Goal: Task Accomplishment & Management: Manage account settings

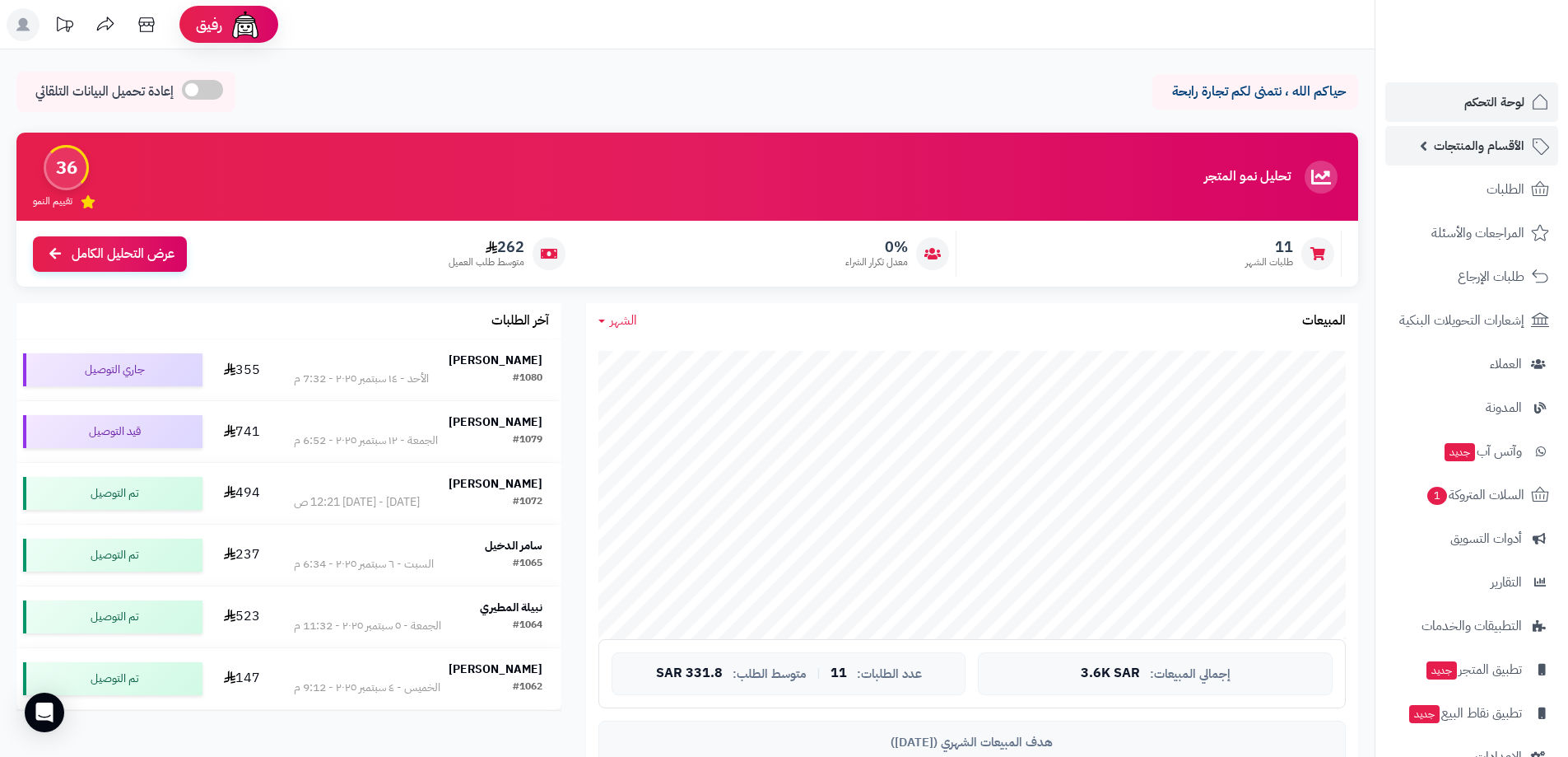
click at [1476, 151] on span "الأقسام والمنتجات" at bounding box center [1479, 145] width 91 height 23
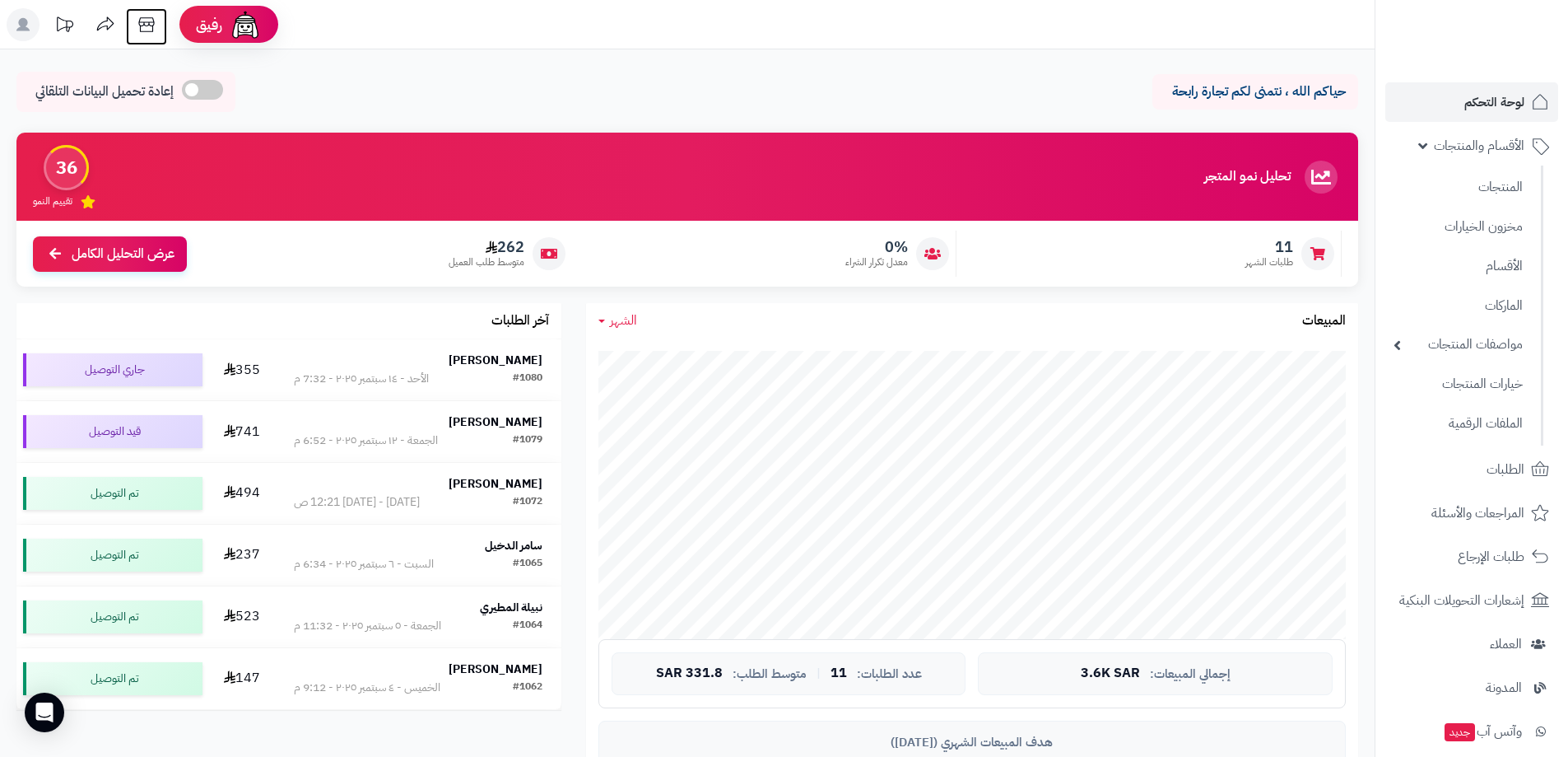
click at [146, 22] on icon at bounding box center [146, 24] width 15 height 14
click at [149, 22] on icon at bounding box center [146, 24] width 15 height 14
click at [1491, 187] on link "المنتجات" at bounding box center [1459, 186] width 146 height 34
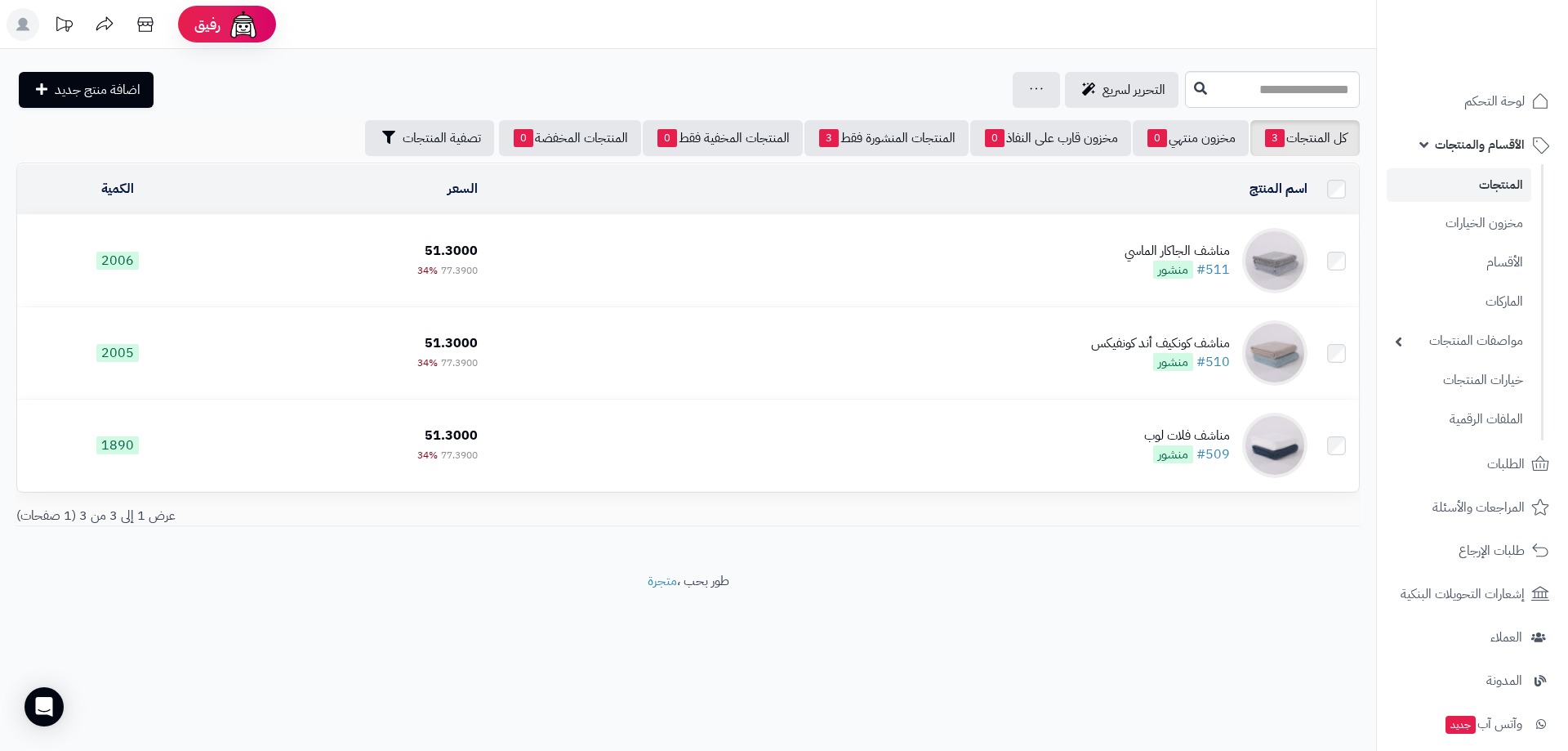
click at [1507, 185] on link "المنتجات" at bounding box center [1459, 185] width 145 height 34
click at [1499, 98] on span "لوحة التحكم" at bounding box center [1494, 101] width 61 height 23
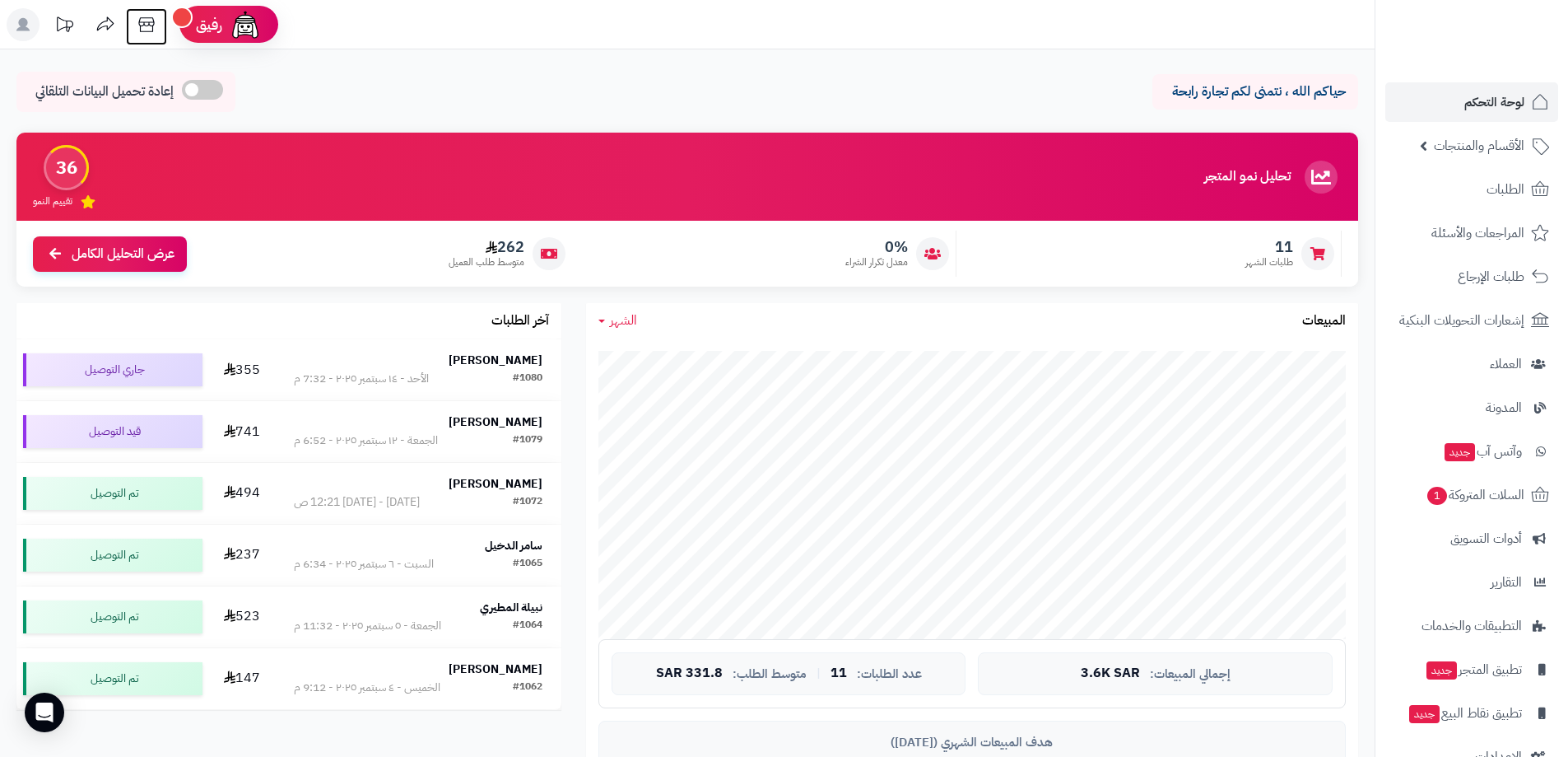
click at [144, 23] on icon at bounding box center [146, 24] width 15 height 14
click at [1485, 152] on span "الأقسام والمنتجات" at bounding box center [1479, 145] width 91 height 23
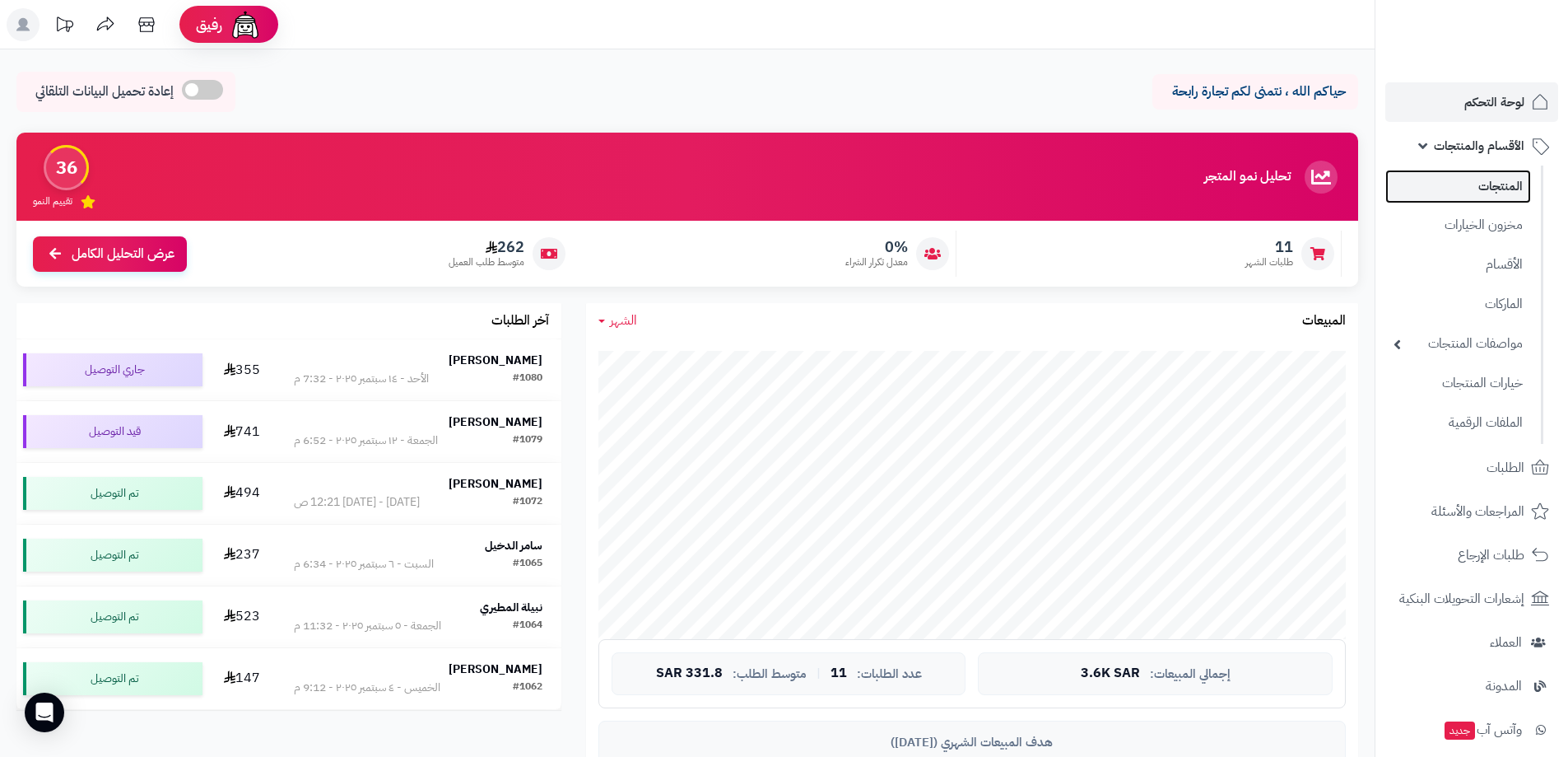
click at [1496, 190] on link "المنتجات" at bounding box center [1459, 186] width 146 height 34
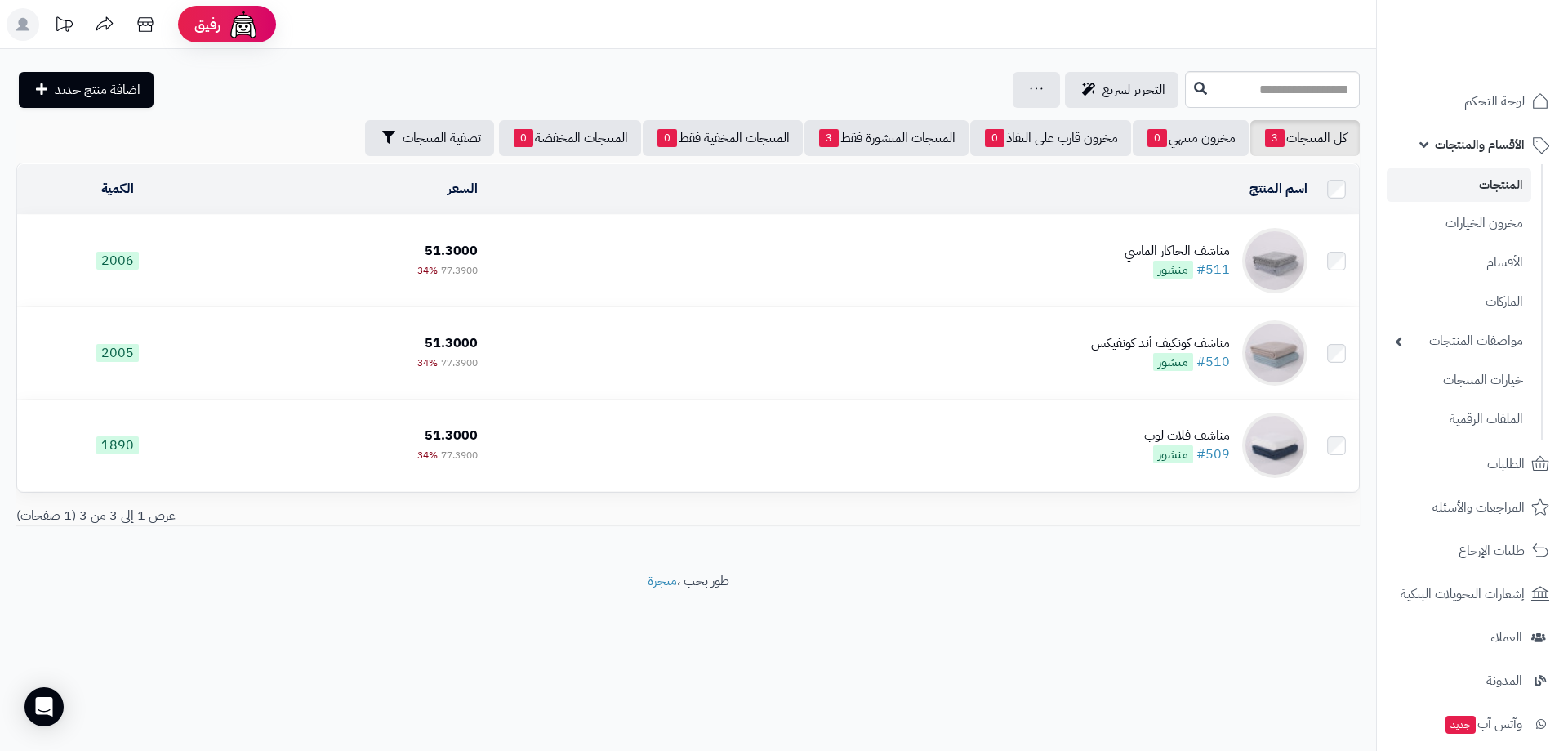
click at [1036, 268] on td "مناشف الجاكار الماسي #511 منشور" at bounding box center [899, 260] width 830 height 92
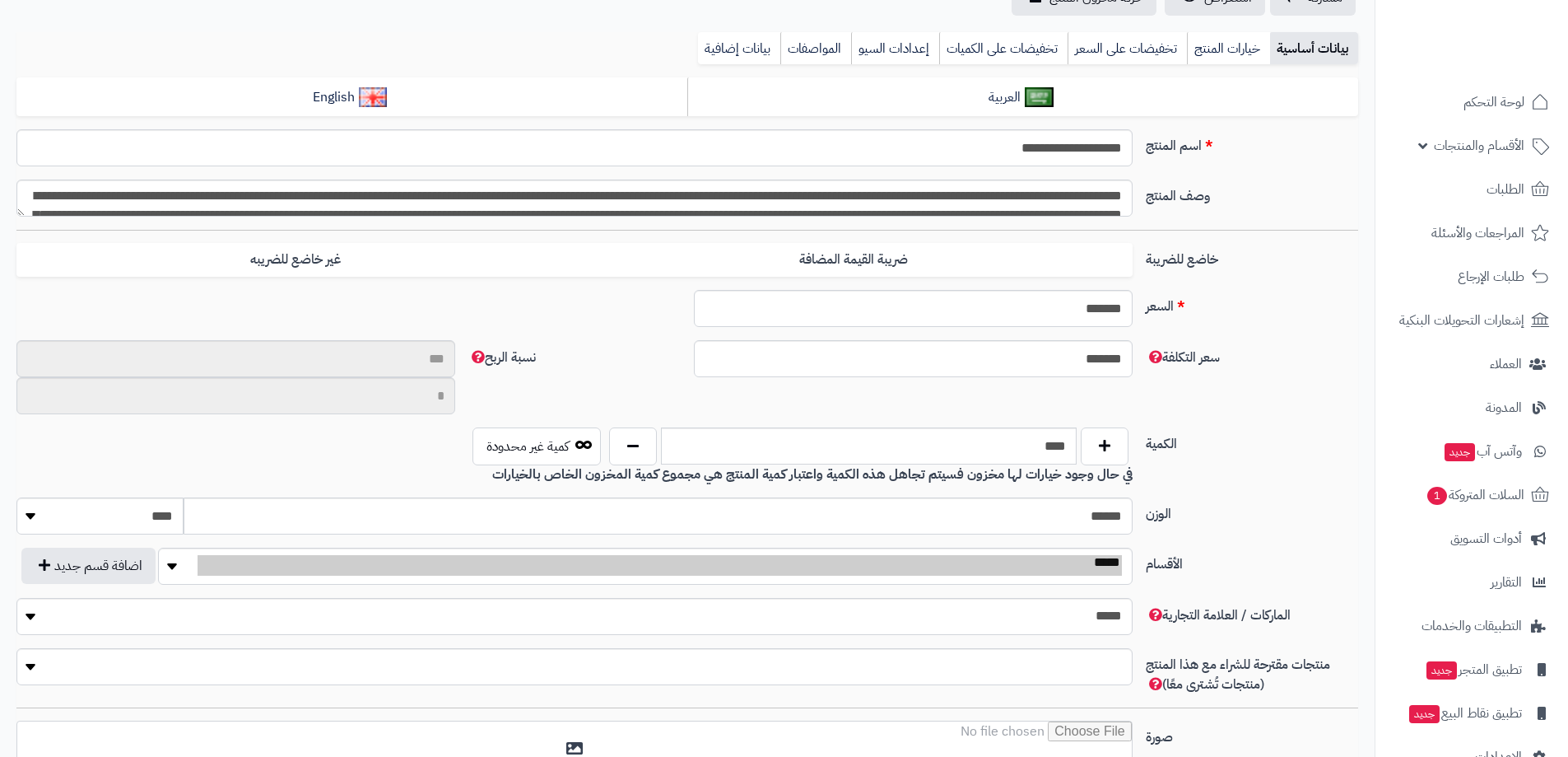
scroll to position [34, 0]
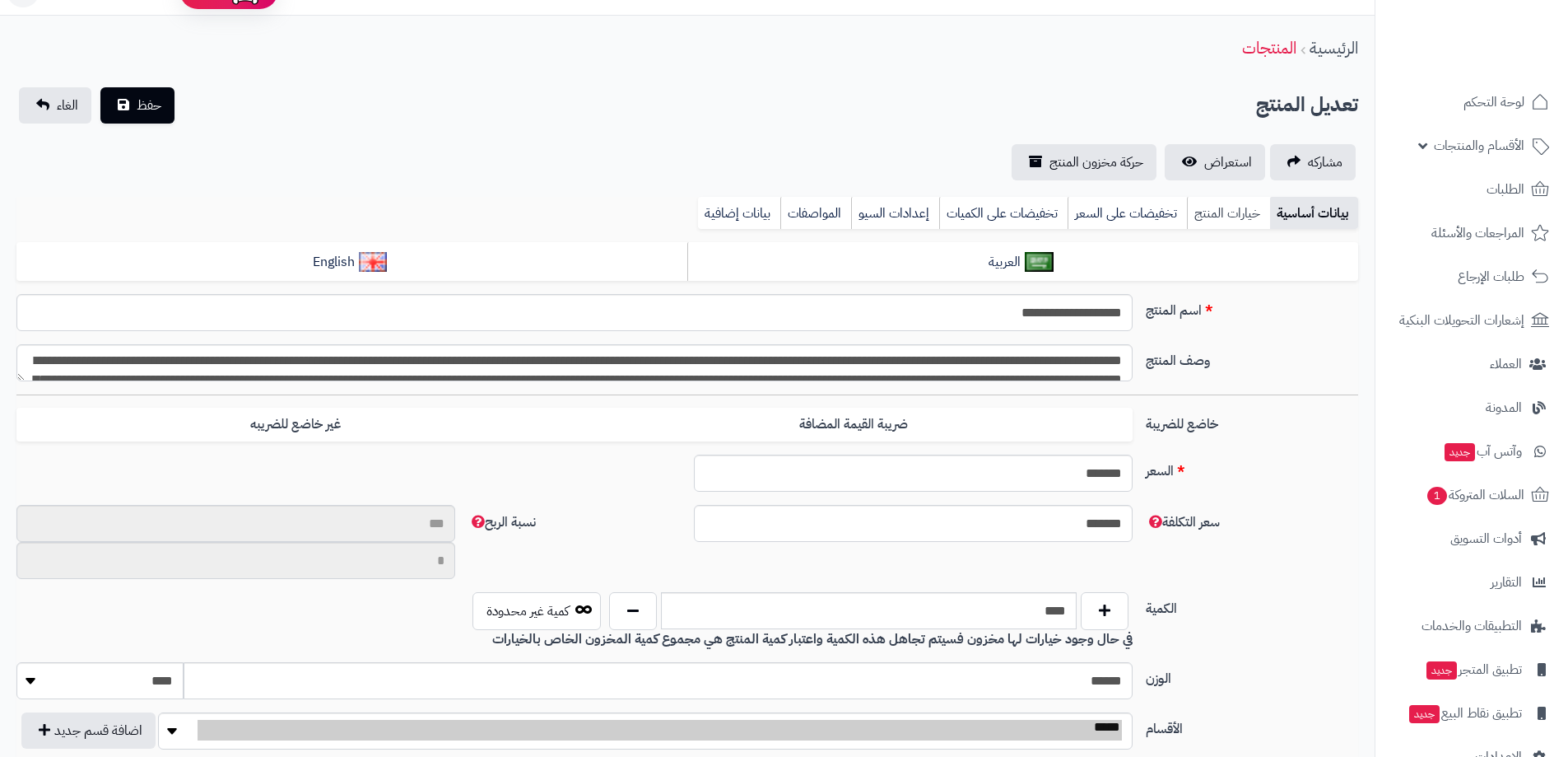
click at [1232, 218] on link "خيارات المنتج" at bounding box center [1228, 213] width 83 height 33
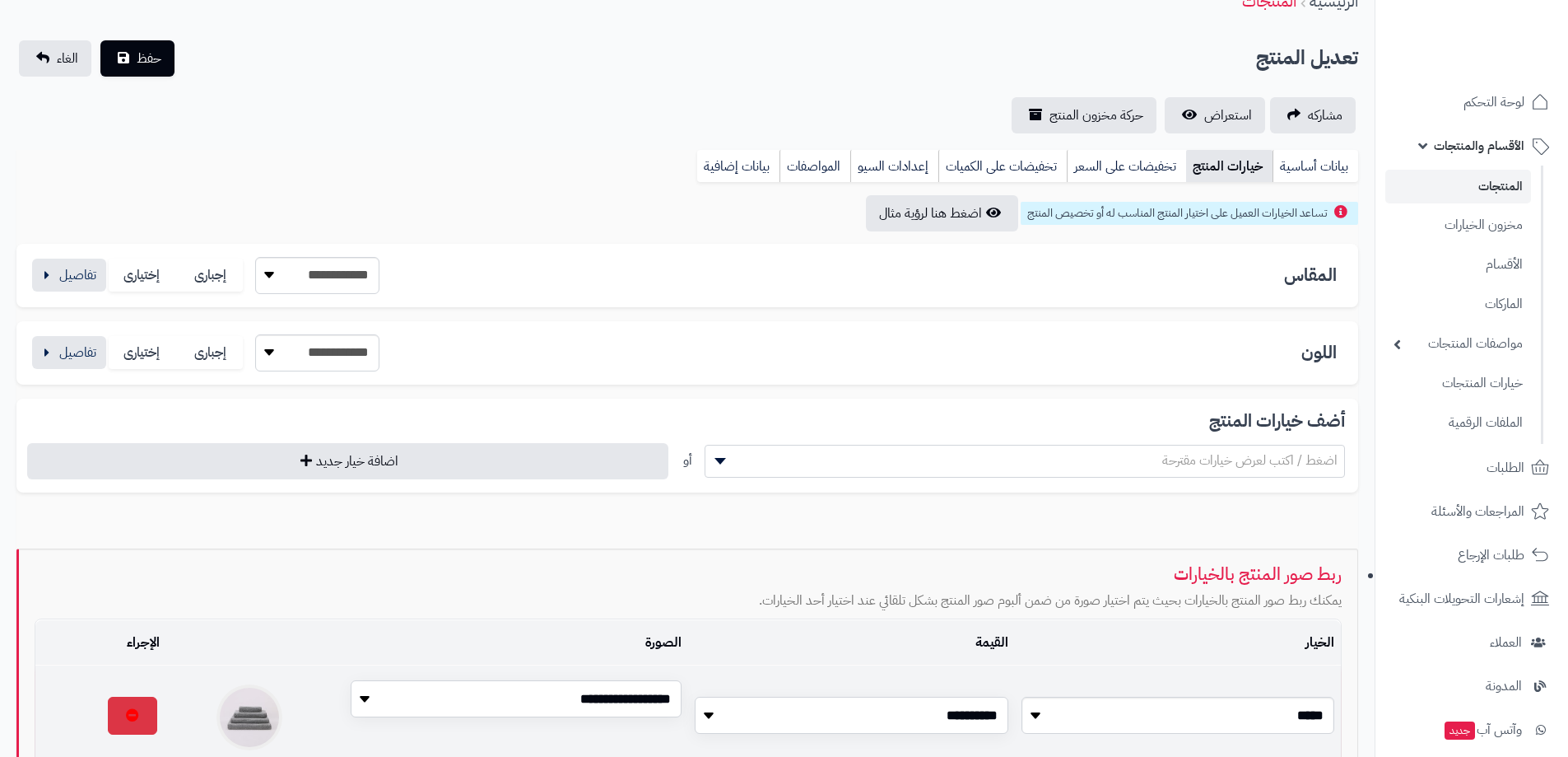
scroll to position [0, 0]
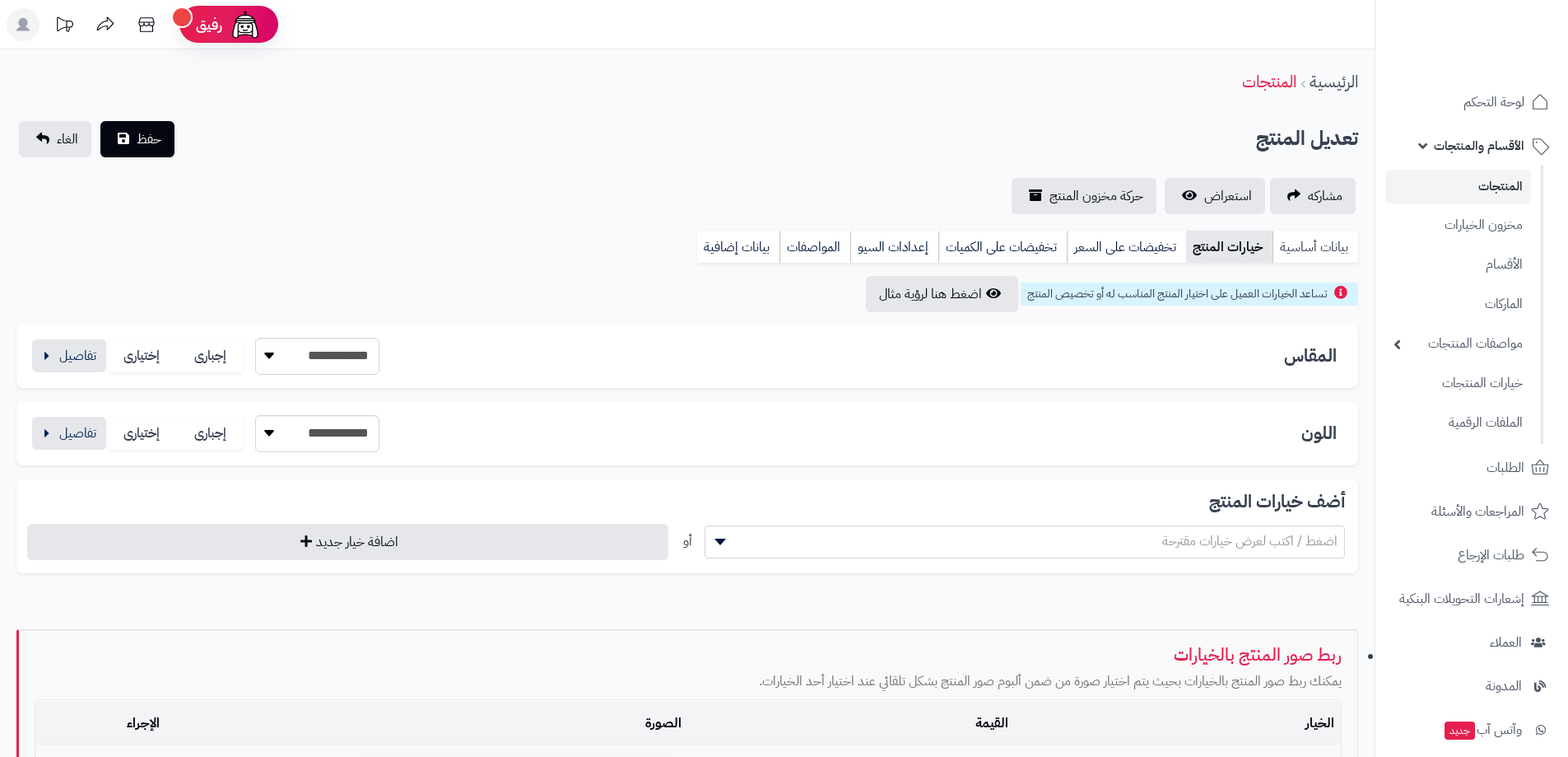
click at [1327, 247] on link "بيانات أساسية" at bounding box center [1315, 247] width 86 height 33
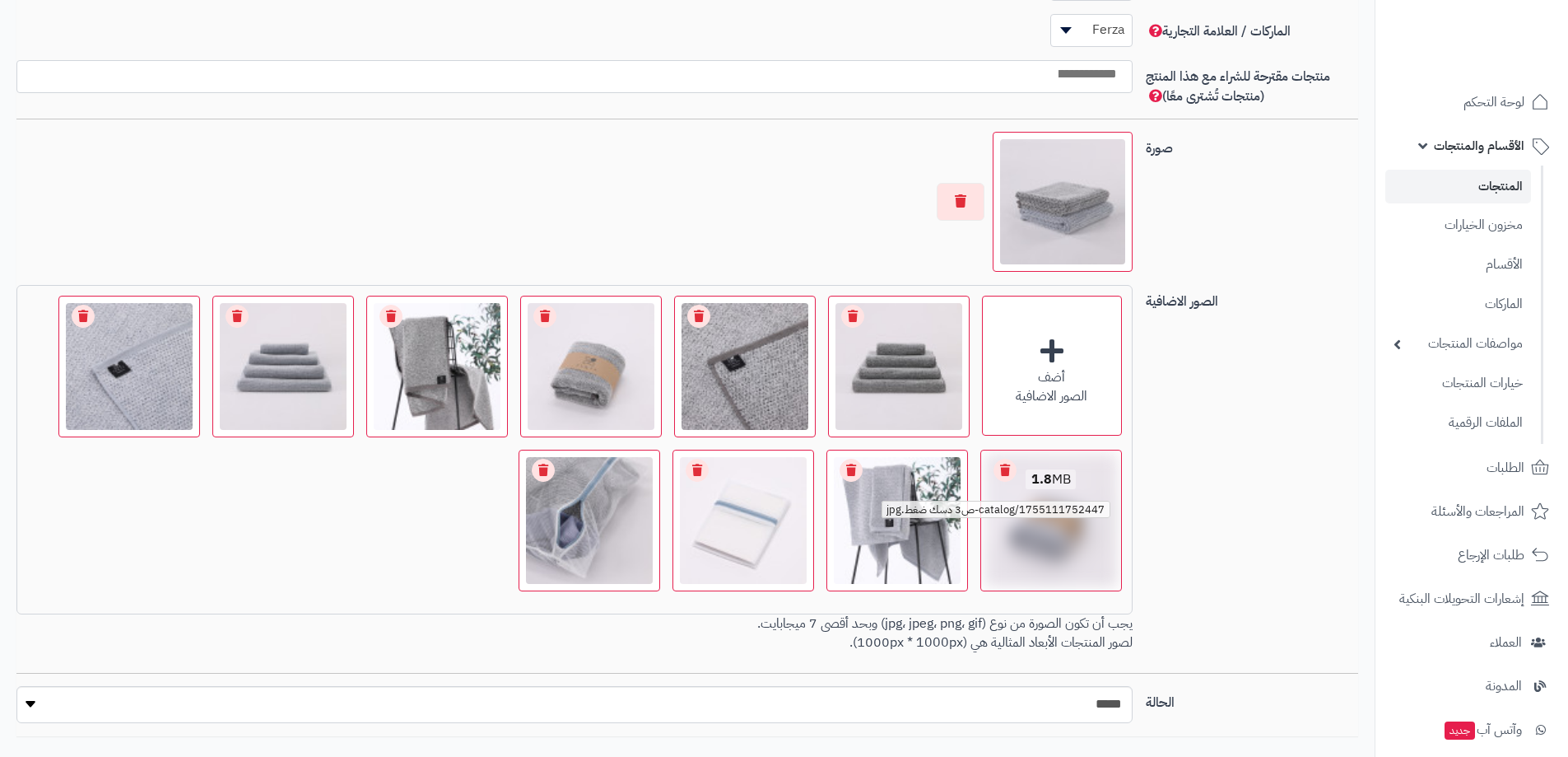
scroll to position [1153, 0]
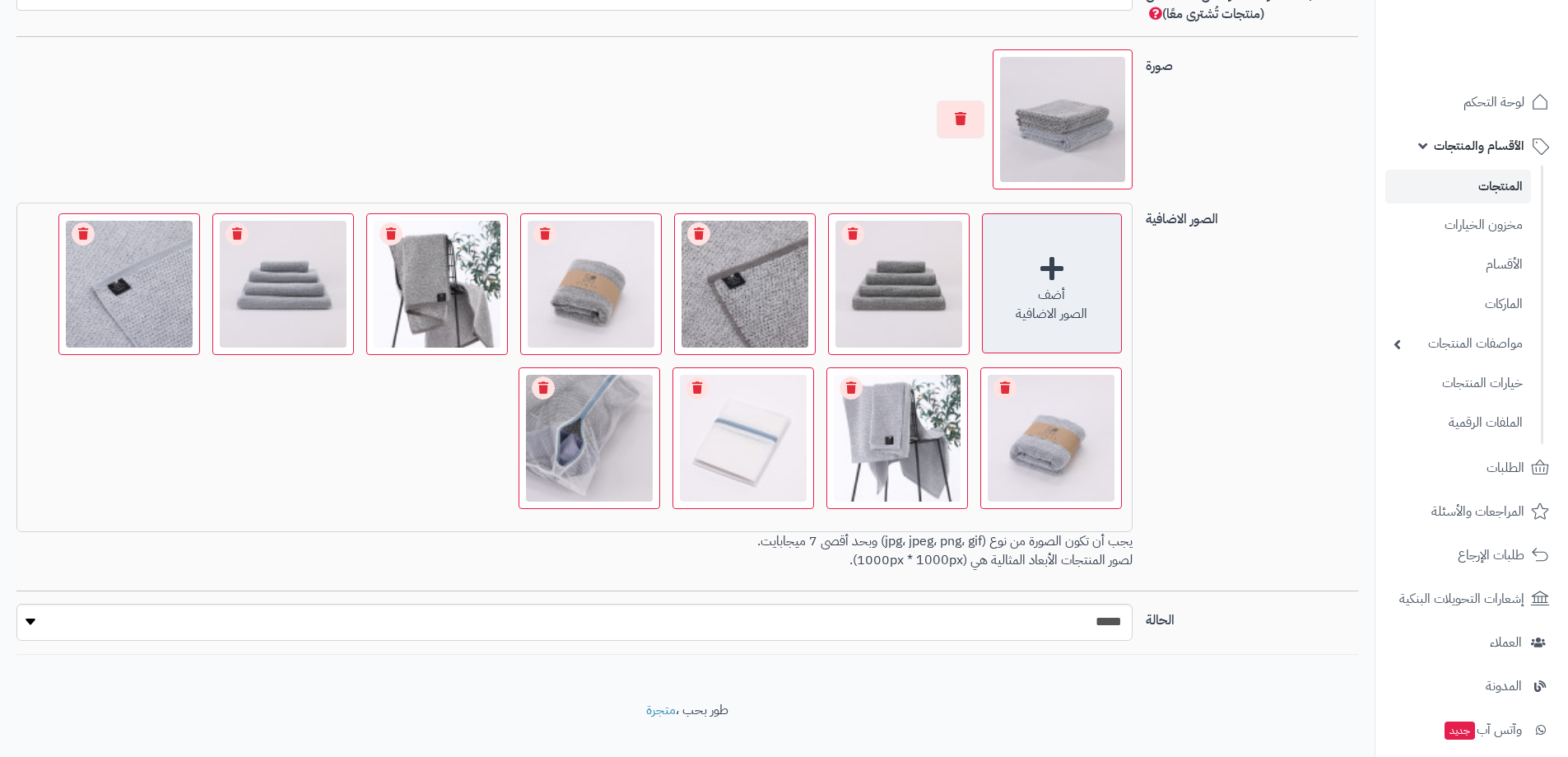
click at [1052, 271] on div "أضف الصور الاضافية" at bounding box center [1052, 283] width 140 height 140
click at [1058, 270] on div "أضف الصور الاضافية" at bounding box center [1052, 283] width 140 height 140
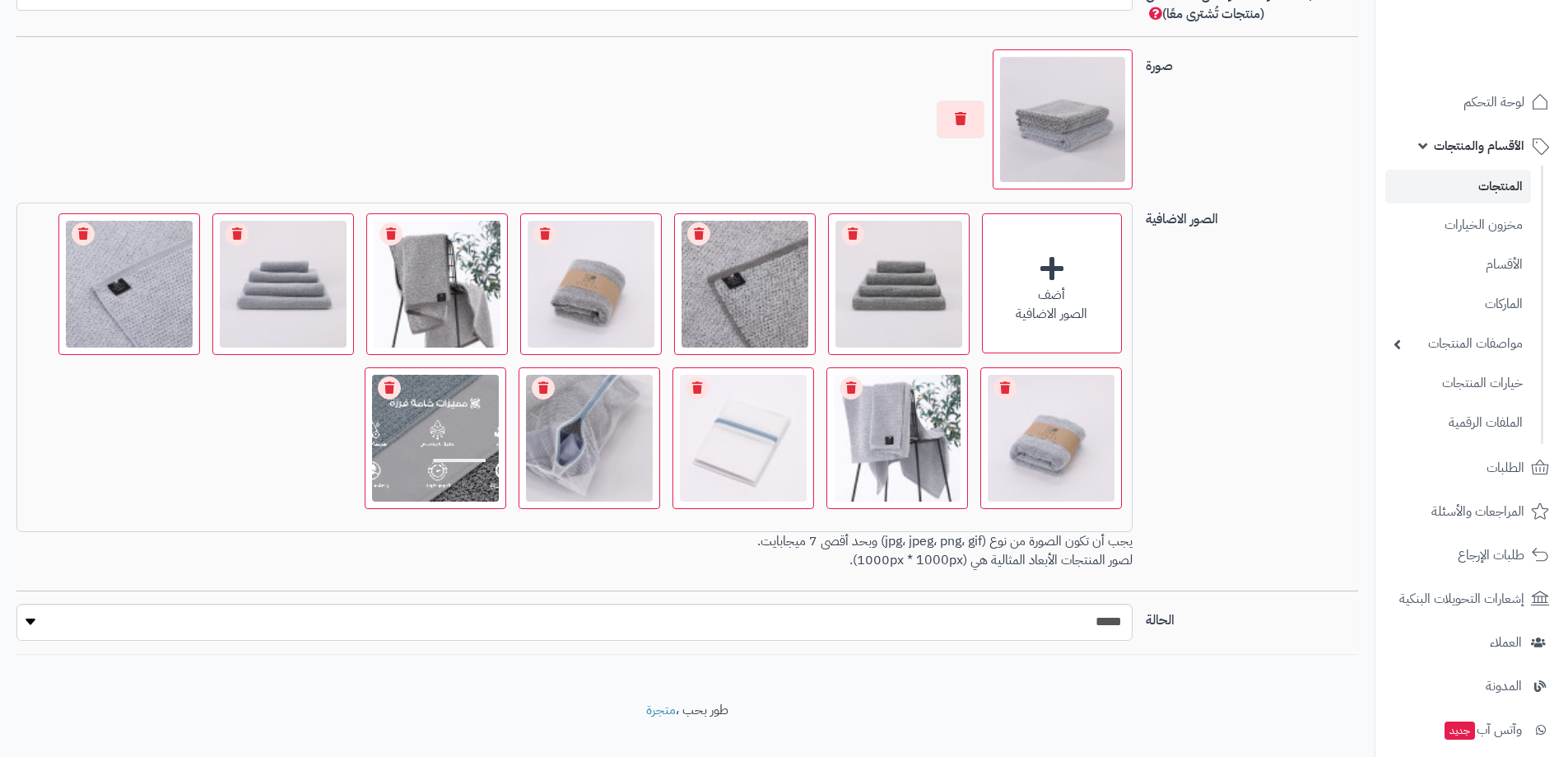
scroll to position [1179, 0]
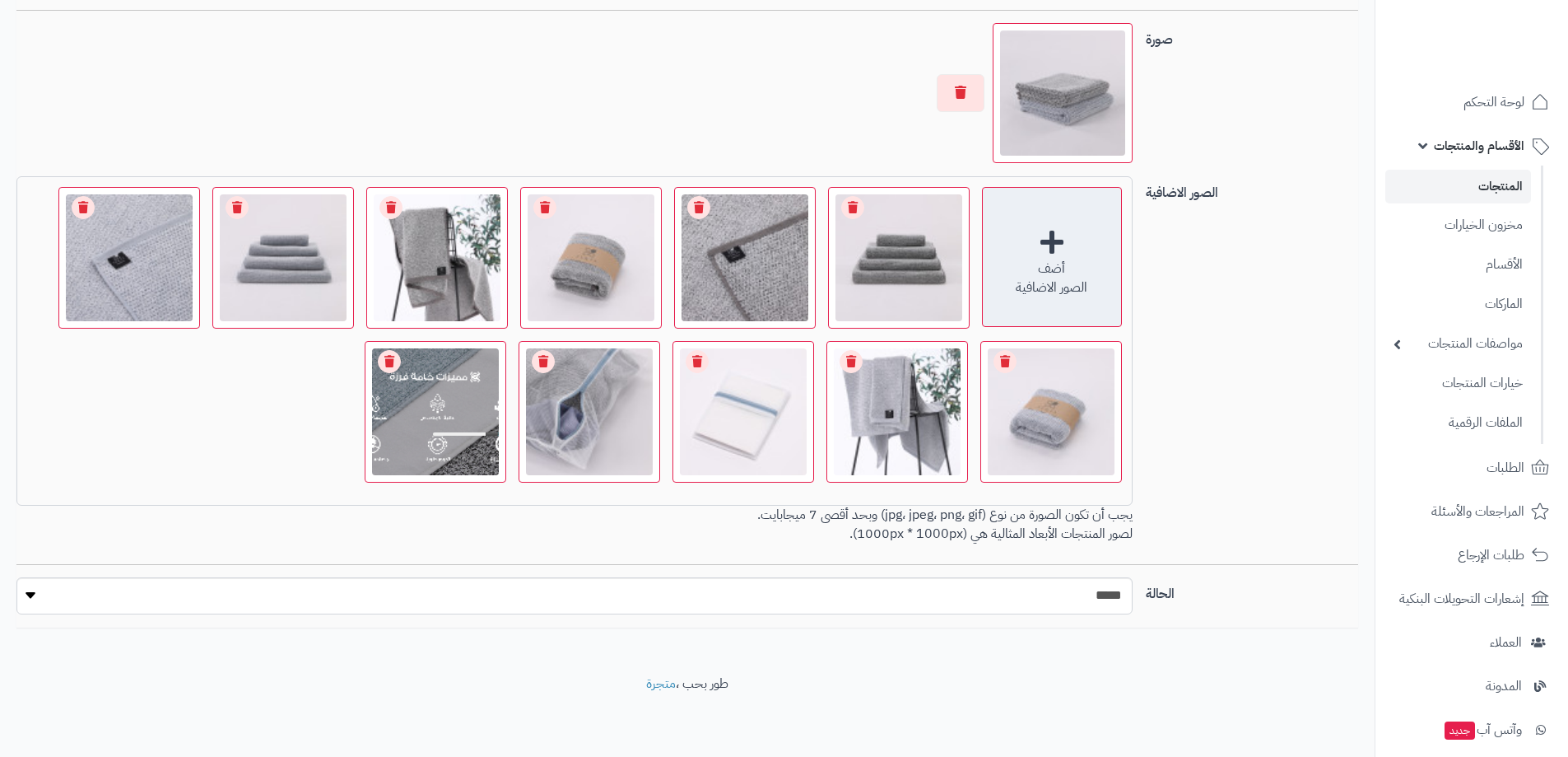
click at [1048, 248] on div "أضف الصور الاضافية" at bounding box center [1052, 256] width 140 height 140
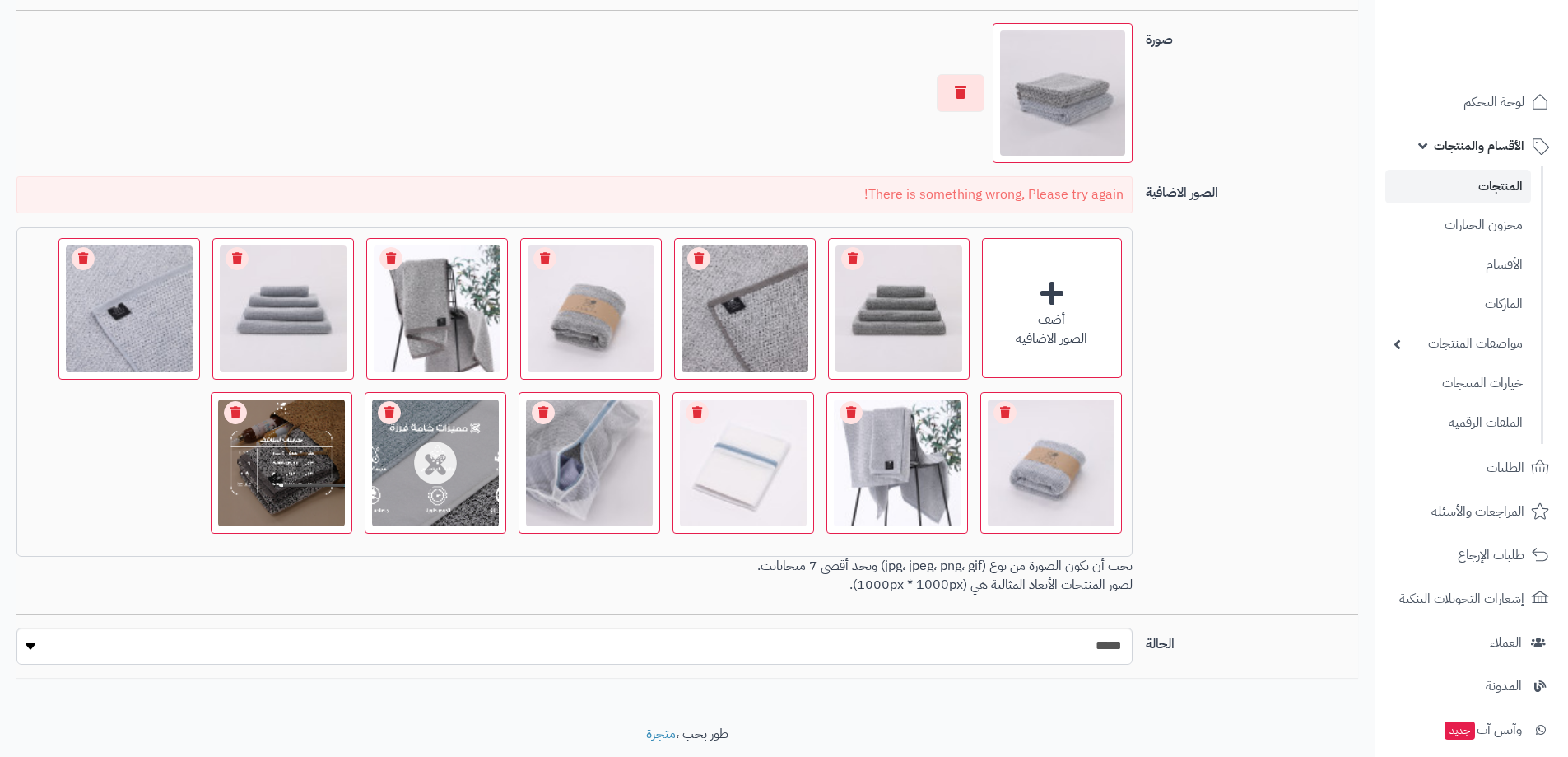
scroll to position [1229, 0]
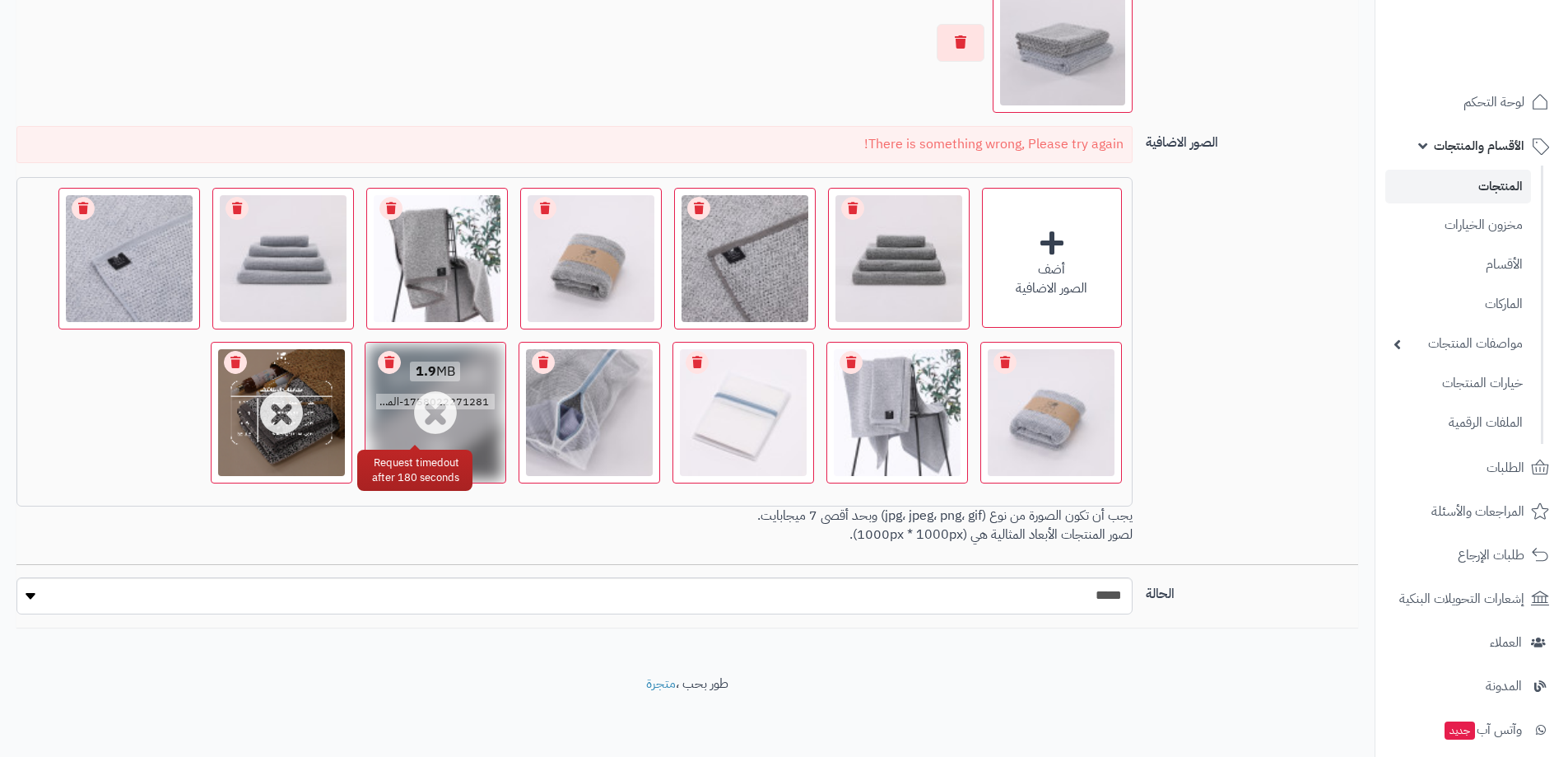
click at [441, 418] on div "1.9 MB 1758022271281-المميزات عربي.png" at bounding box center [435, 387] width 140 height 88
click at [391, 355] on link "Remove file" at bounding box center [389, 362] width 23 height 23
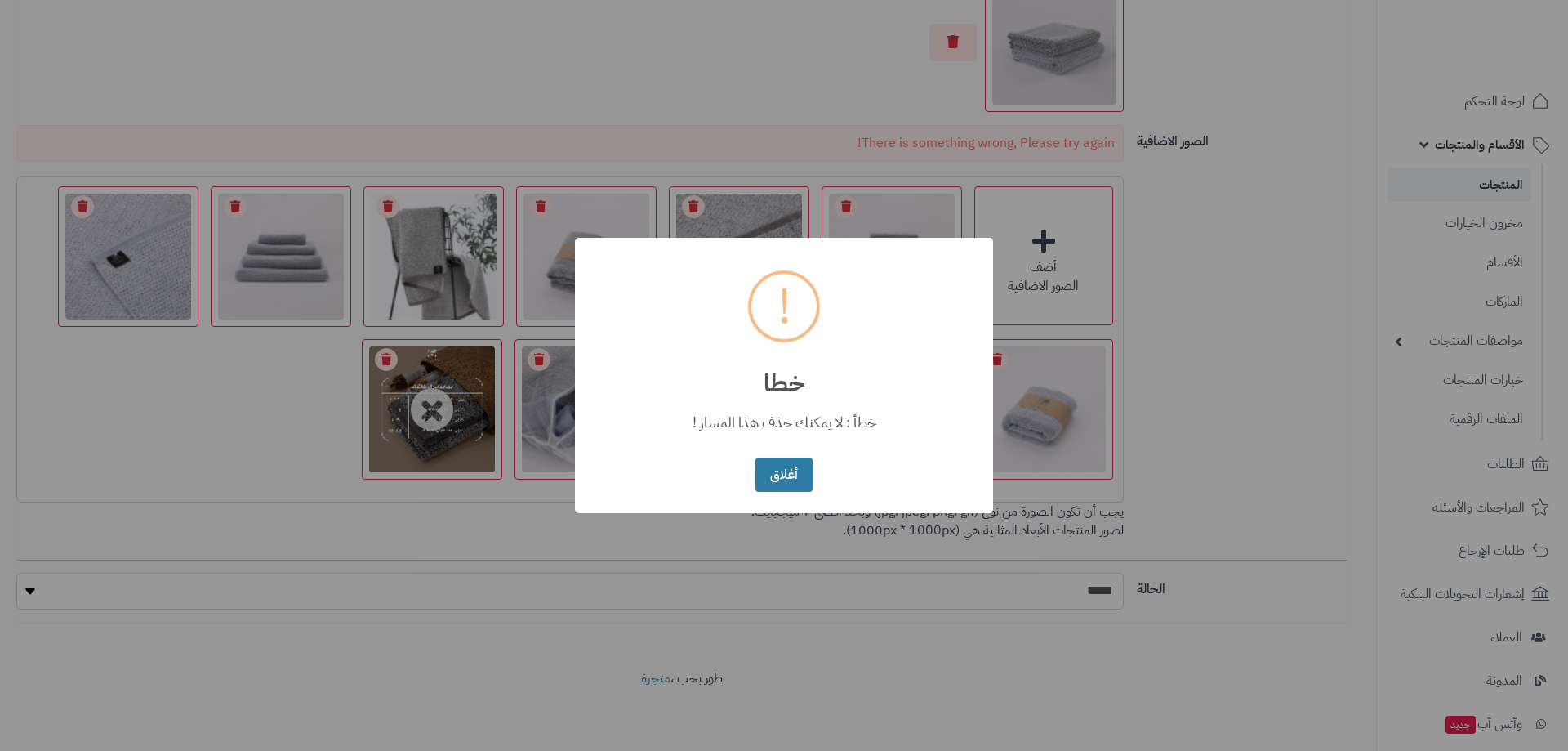
click at [785, 479] on button "أغلاق" at bounding box center [783, 475] width 56 height 35
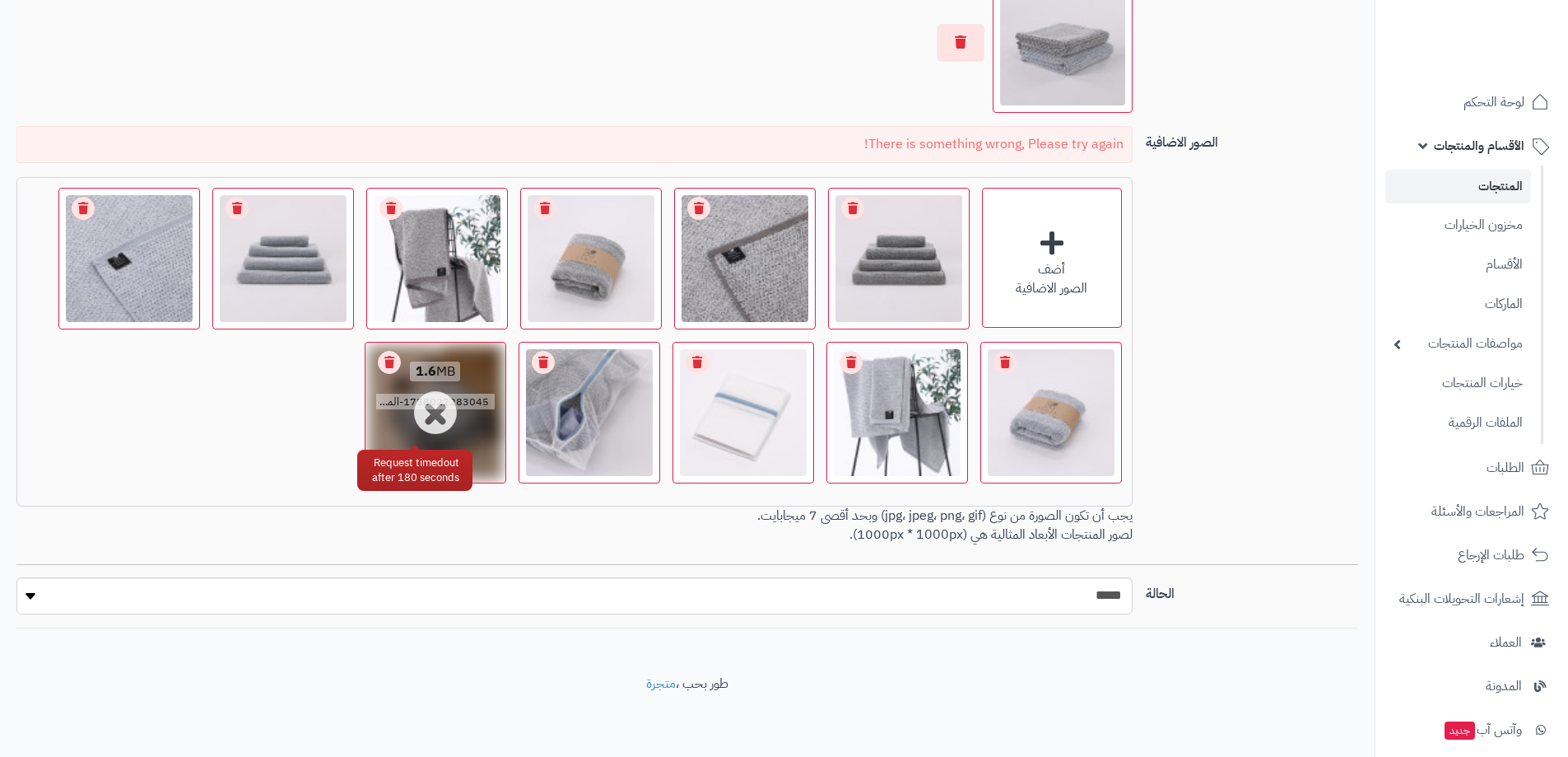
click at [387, 365] on link "Remove file" at bounding box center [389, 362] width 23 height 23
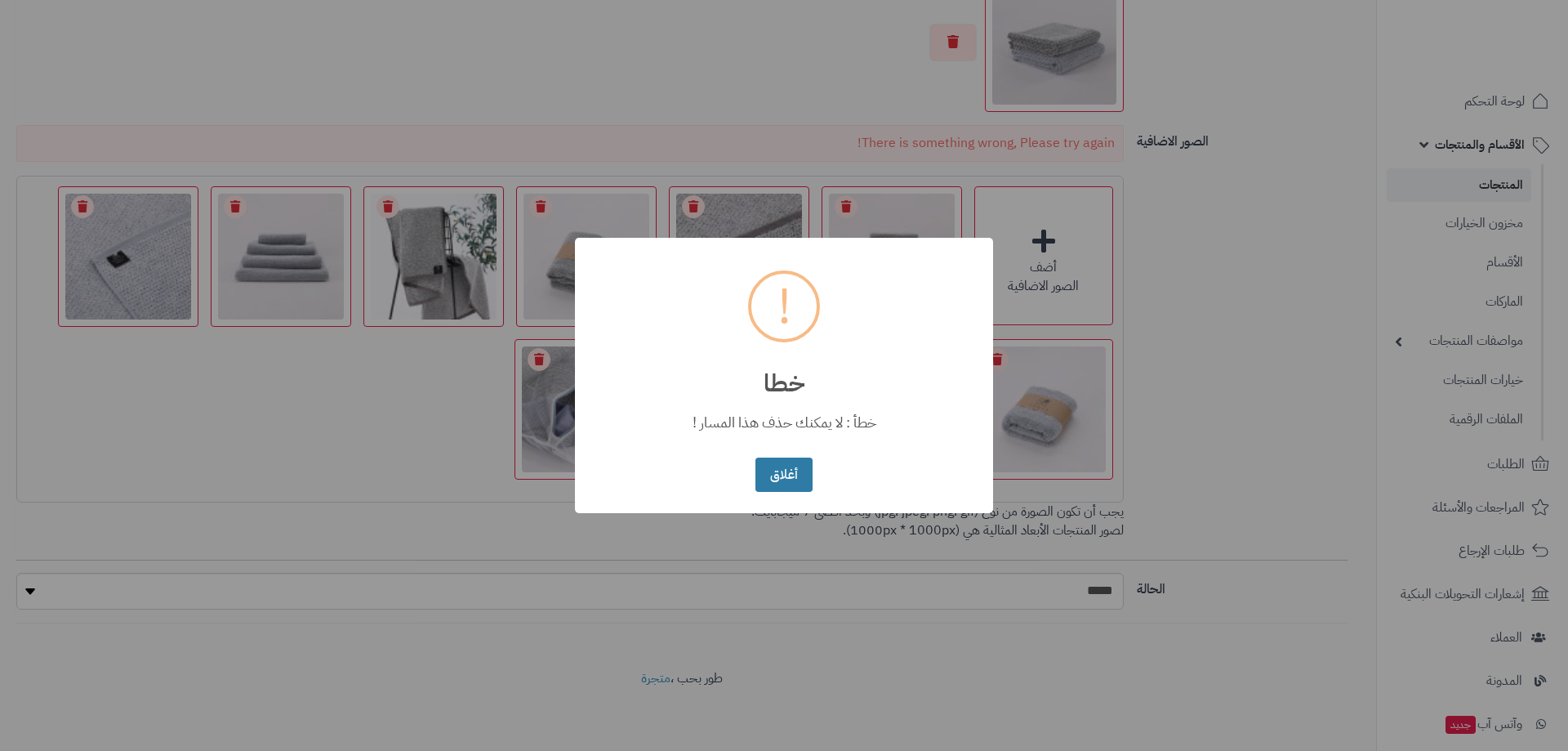
click at [794, 476] on button "أغلاق" at bounding box center [783, 475] width 56 height 35
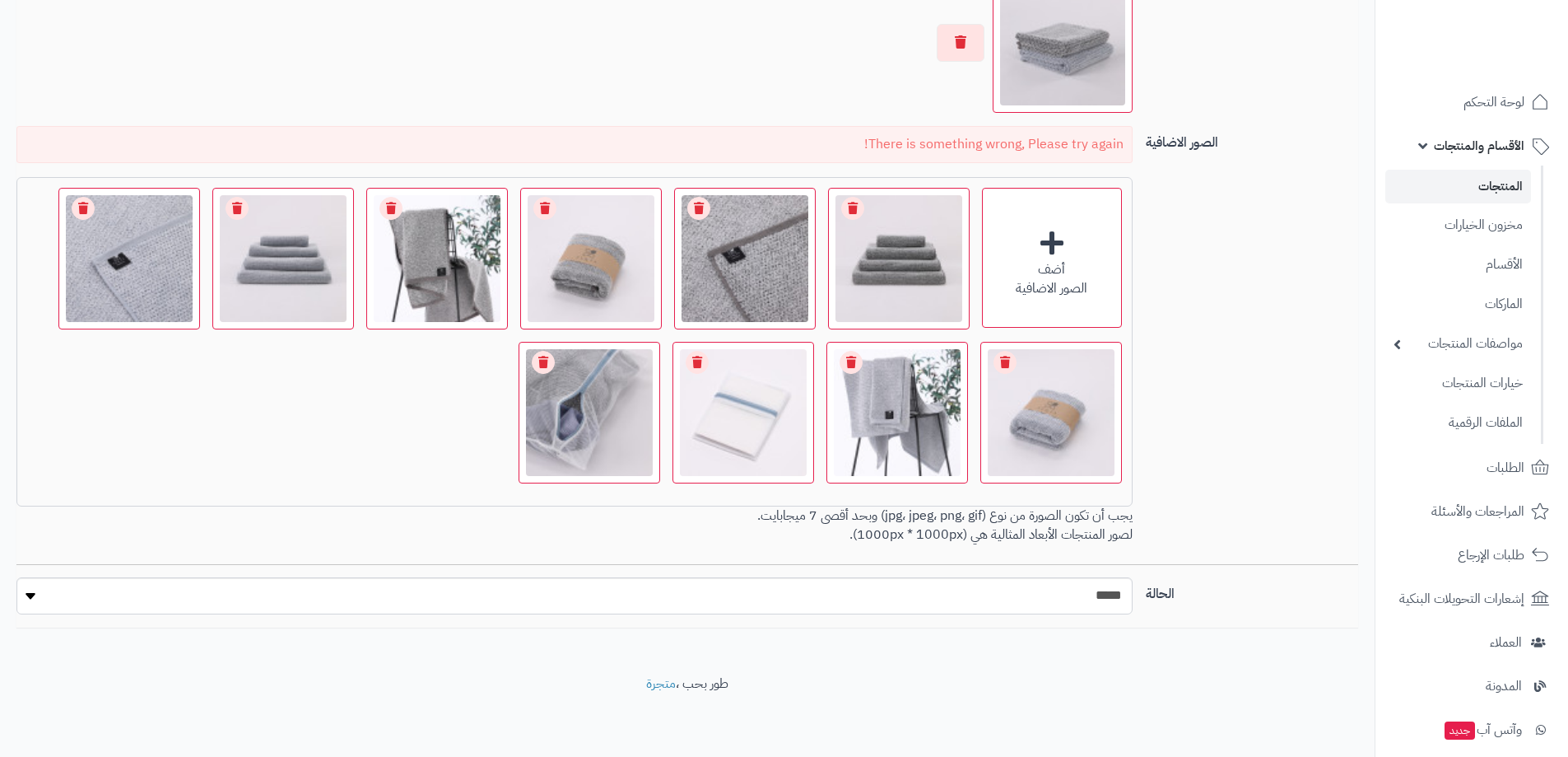
click at [1476, 186] on link "المنتجات" at bounding box center [1459, 186] width 146 height 34
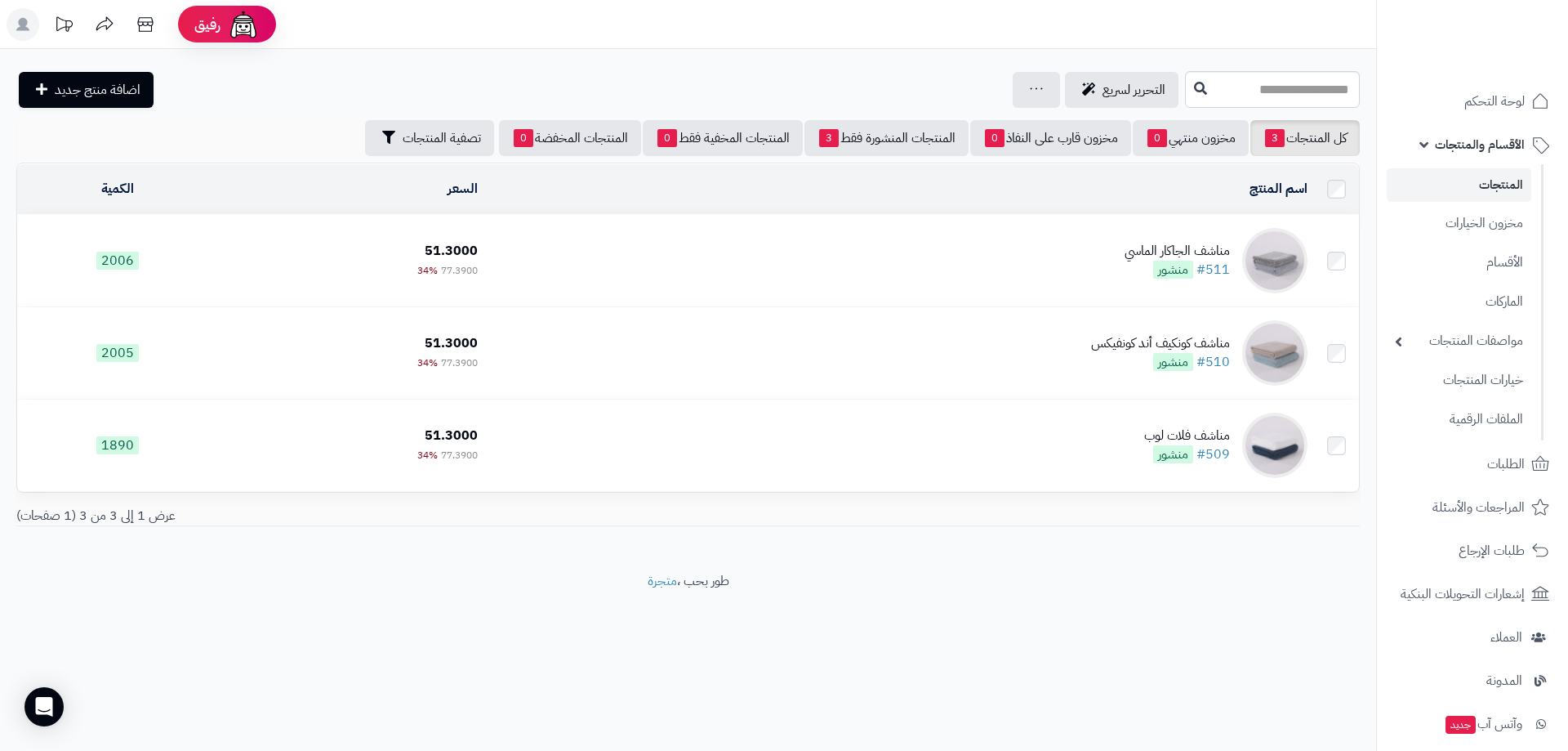
click at [1064, 254] on td "مناشف ال[PERSON_NAME] #511 منشور" at bounding box center [899, 260] width 830 height 92
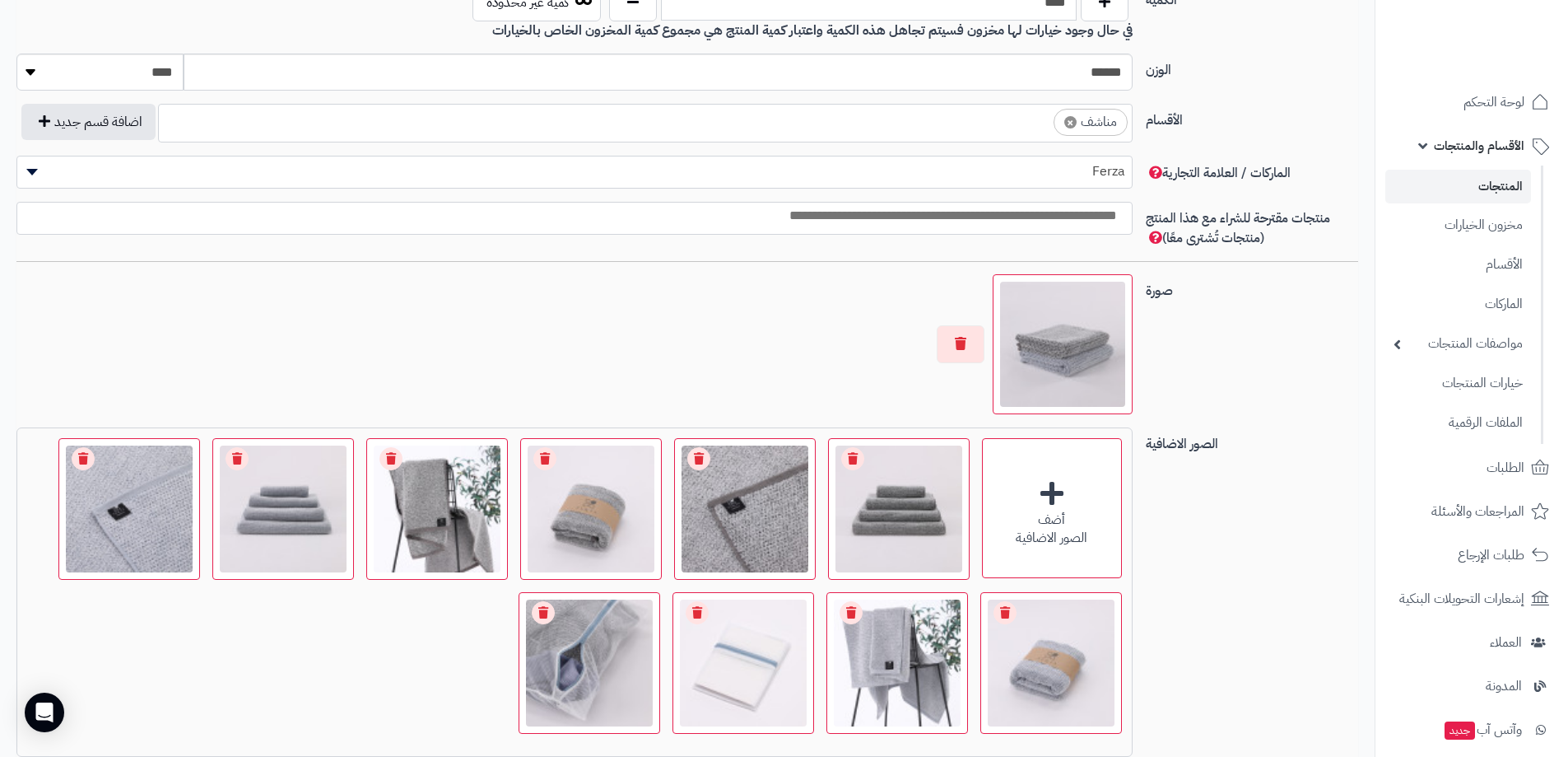
scroll to position [1153, 0]
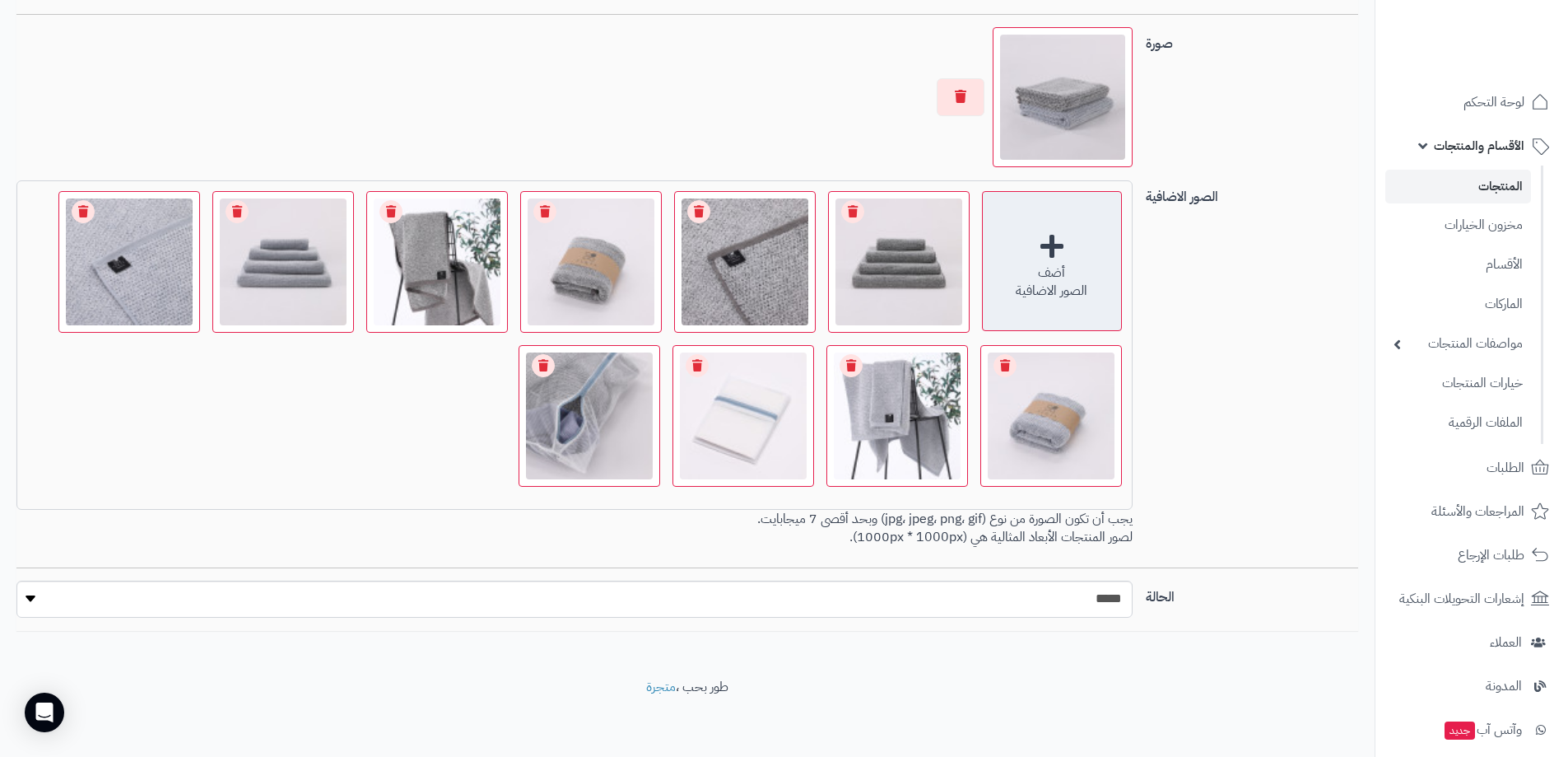
click at [1043, 242] on div "أضف الصور الاضافية" at bounding box center [1052, 260] width 140 height 140
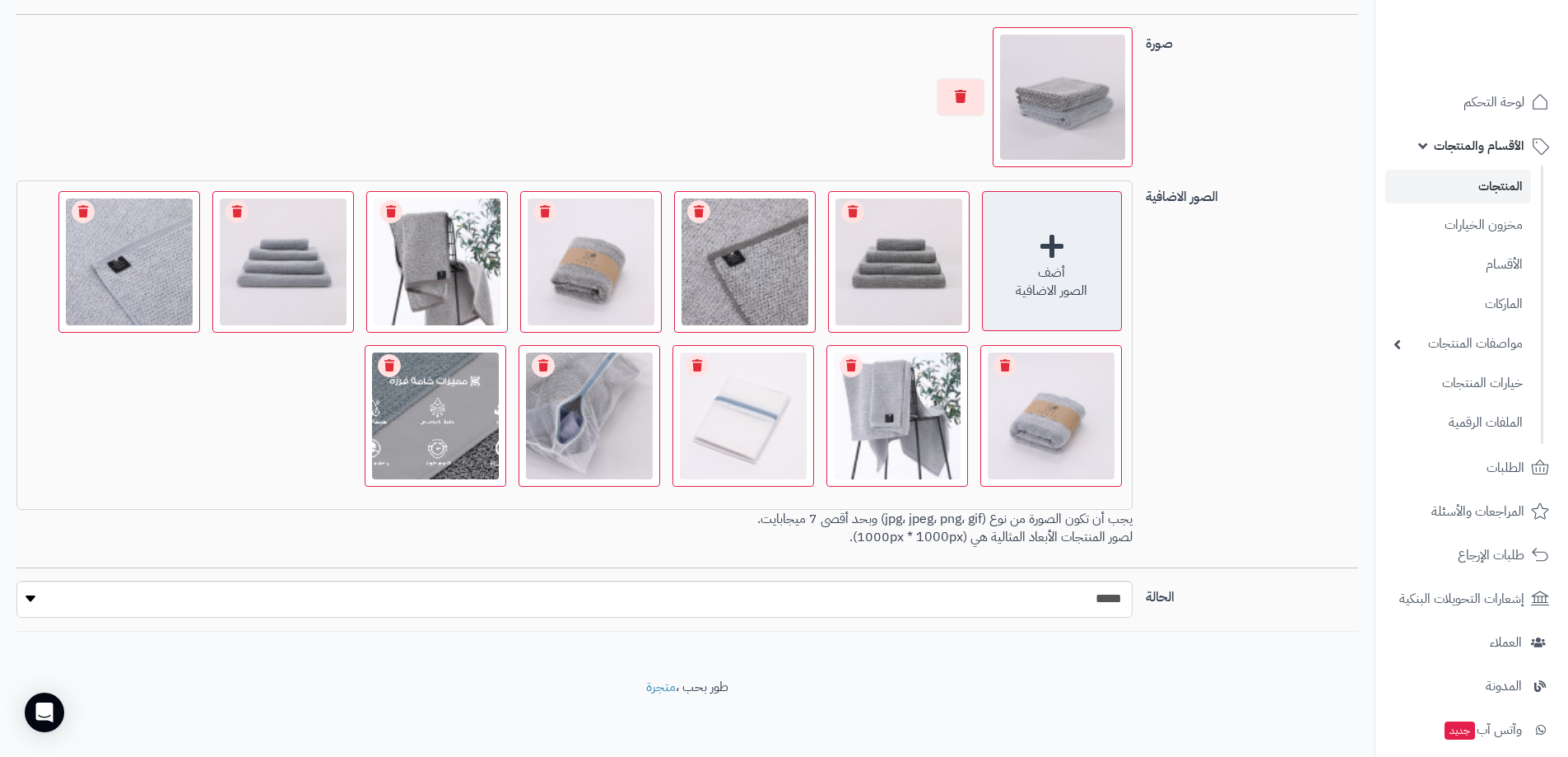
click at [1053, 247] on div "أضف الصور الاضافية" at bounding box center [1052, 260] width 140 height 140
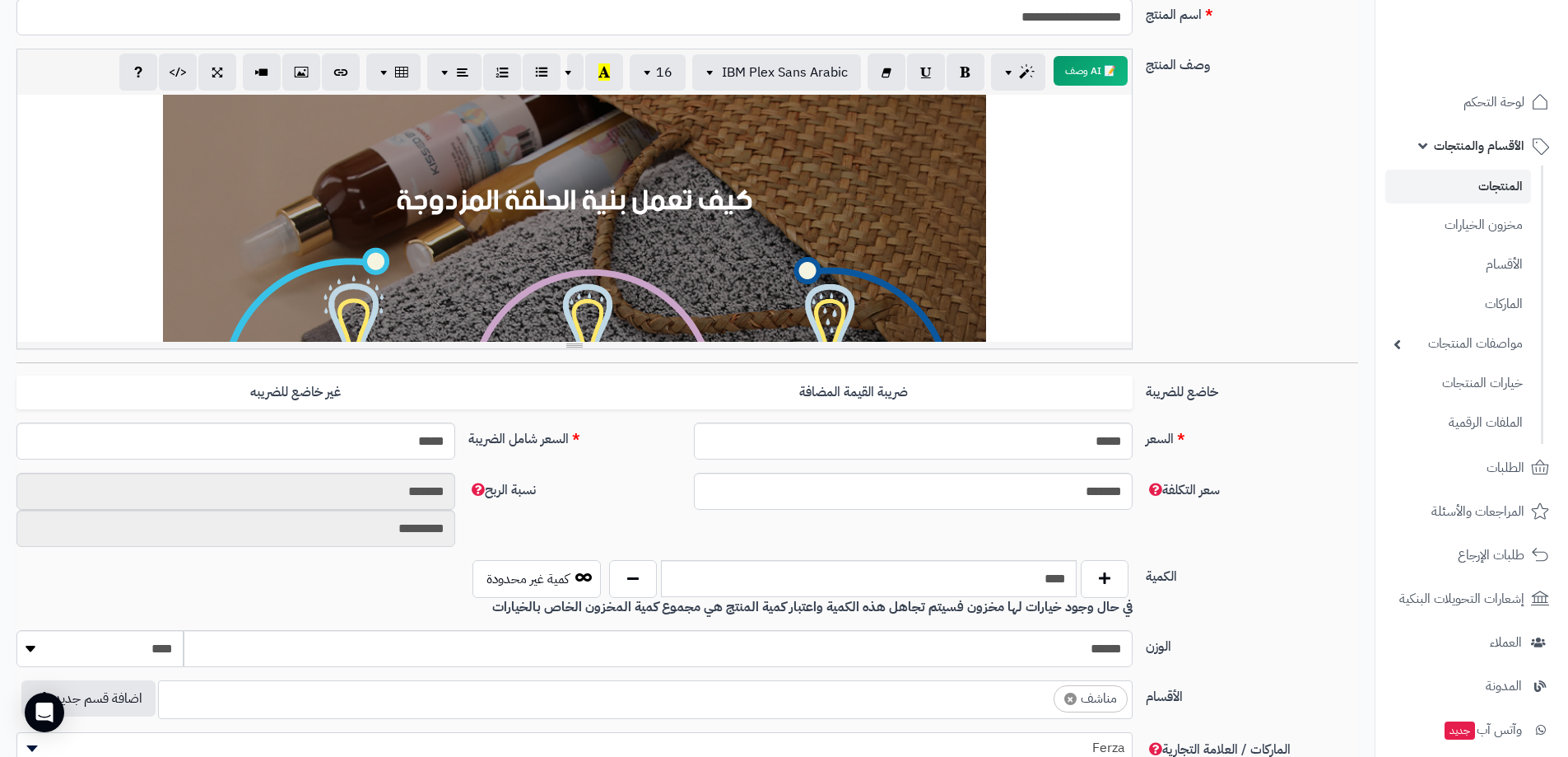
scroll to position [0, 0]
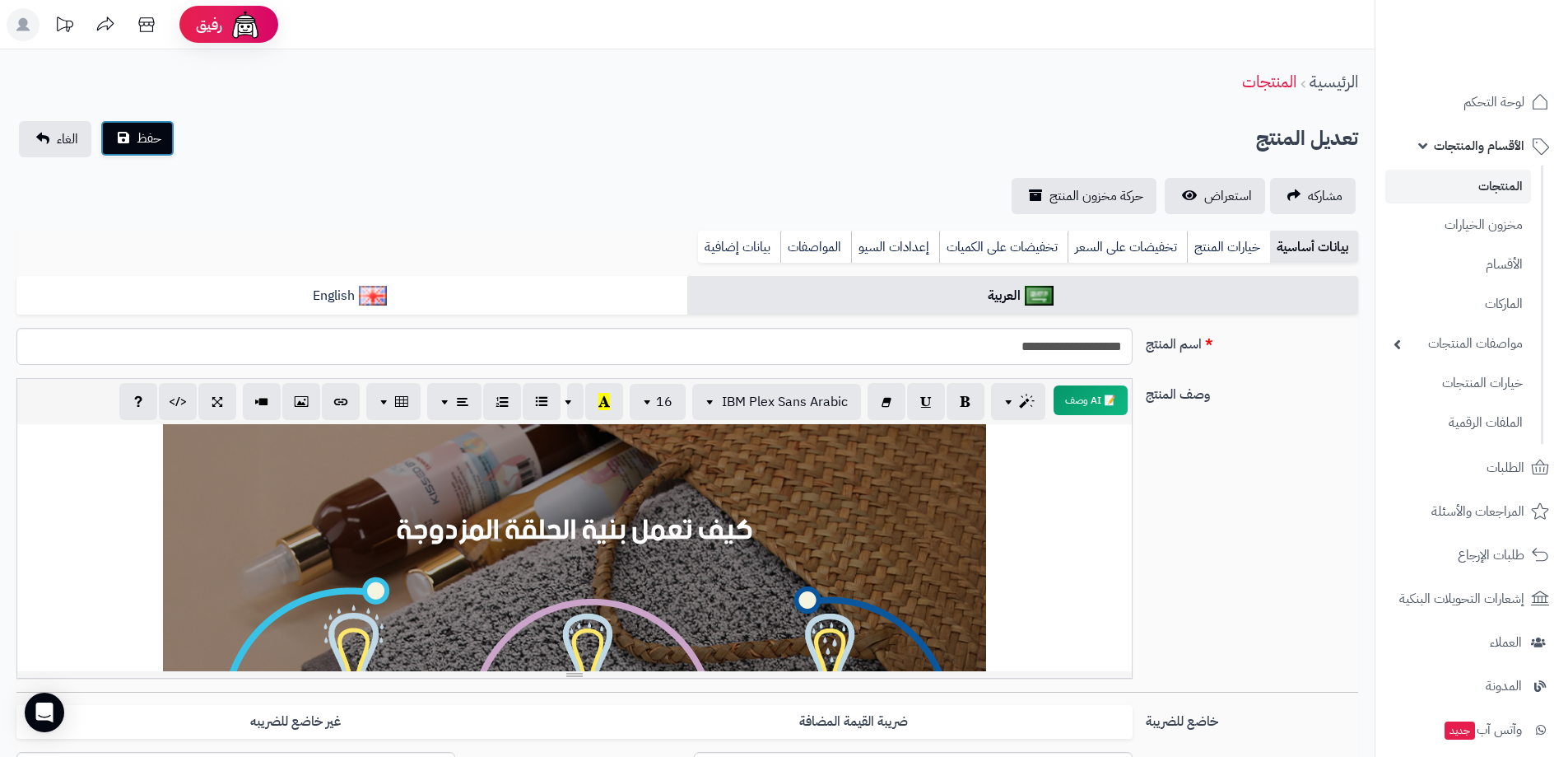
click at [144, 134] on span "حفظ" at bounding box center [148, 138] width 25 height 19
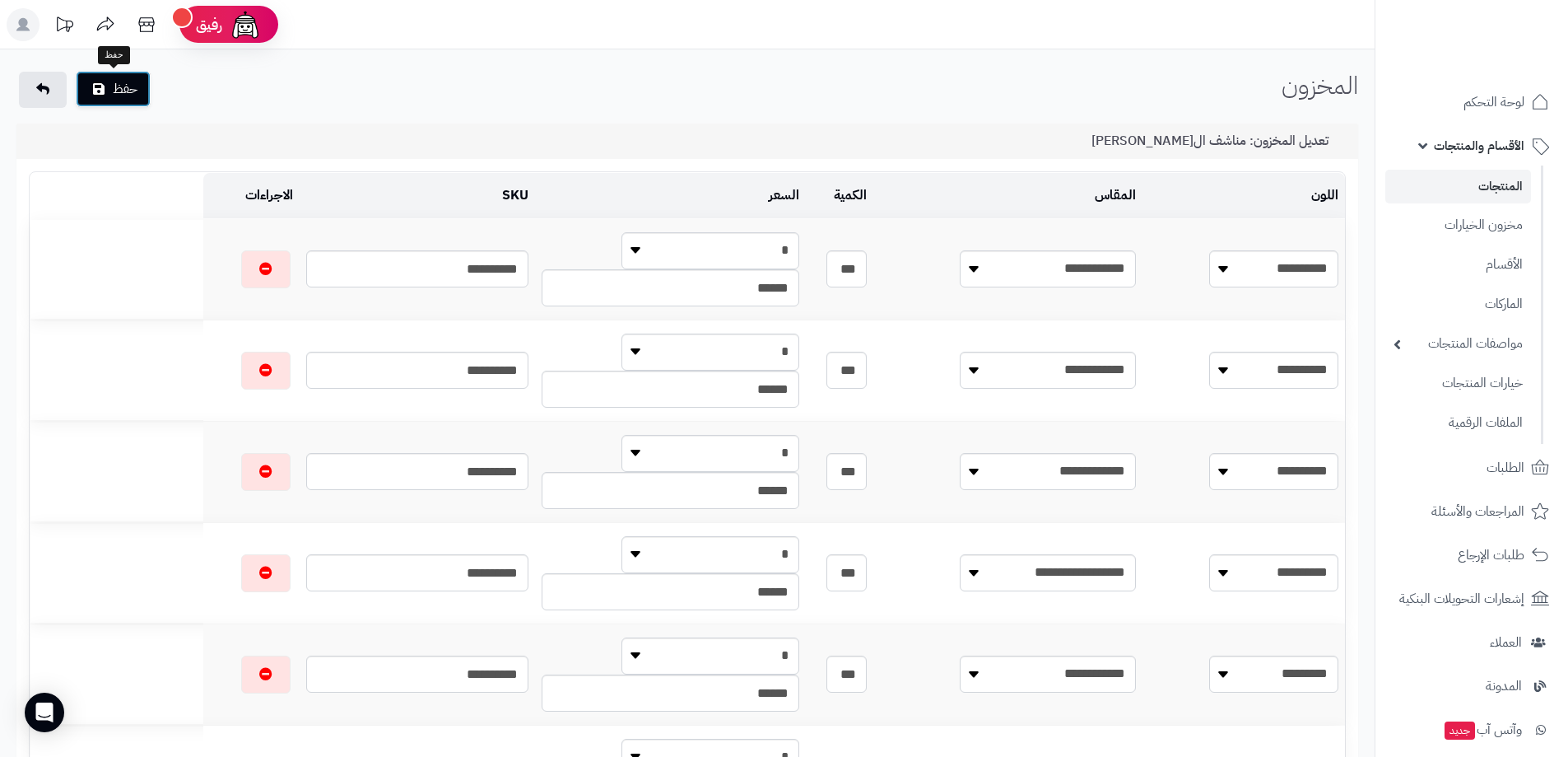
click at [136, 92] on button "حفظ" at bounding box center [113, 89] width 75 height 36
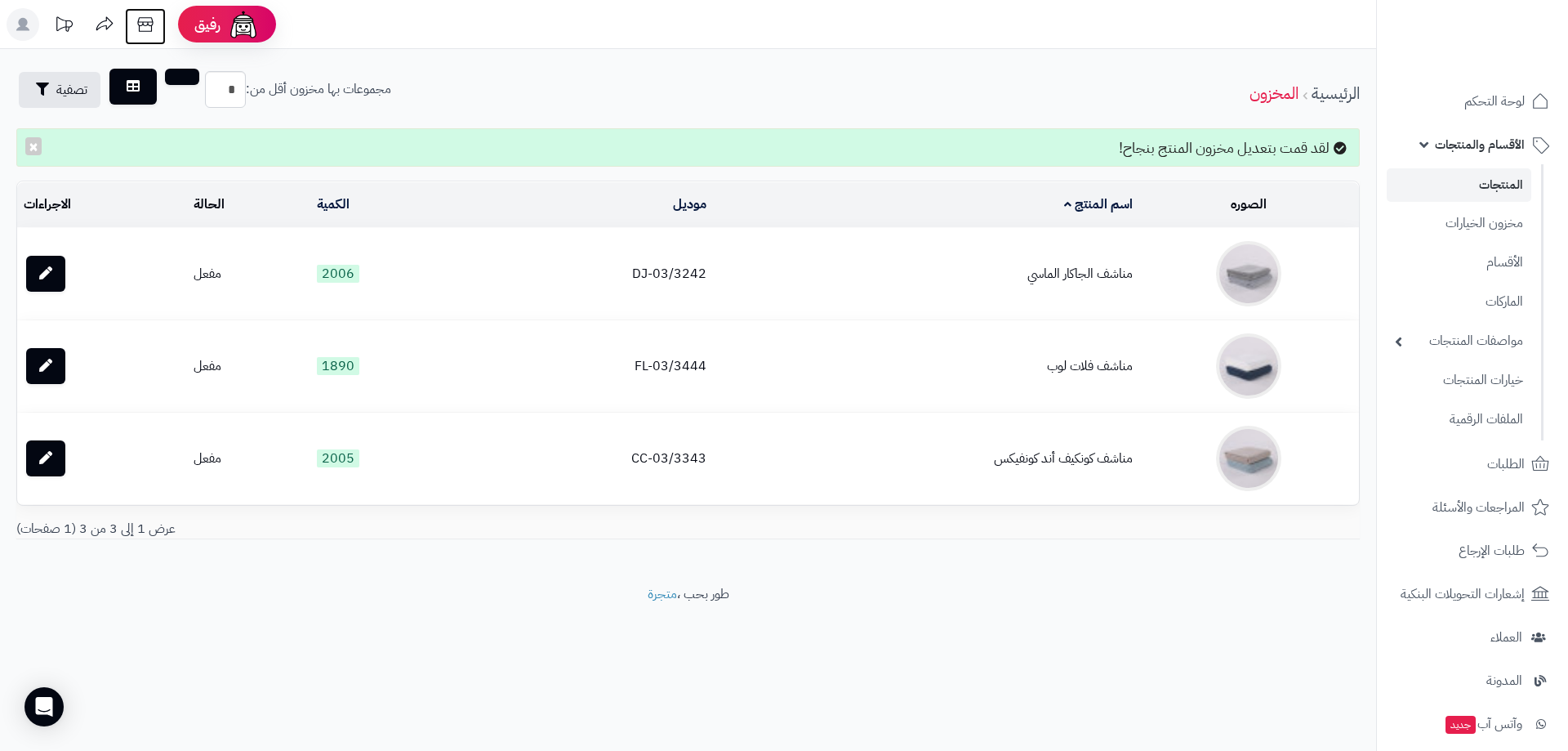
click at [145, 29] on icon at bounding box center [145, 24] width 33 height 33
click at [1072, 271] on td "مناشف الجاكار الماسي" at bounding box center [926, 273] width 425 height 92
click at [1489, 184] on link "المنتجات" at bounding box center [1459, 185] width 145 height 34
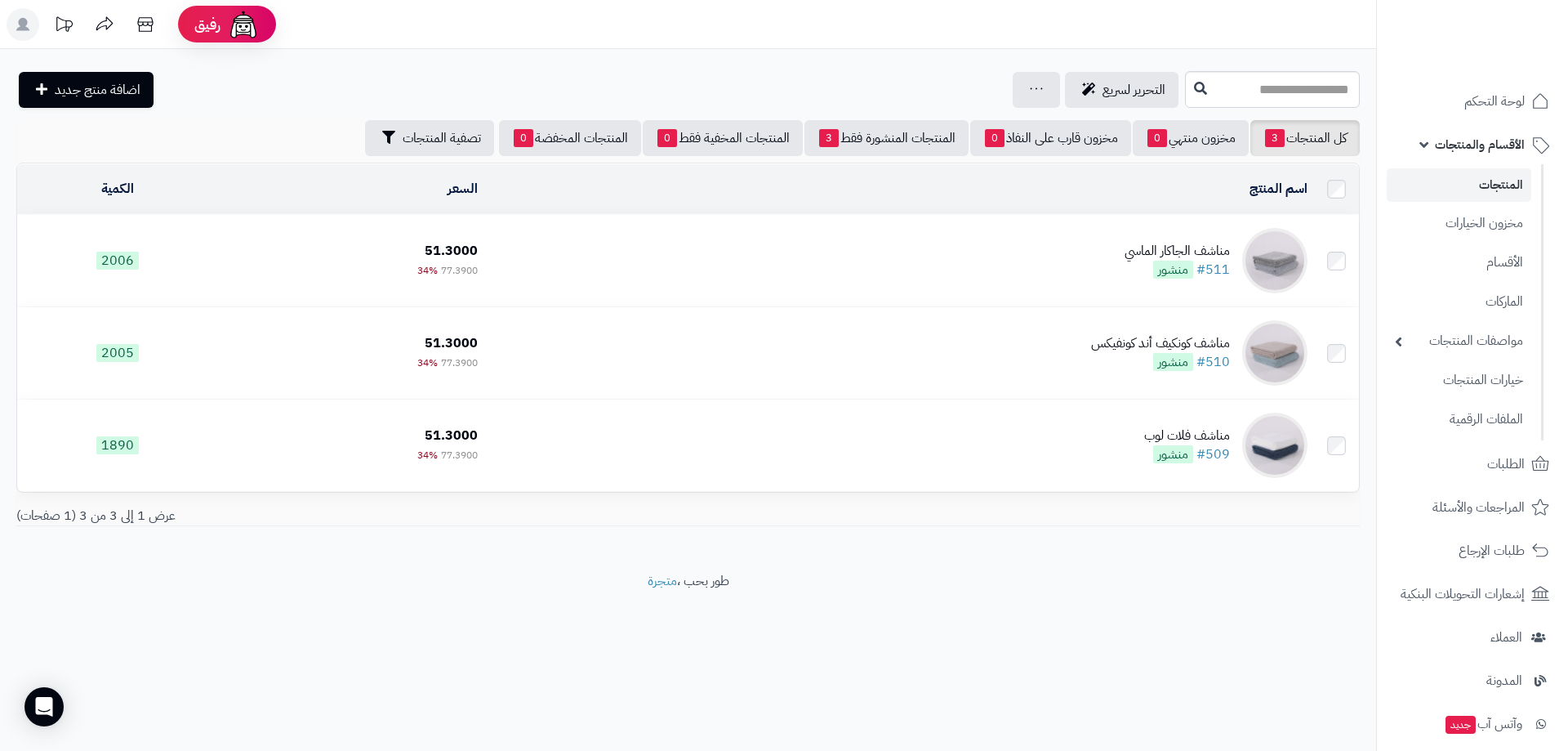
click at [1068, 264] on td "مناشف ال[PERSON_NAME] #511 منشور" at bounding box center [899, 260] width 830 height 92
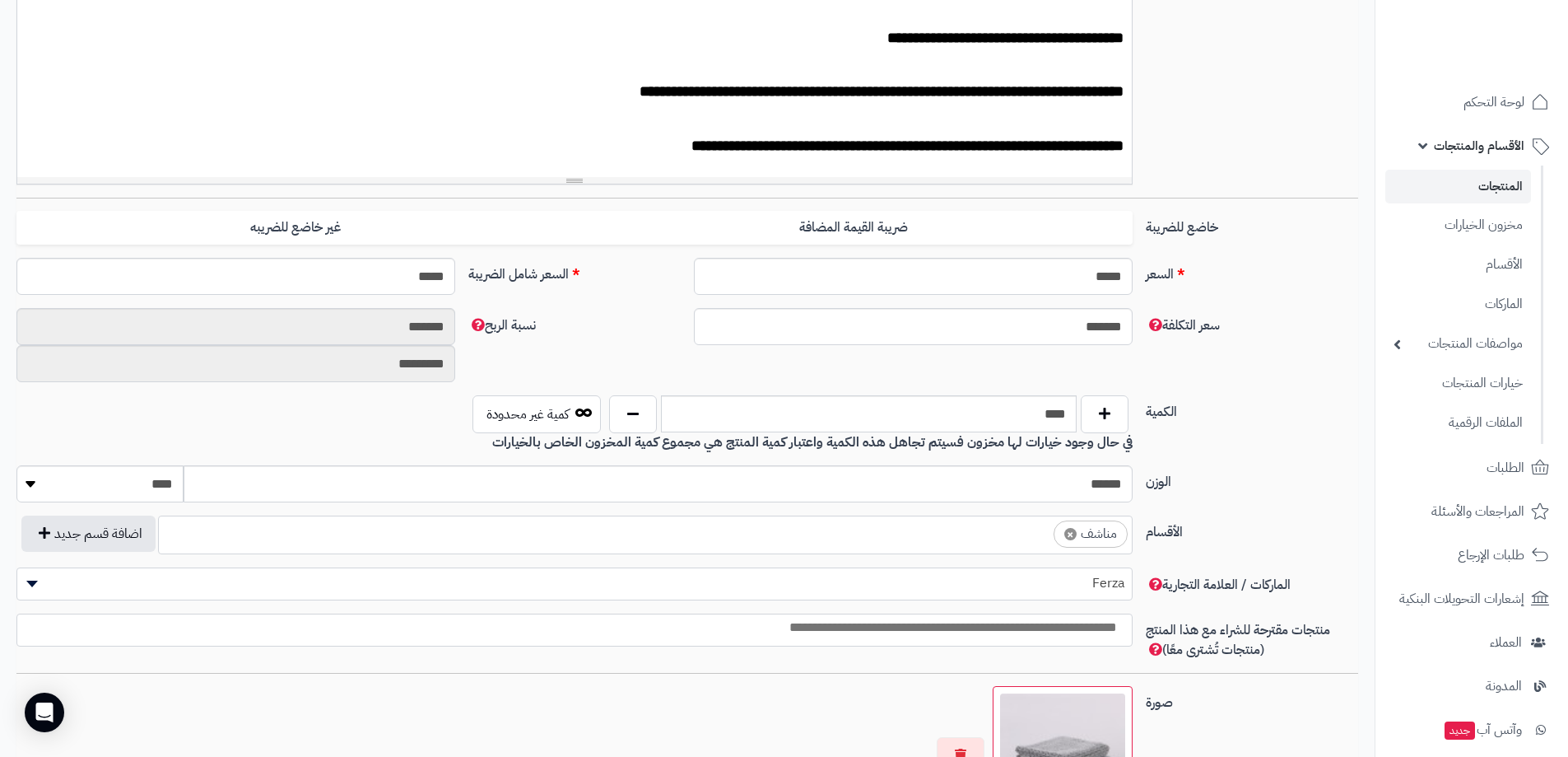
scroll to position [988, 0]
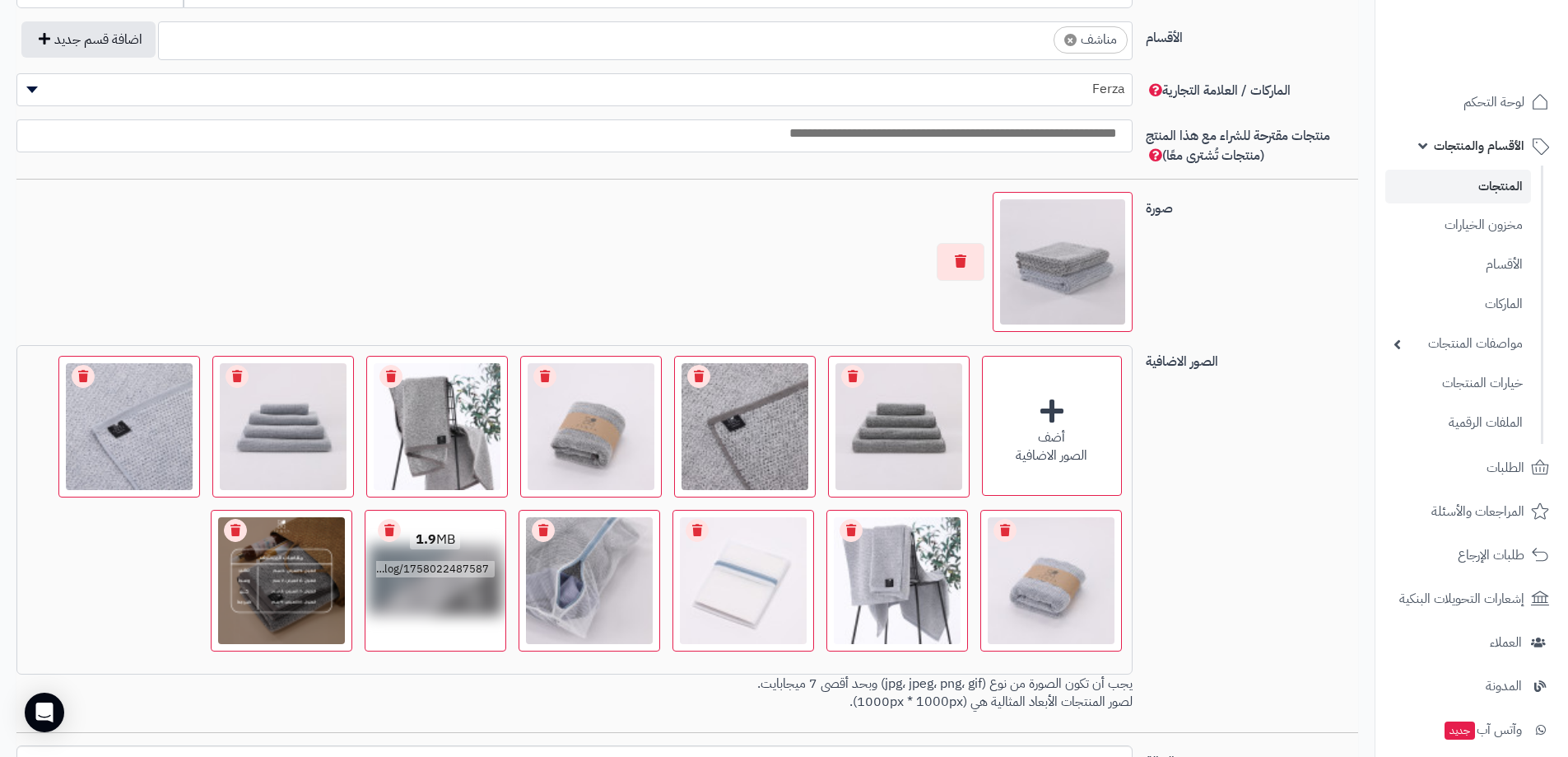
click at [386, 529] on link "Remove file" at bounding box center [389, 530] width 23 height 23
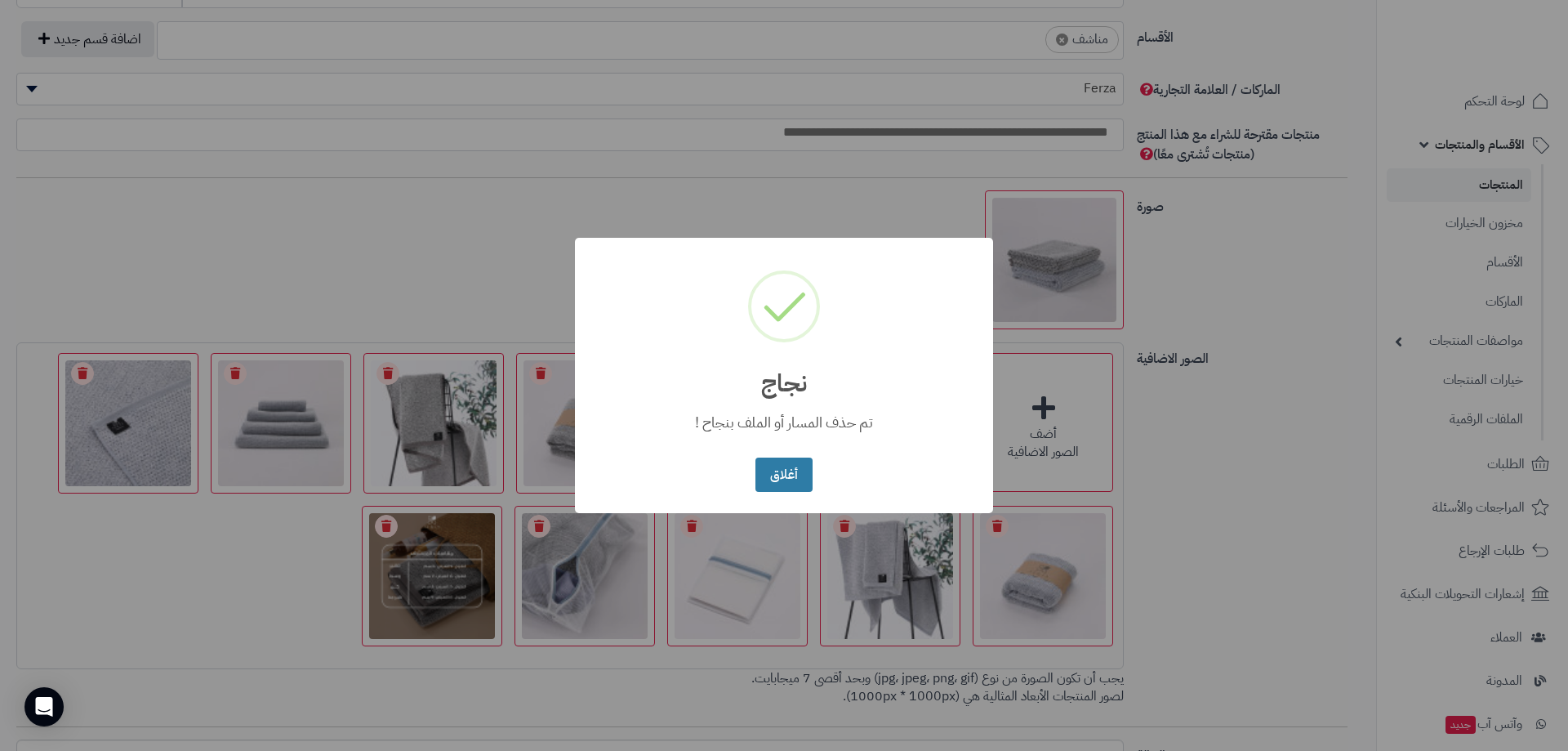
click at [784, 478] on button "أغلاق" at bounding box center [783, 475] width 56 height 35
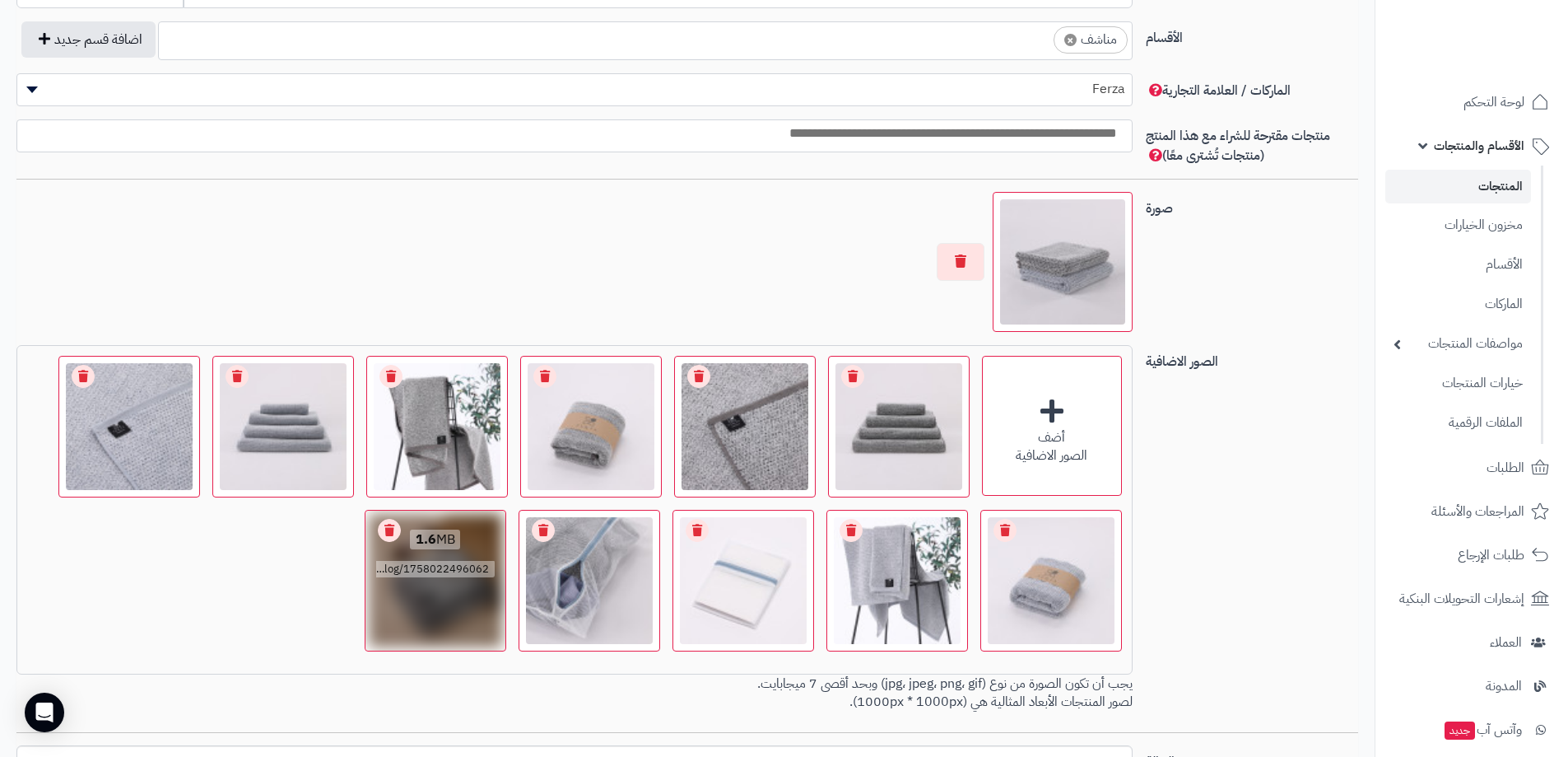
click at [392, 529] on link "Remove file" at bounding box center [389, 530] width 23 height 23
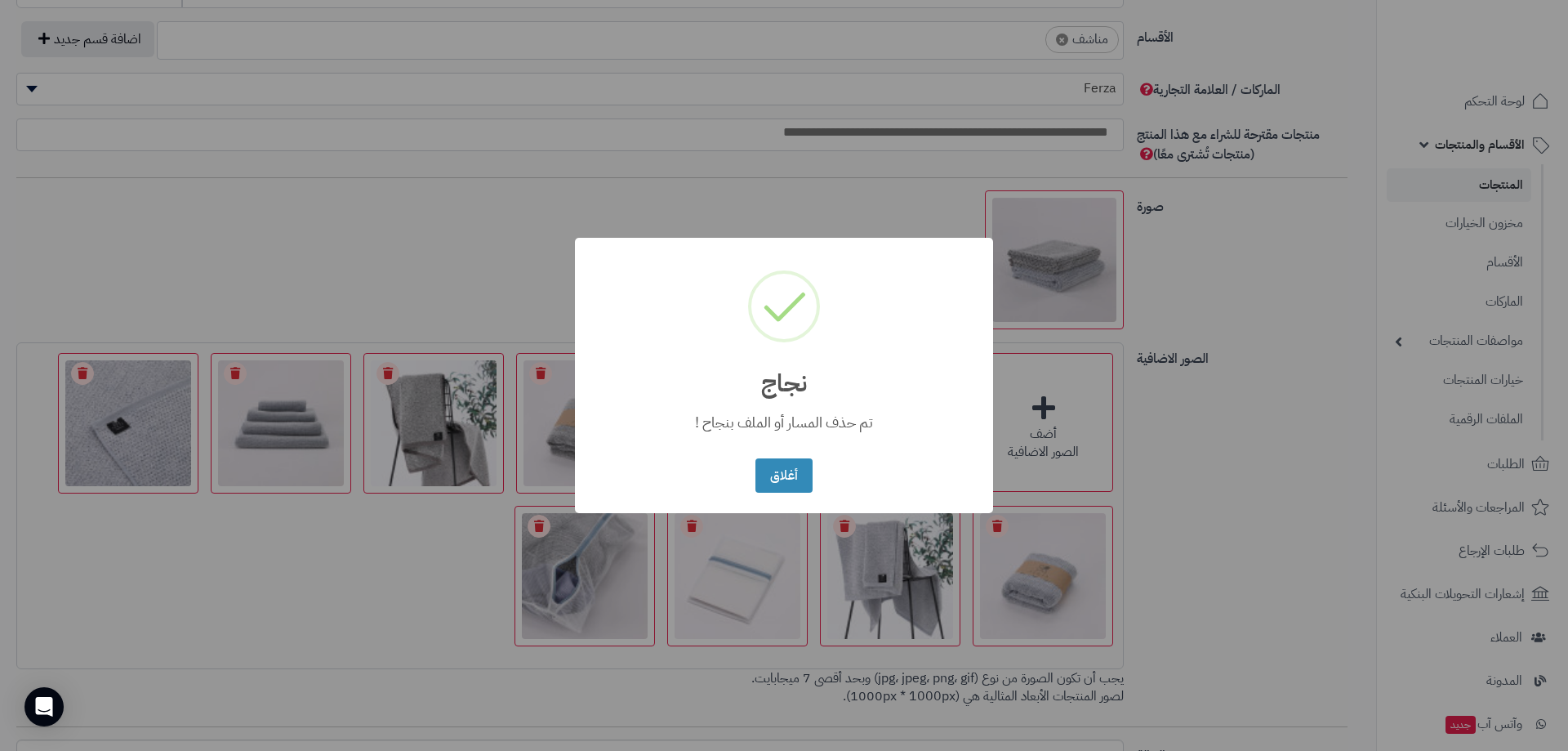
click at [305, 560] on div "× نجاج تم حذف المسار أو الملف بنجاح ! أغلاق No Cancel" at bounding box center [784, 375] width 1568 height 751
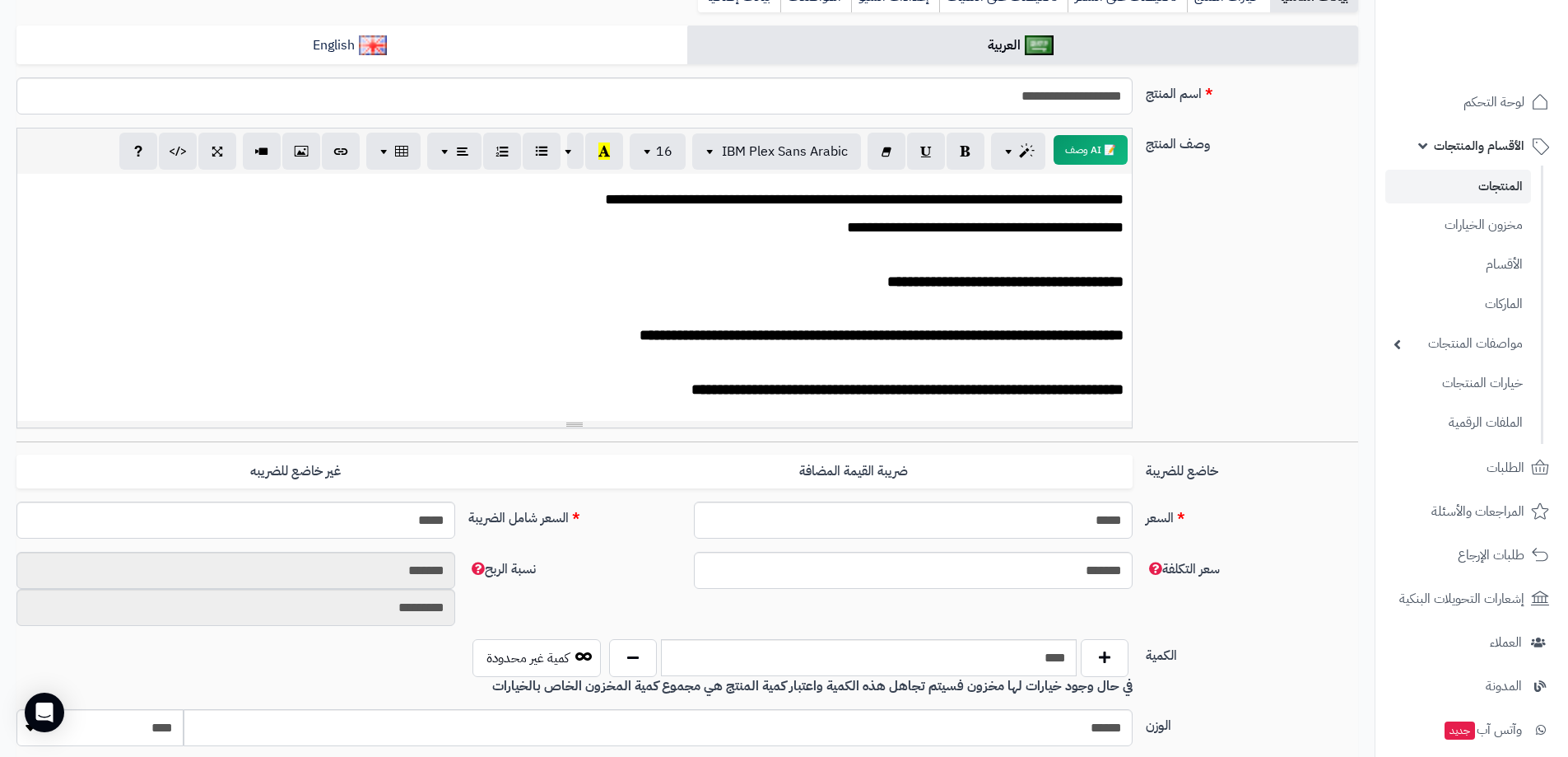
scroll to position [0, 0]
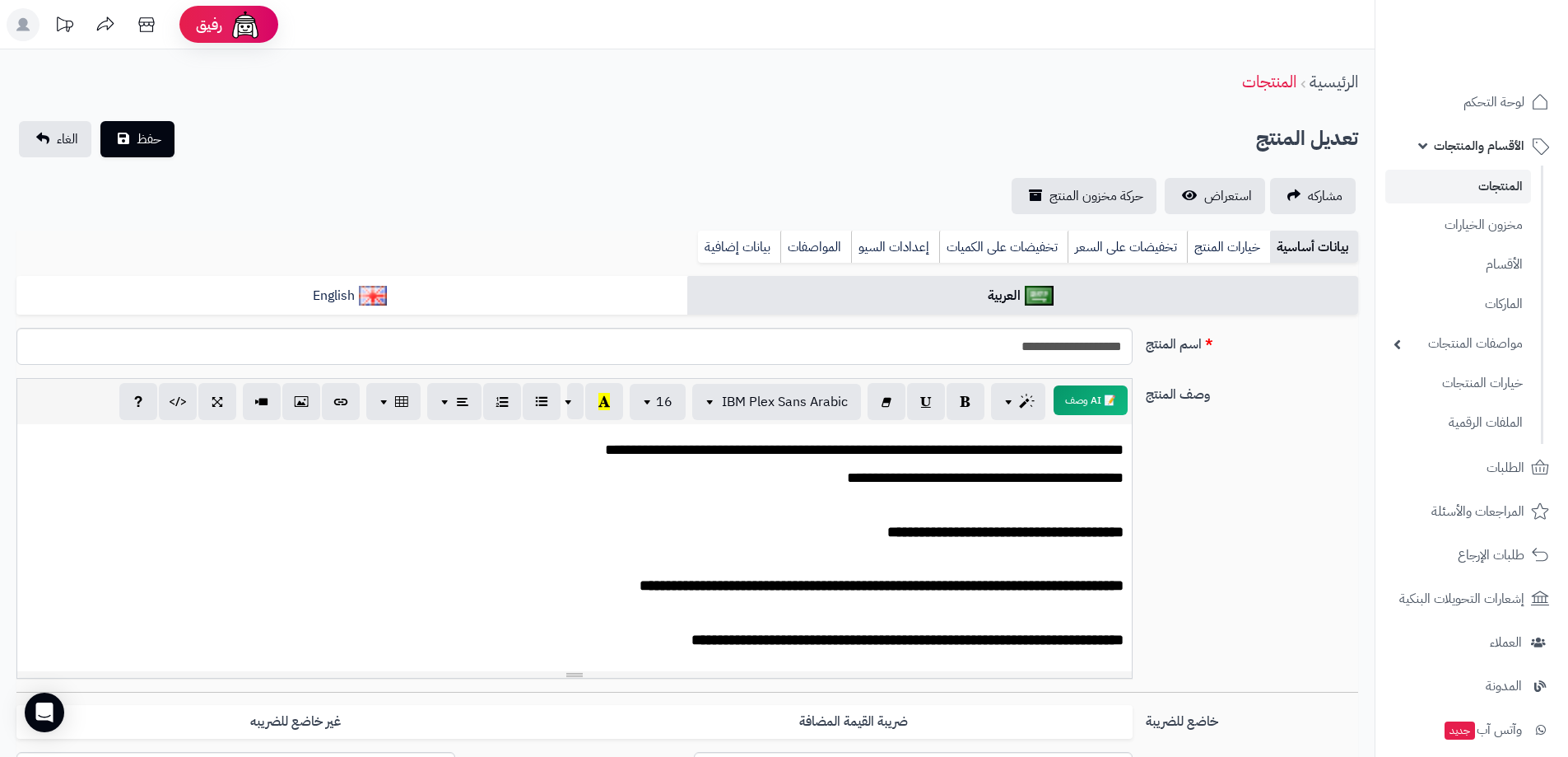
click at [1504, 181] on link "المنتجات" at bounding box center [1459, 186] width 146 height 34
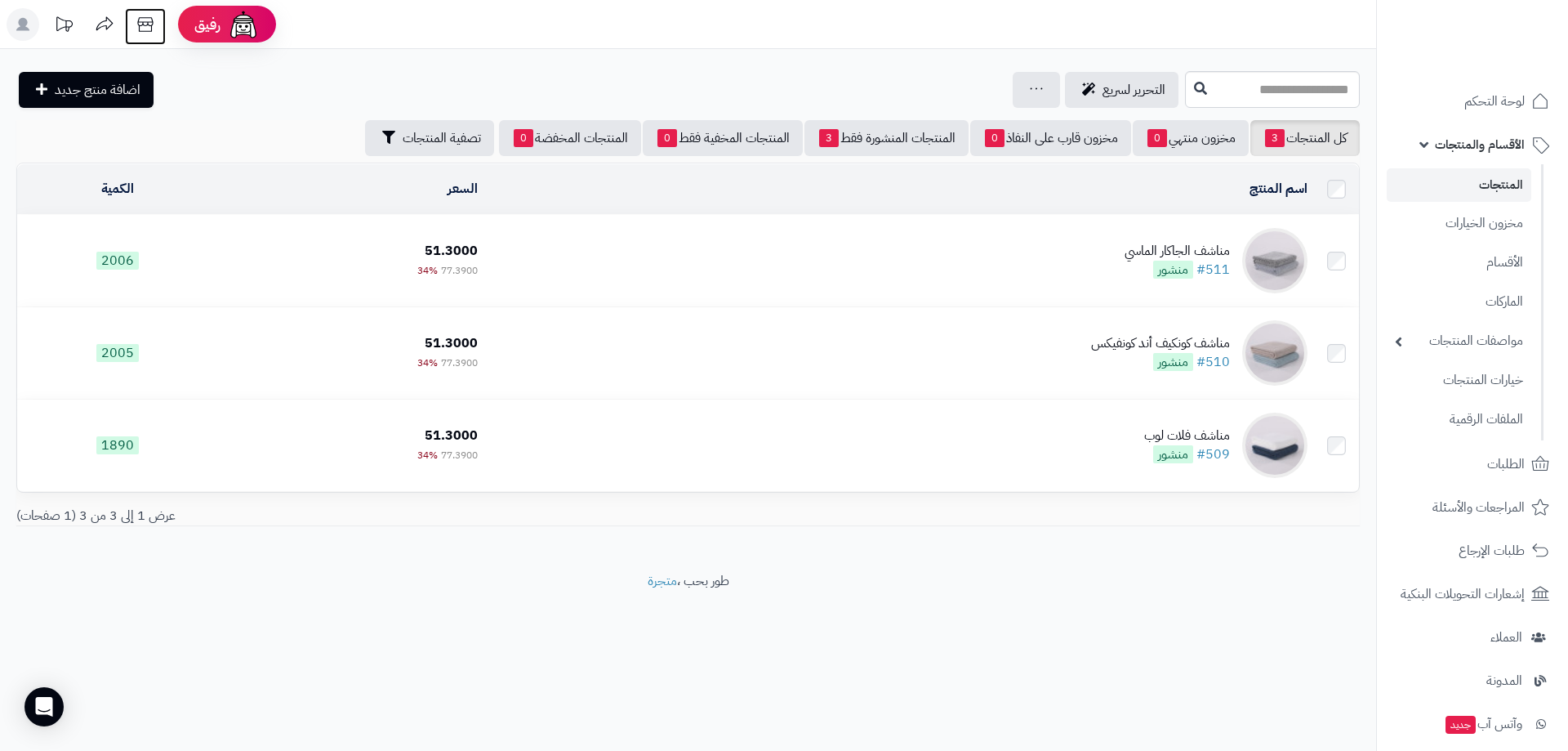
click at [146, 24] on icon at bounding box center [145, 24] width 33 height 33
click at [142, 29] on icon at bounding box center [145, 24] width 33 height 33
click at [1082, 257] on td "مناشف الجاكار الماسي #511 منشور" at bounding box center [899, 260] width 830 height 92
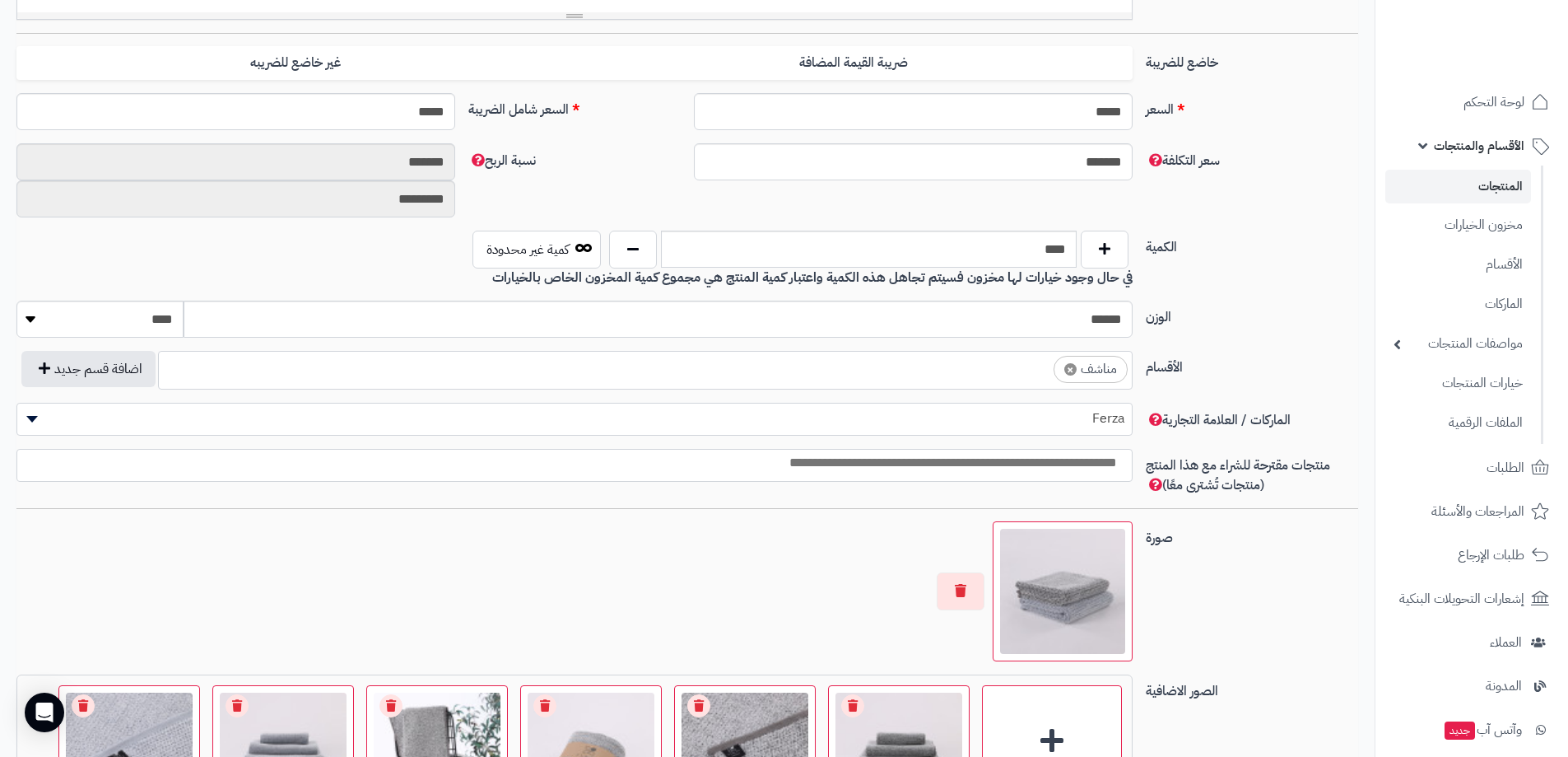
scroll to position [1071, 0]
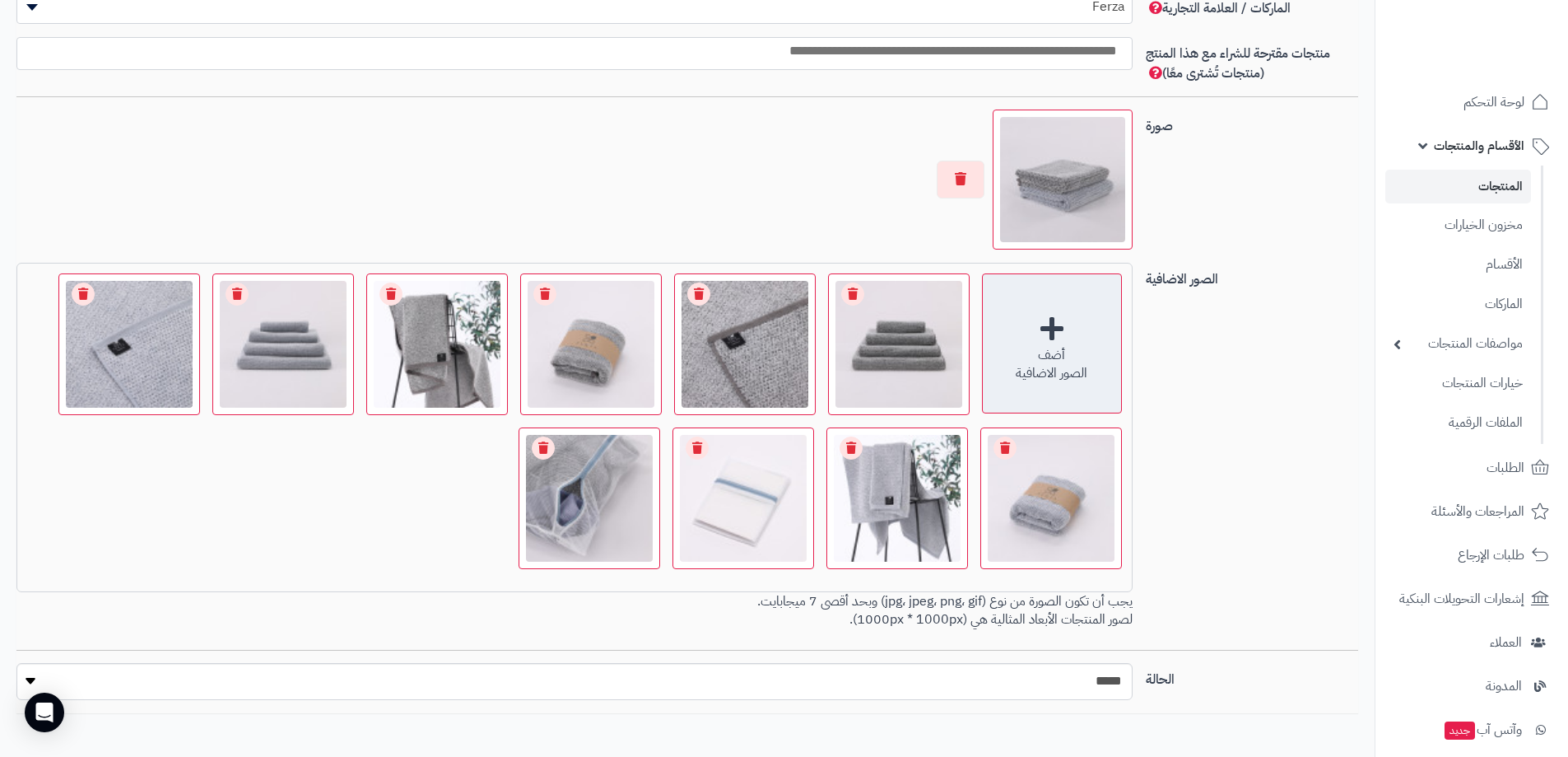
click at [1056, 330] on div "أضف الصور الاضافية" at bounding box center [1052, 342] width 140 height 140
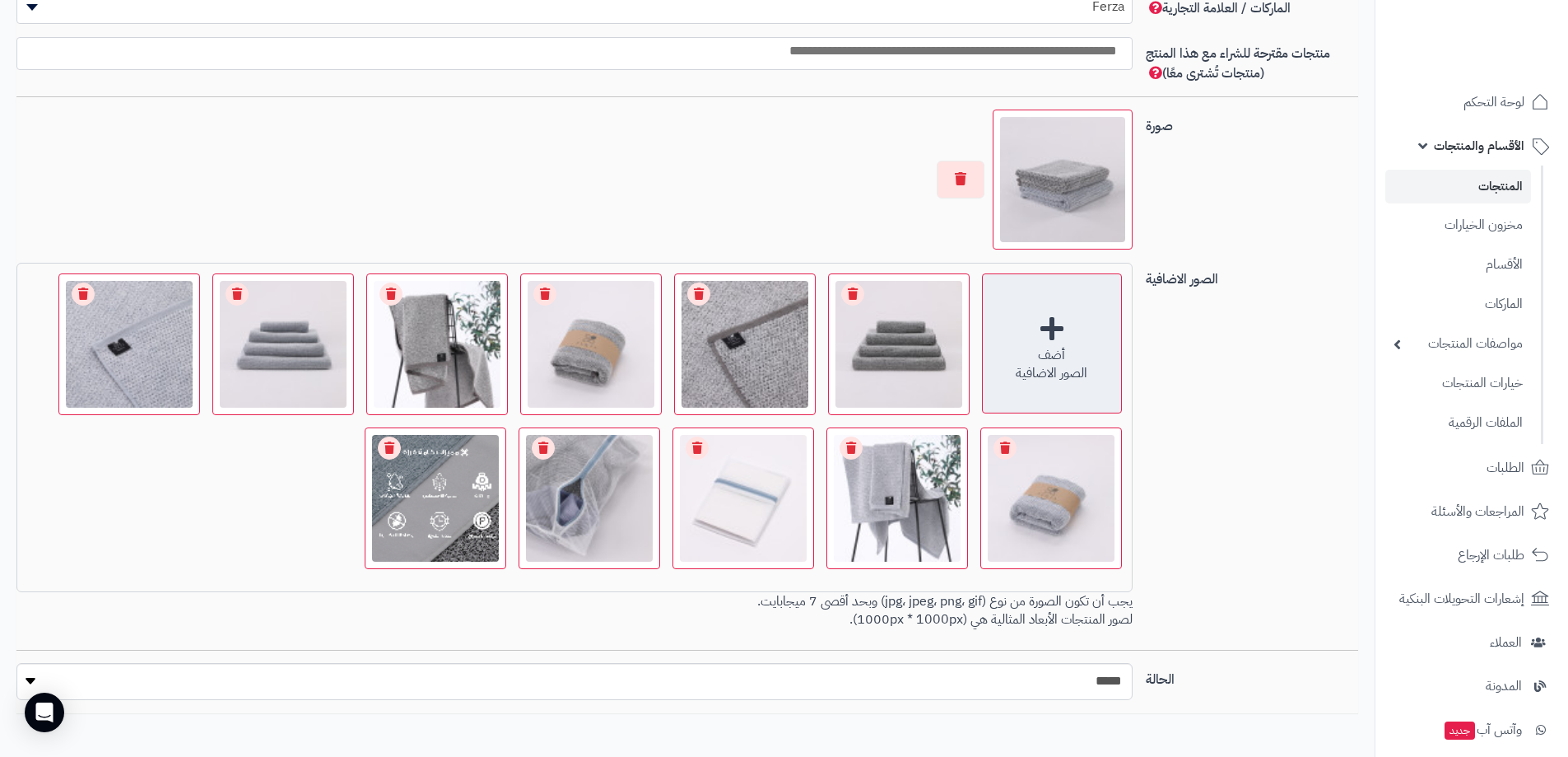
click at [1054, 323] on div "أضف الصور الاضافية" at bounding box center [1052, 342] width 140 height 140
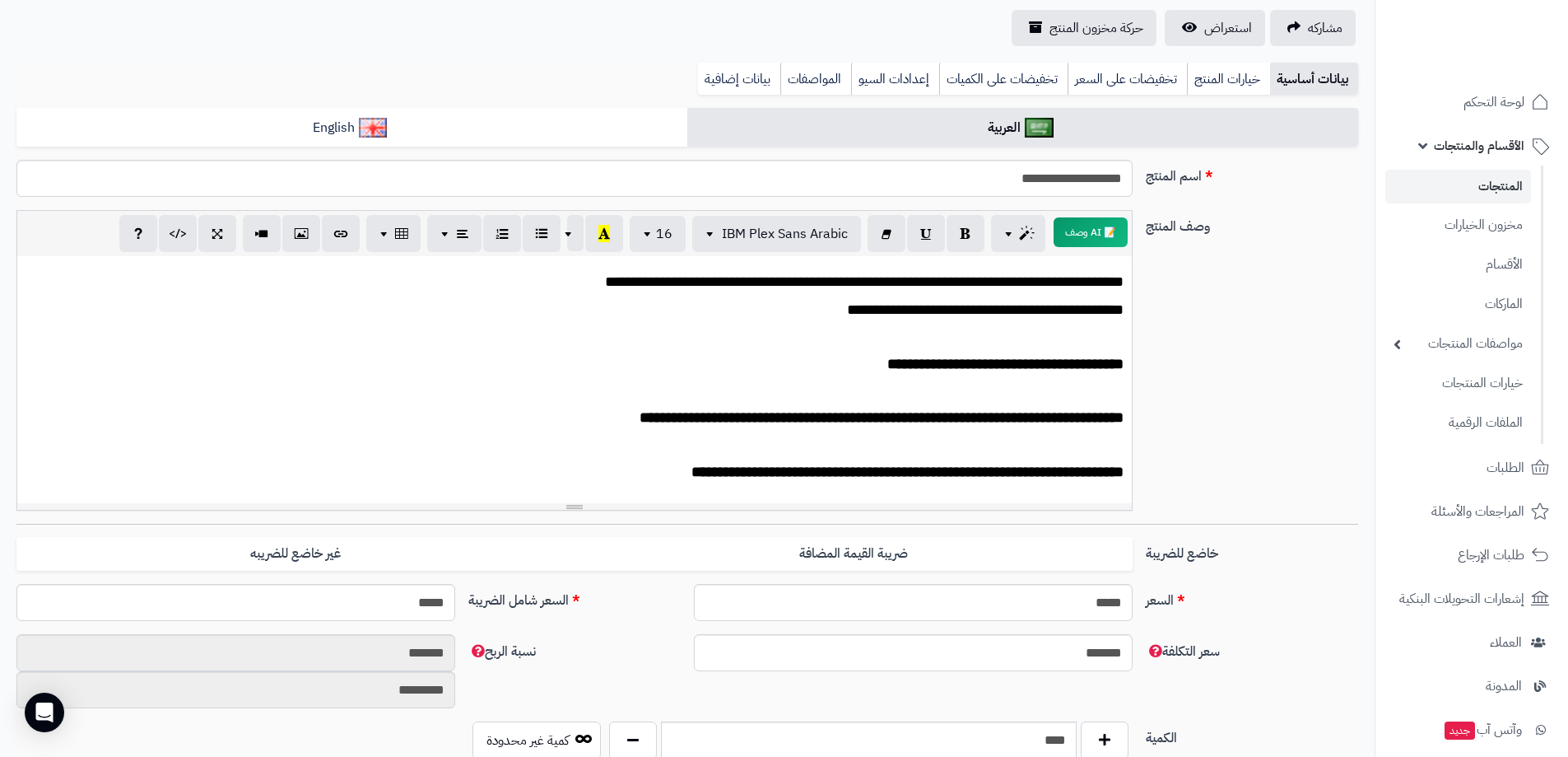
scroll to position [0, 0]
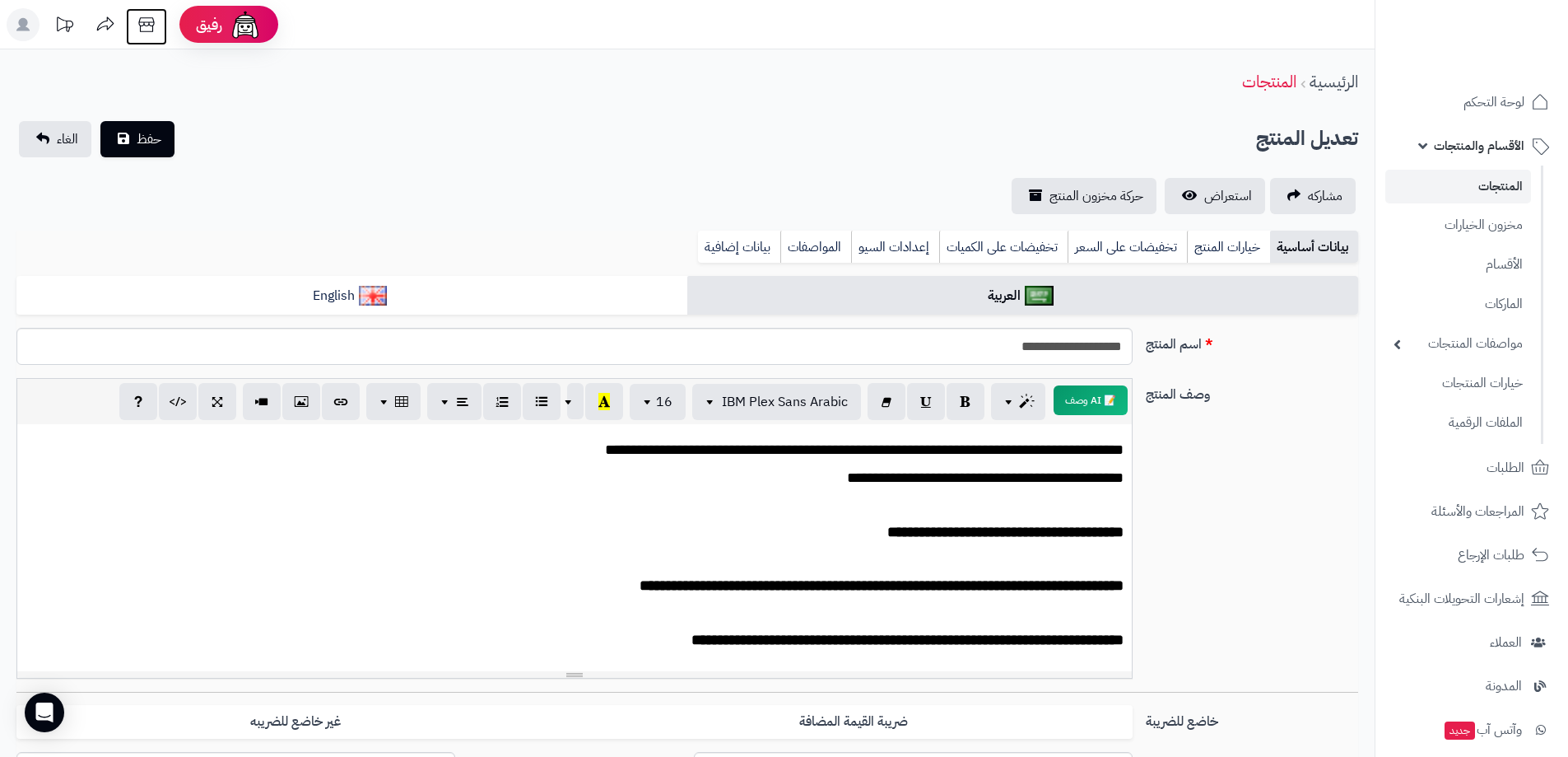
click at [140, 20] on icon at bounding box center [146, 24] width 15 height 14
click at [142, 136] on span "حفظ" at bounding box center [148, 138] width 25 height 19
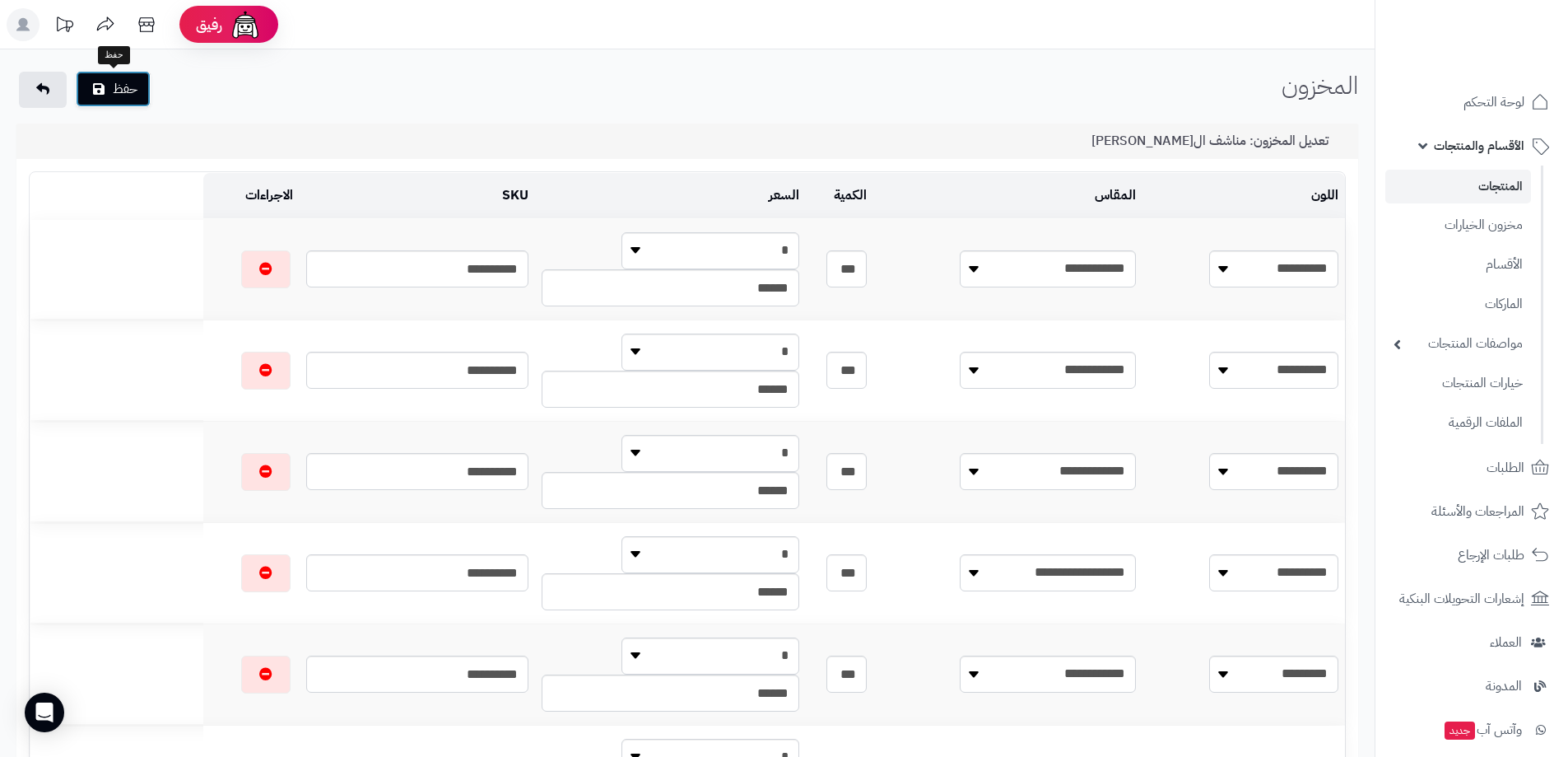
click at [134, 89] on button "حفظ" at bounding box center [113, 89] width 75 height 36
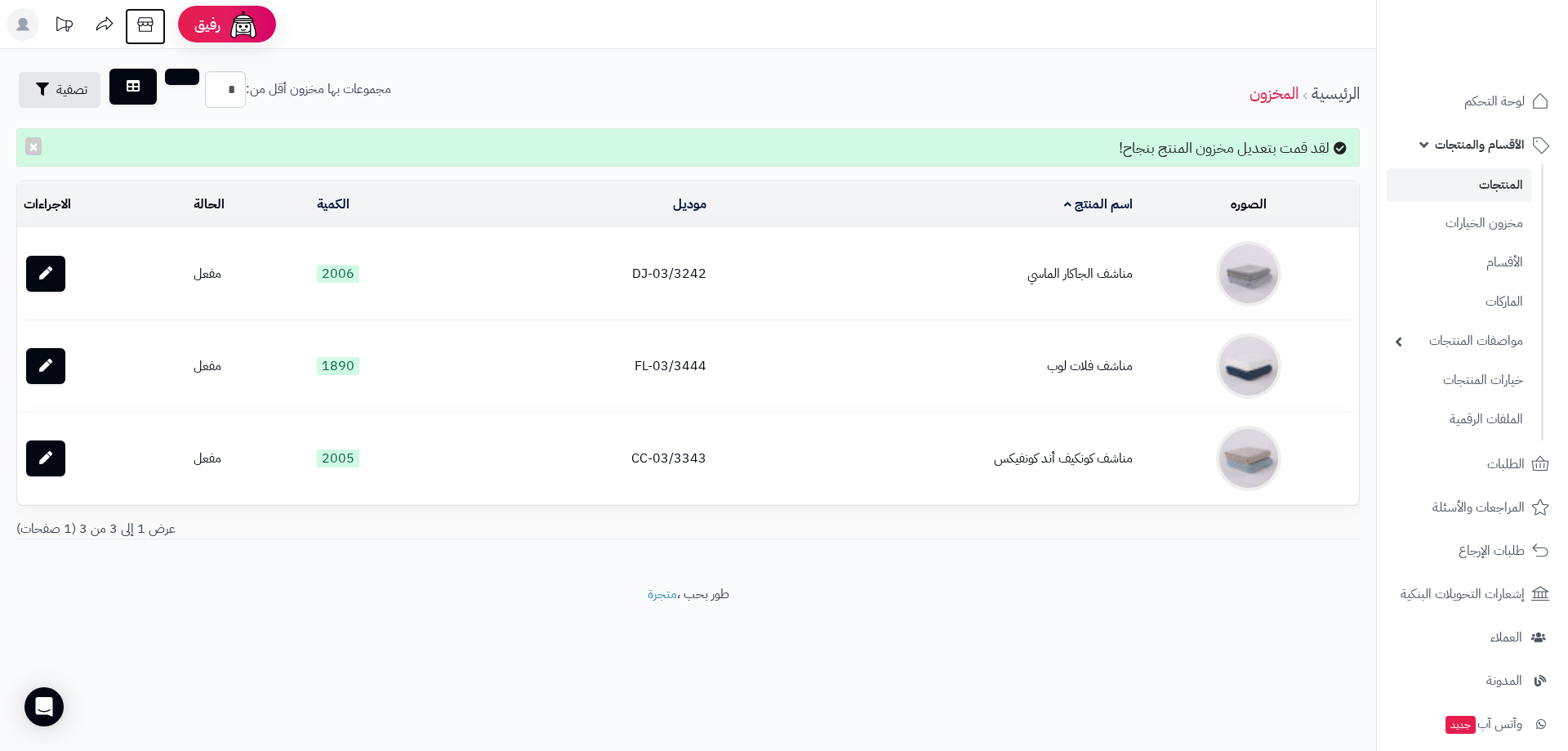
click at [148, 20] on icon at bounding box center [145, 24] width 33 height 33
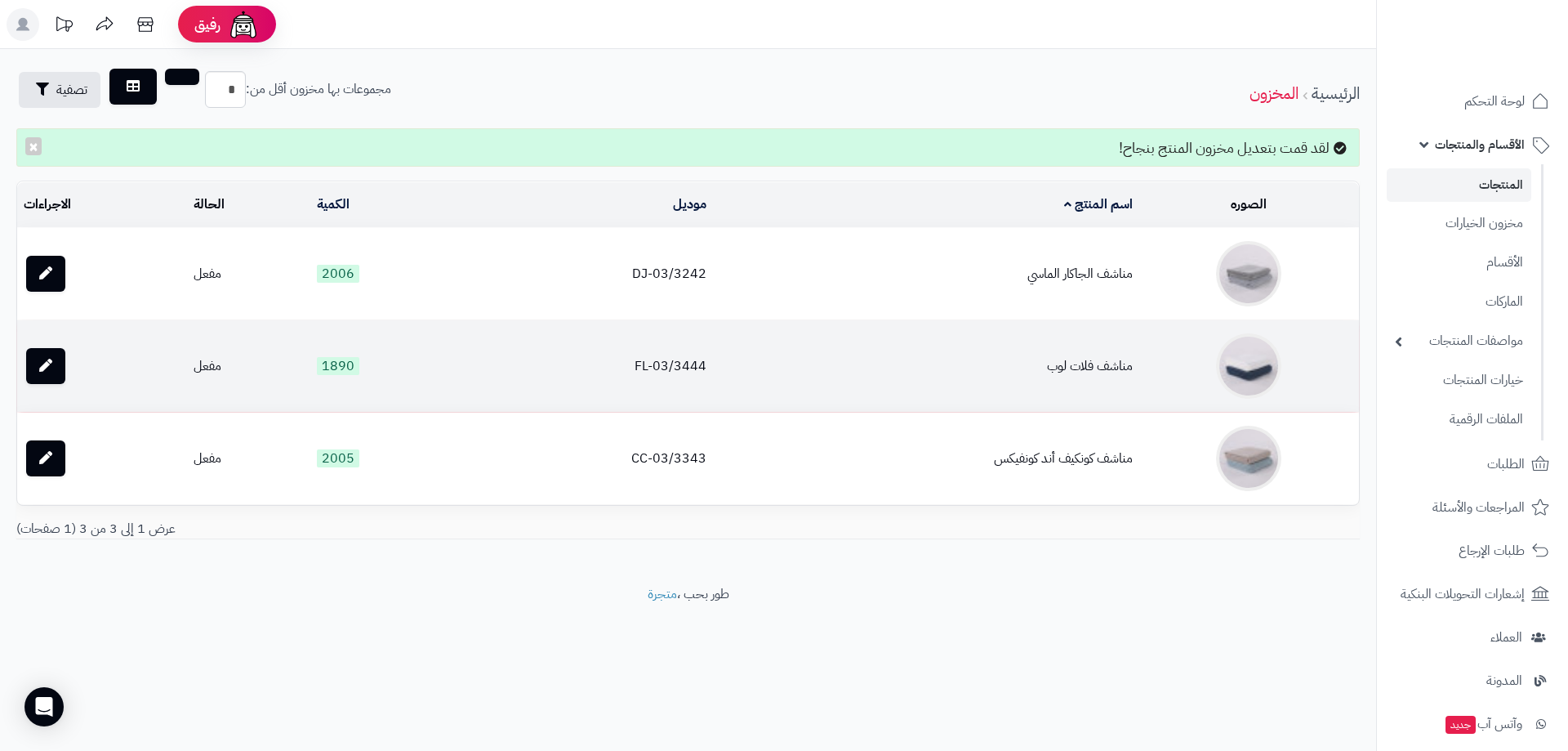
click at [1100, 360] on td "مناشف فلات لوب" at bounding box center [926, 366] width 425 height 92
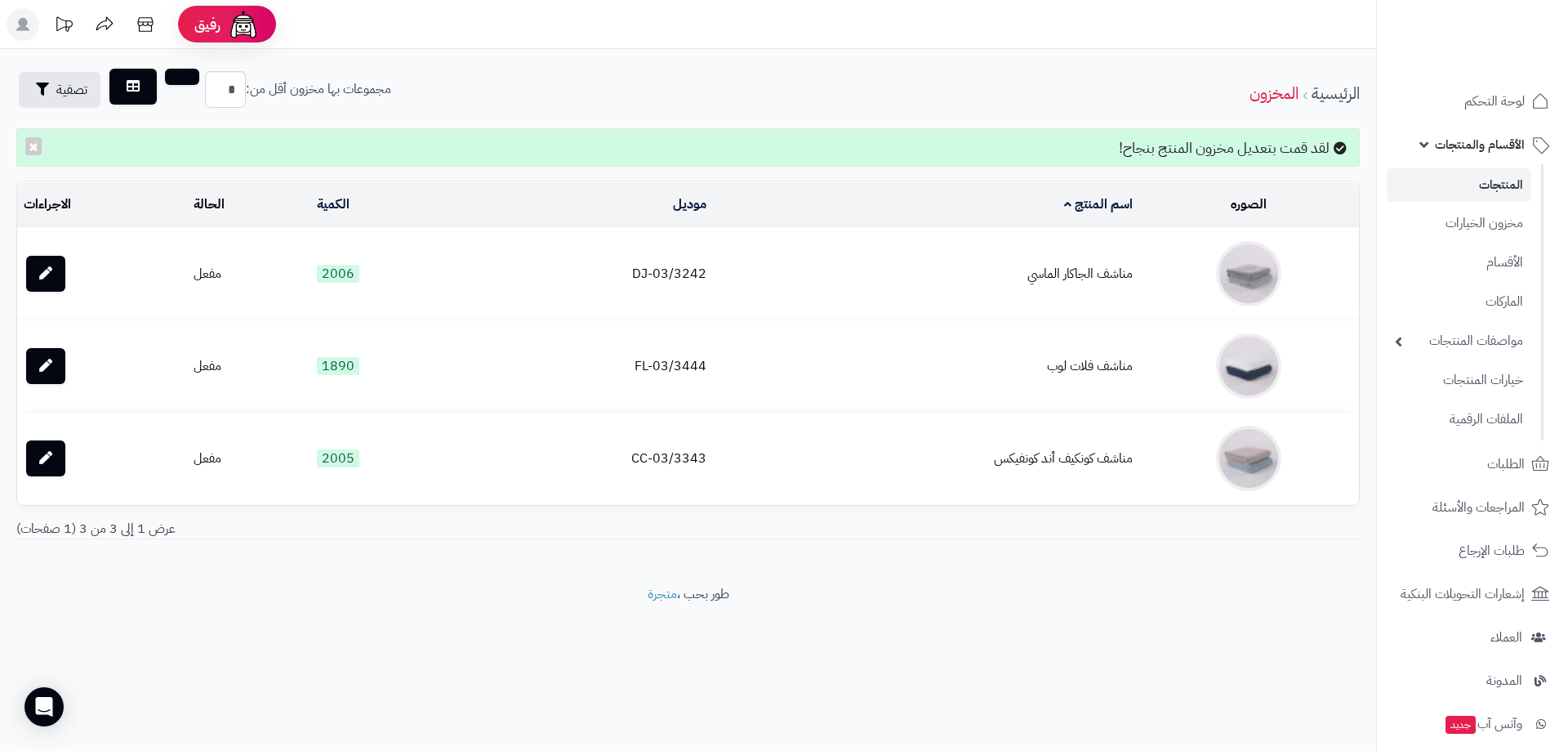
click at [1484, 184] on link "المنتجات" at bounding box center [1459, 185] width 145 height 34
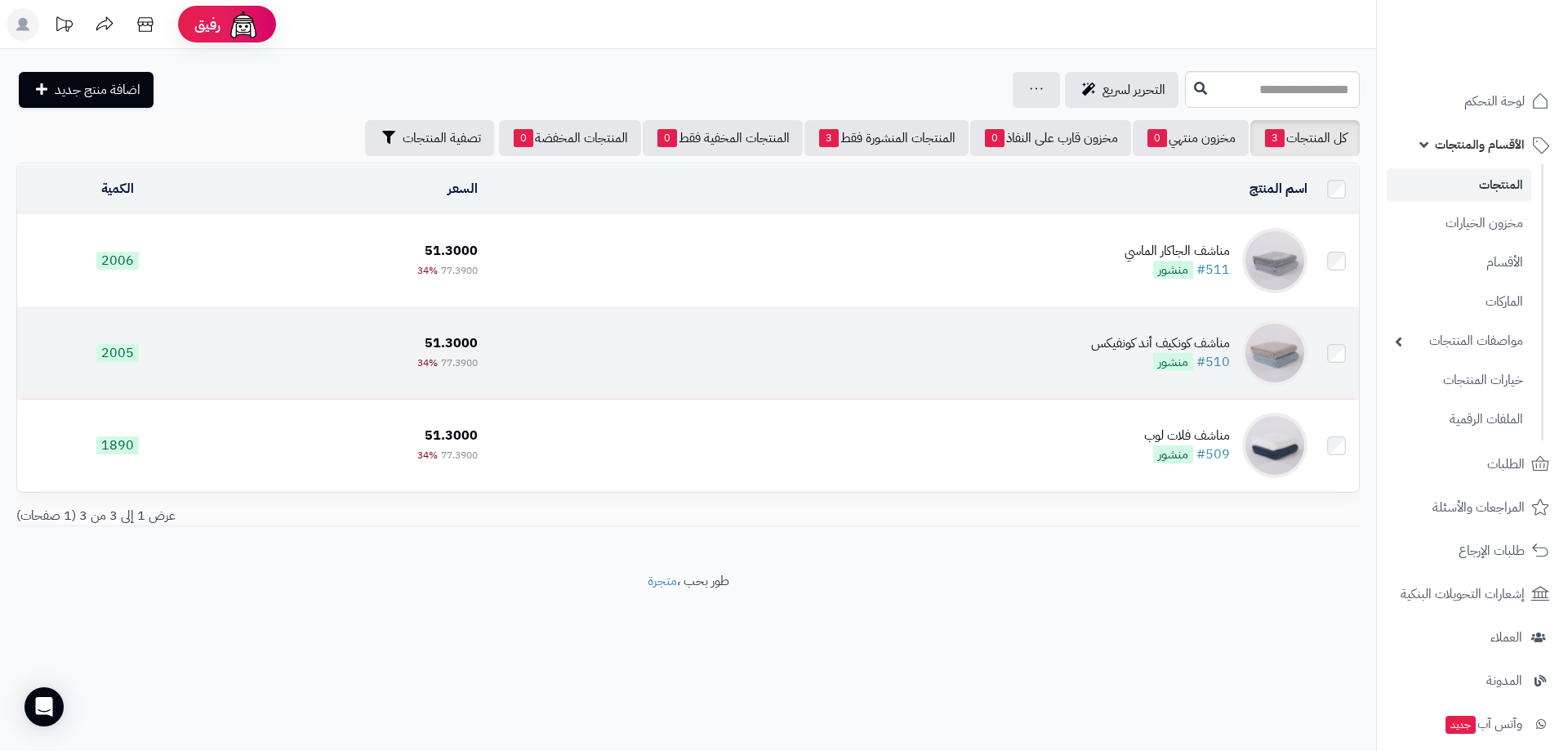
click at [1148, 334] on div "مناشف كونكيف أند كونفيكس" at bounding box center [1160, 343] width 139 height 19
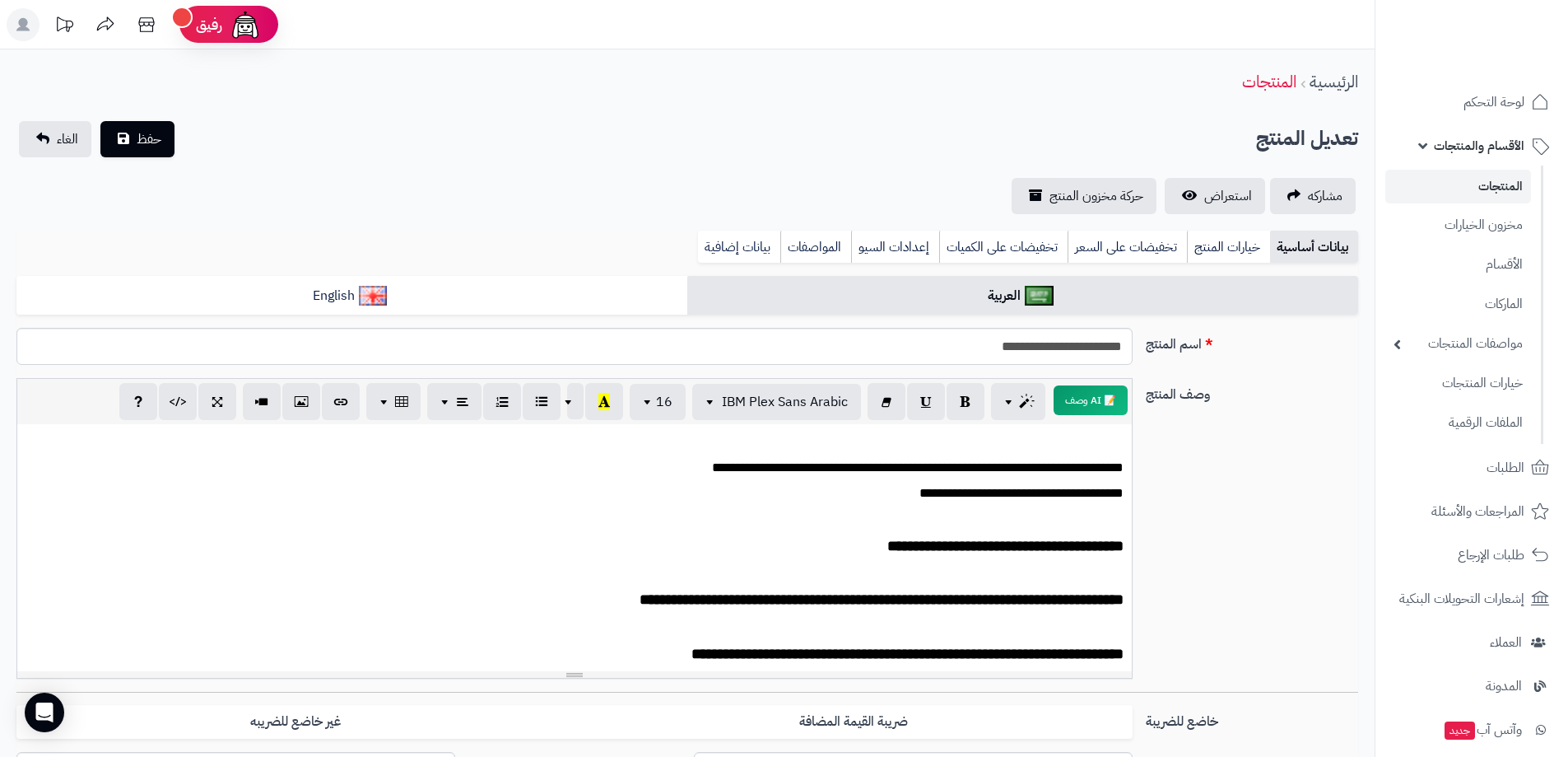
click at [1504, 184] on link "المنتجات" at bounding box center [1459, 186] width 146 height 34
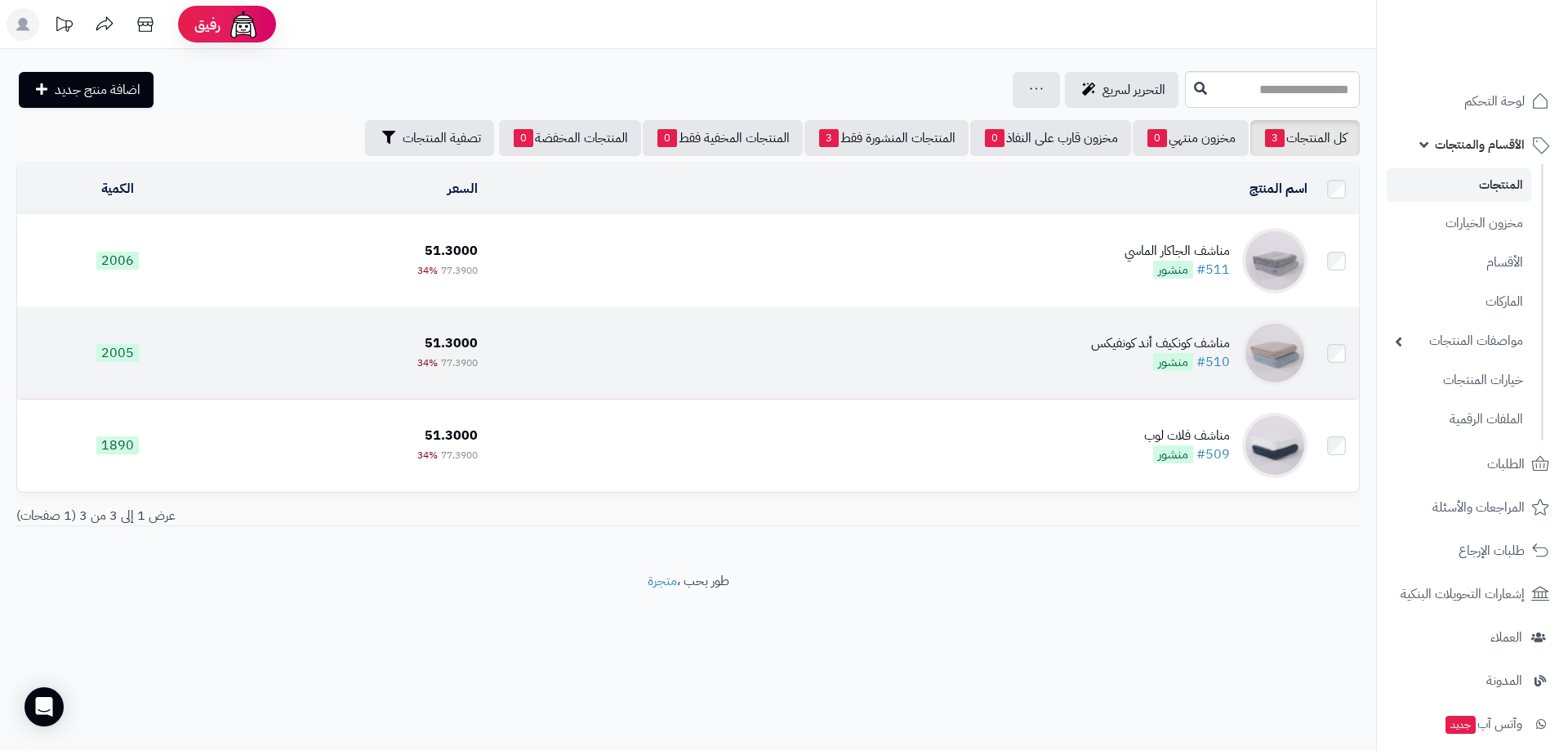
click at [1148, 337] on div "مناشف كونكيف أند كونفيكس" at bounding box center [1160, 343] width 139 height 19
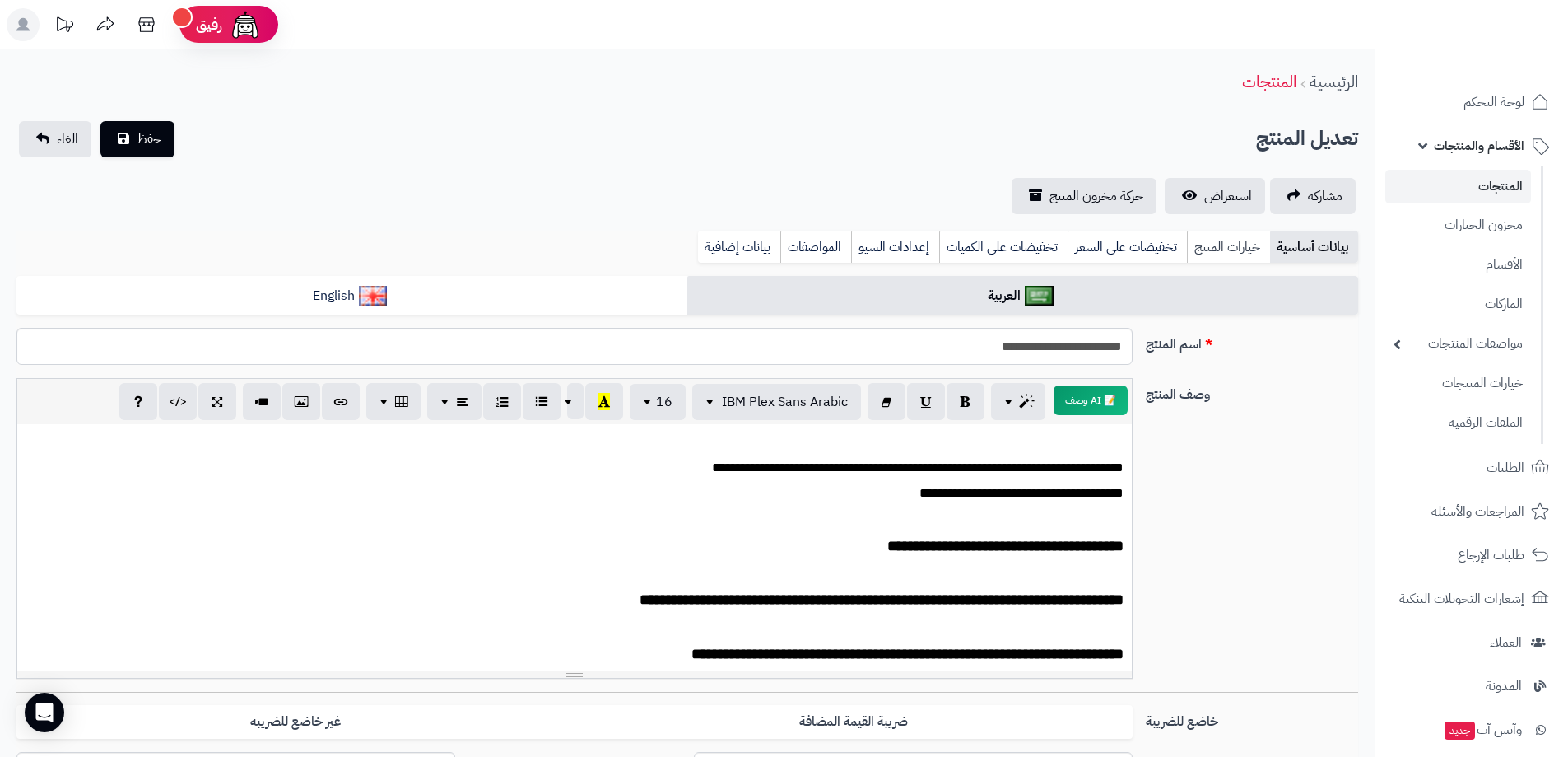
click at [1227, 249] on link "خيارات المنتج" at bounding box center [1228, 247] width 83 height 33
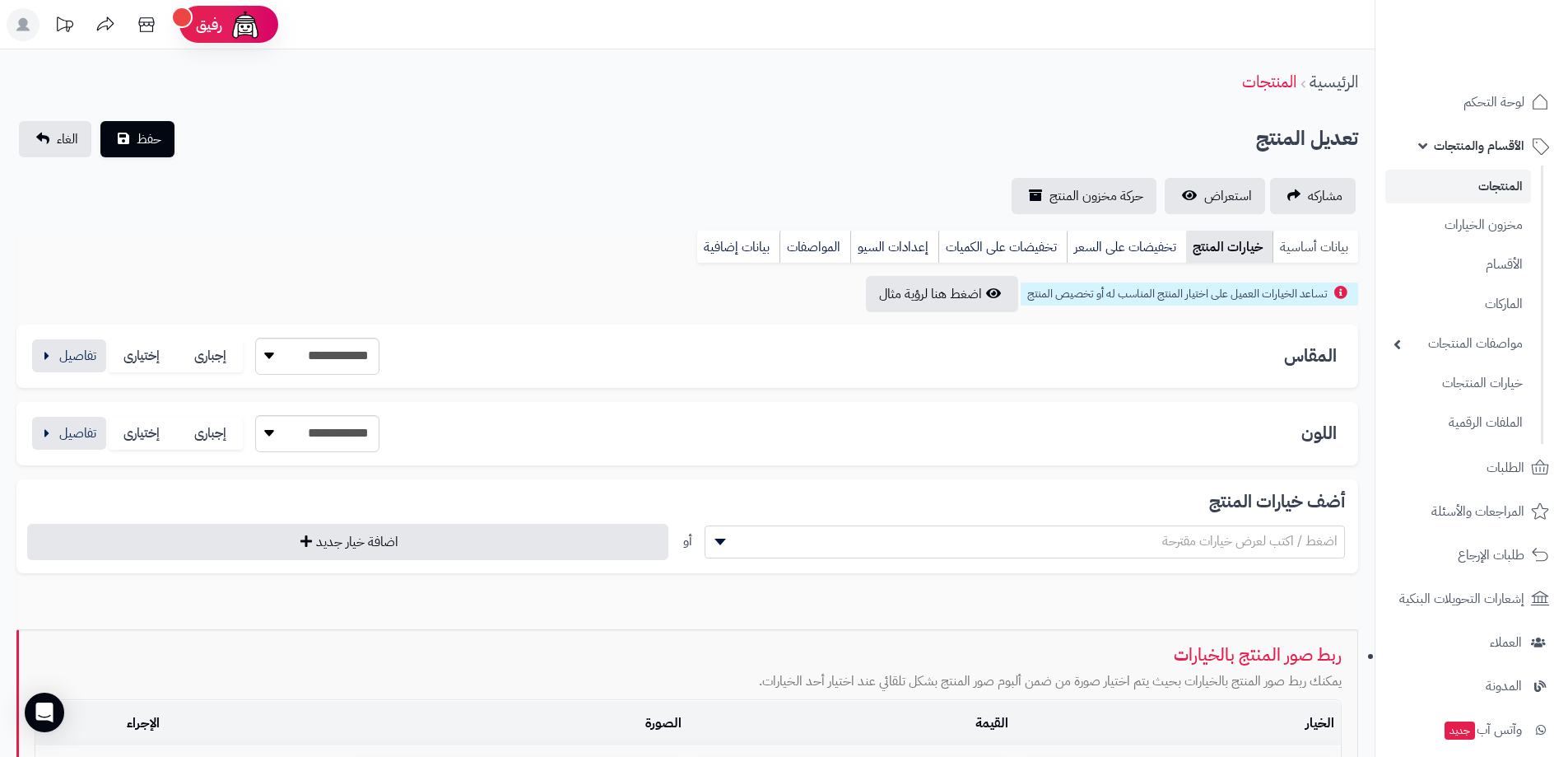
click at [1329, 247] on link "بيانات أساسية" at bounding box center [1315, 247] width 86 height 33
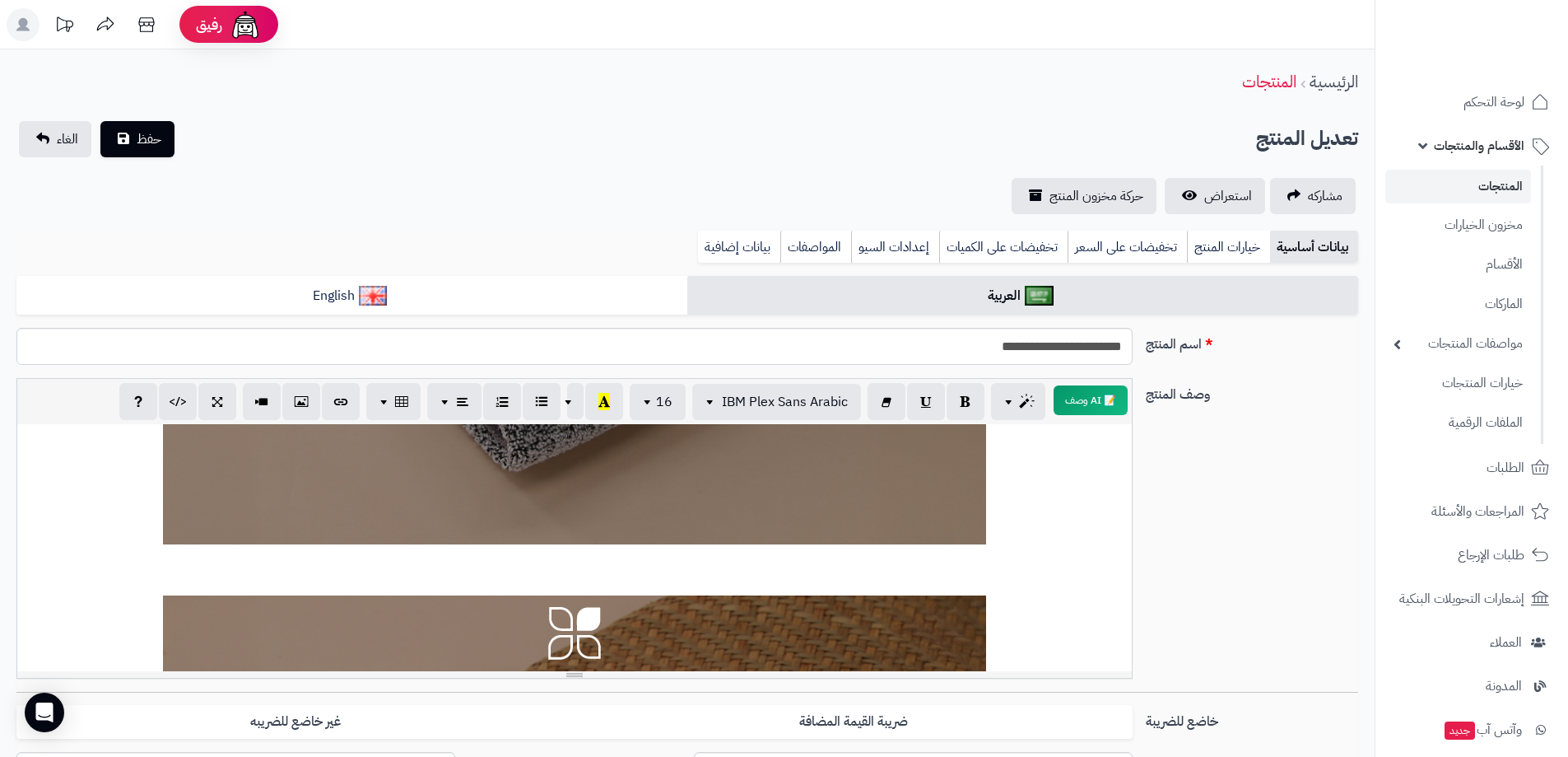
scroll to position [1564, 0]
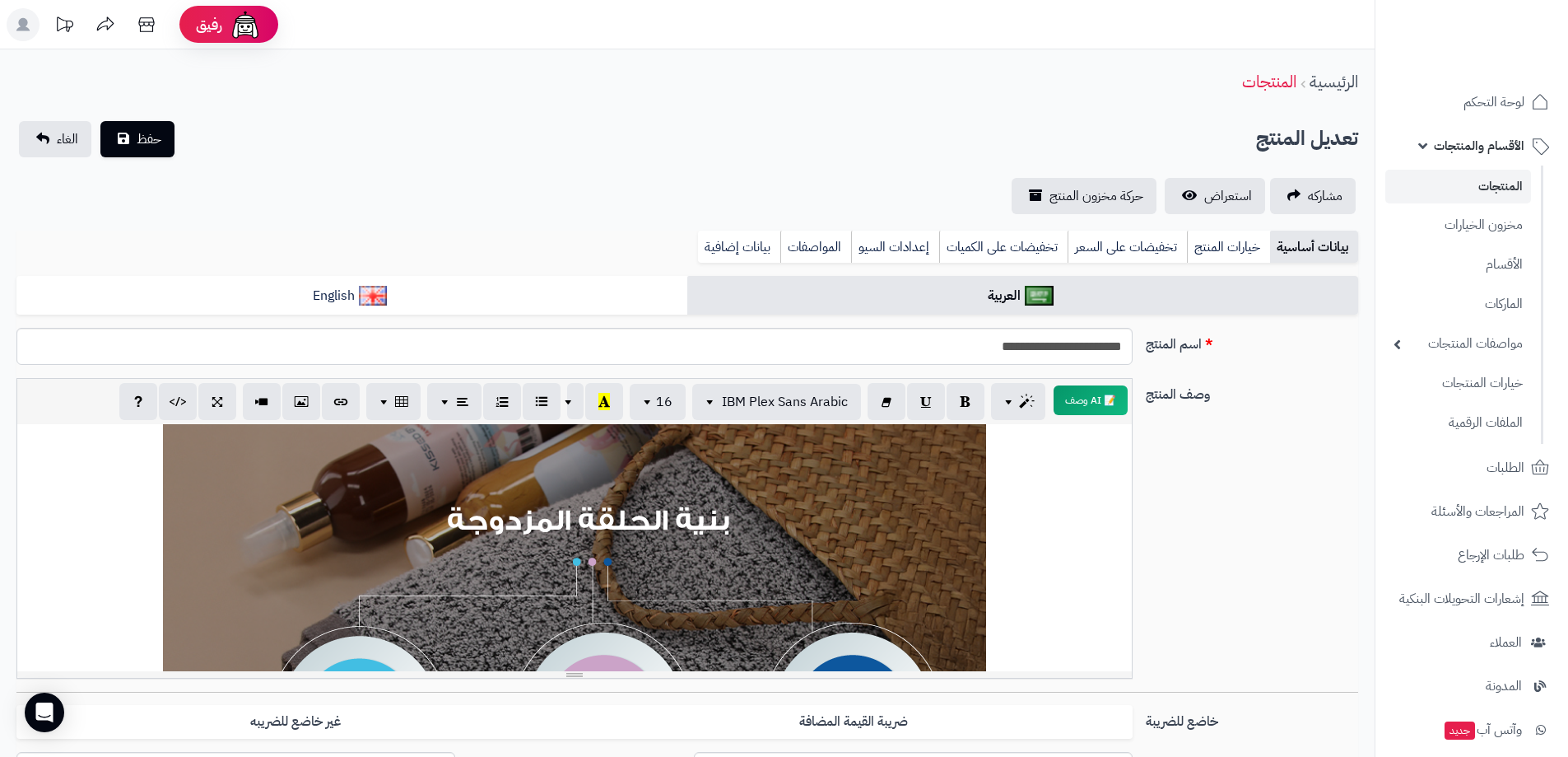
click at [1497, 187] on link "المنتجات" at bounding box center [1459, 186] width 146 height 34
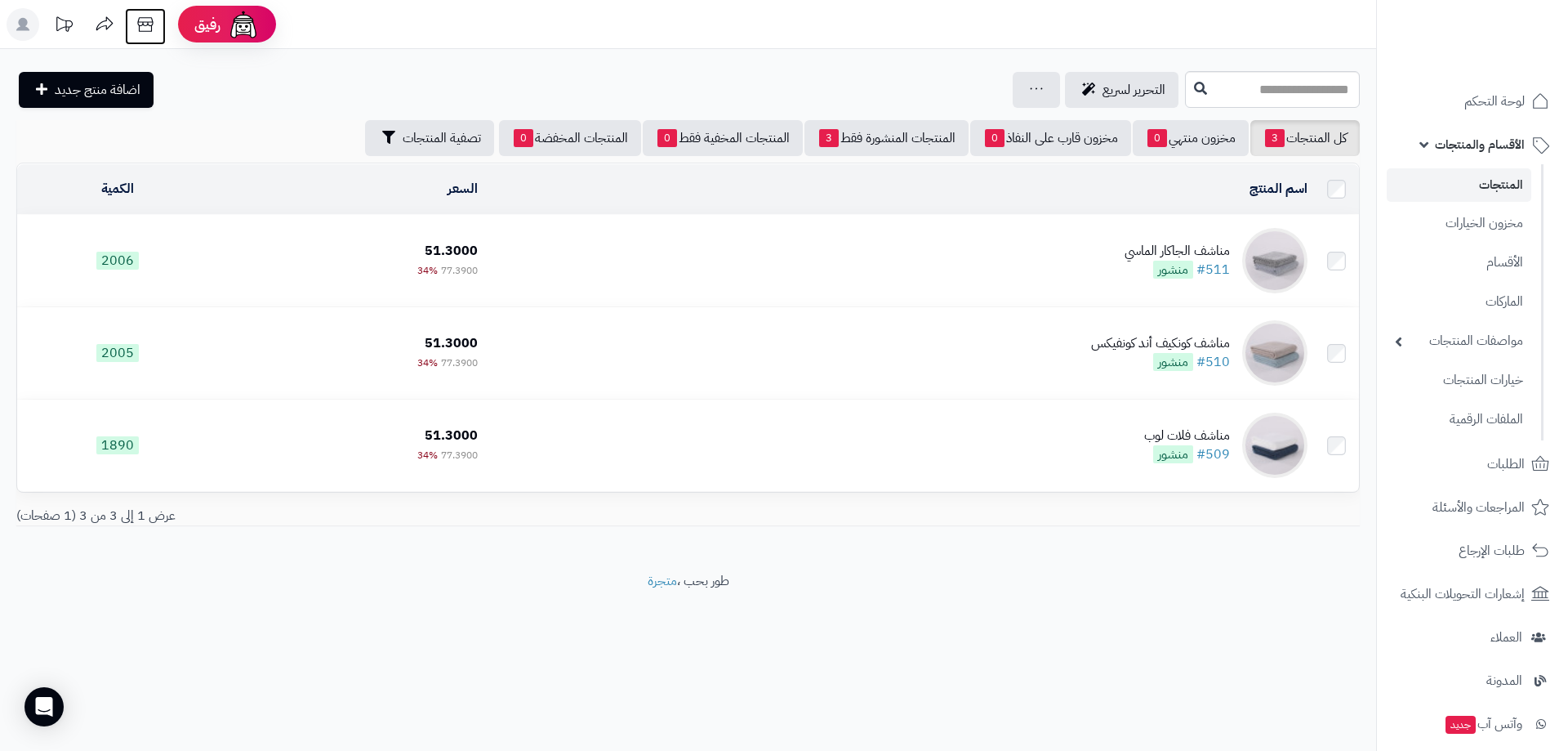
click at [139, 24] on icon at bounding box center [145, 24] width 33 height 33
click at [1516, 183] on link "المنتجات" at bounding box center [1459, 185] width 145 height 34
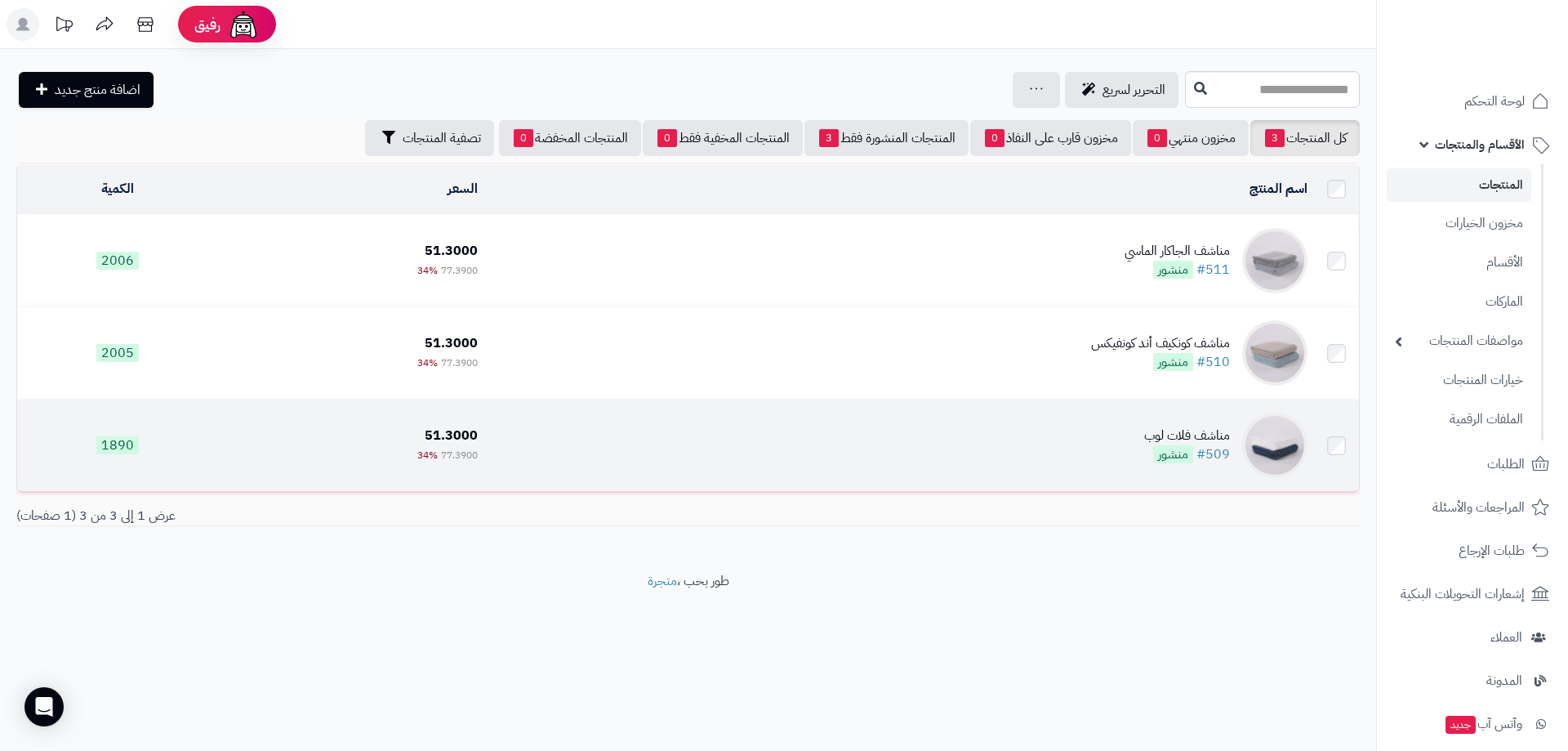
click at [1201, 436] on div "مناشف فلات لوب" at bounding box center [1187, 436] width 86 height 19
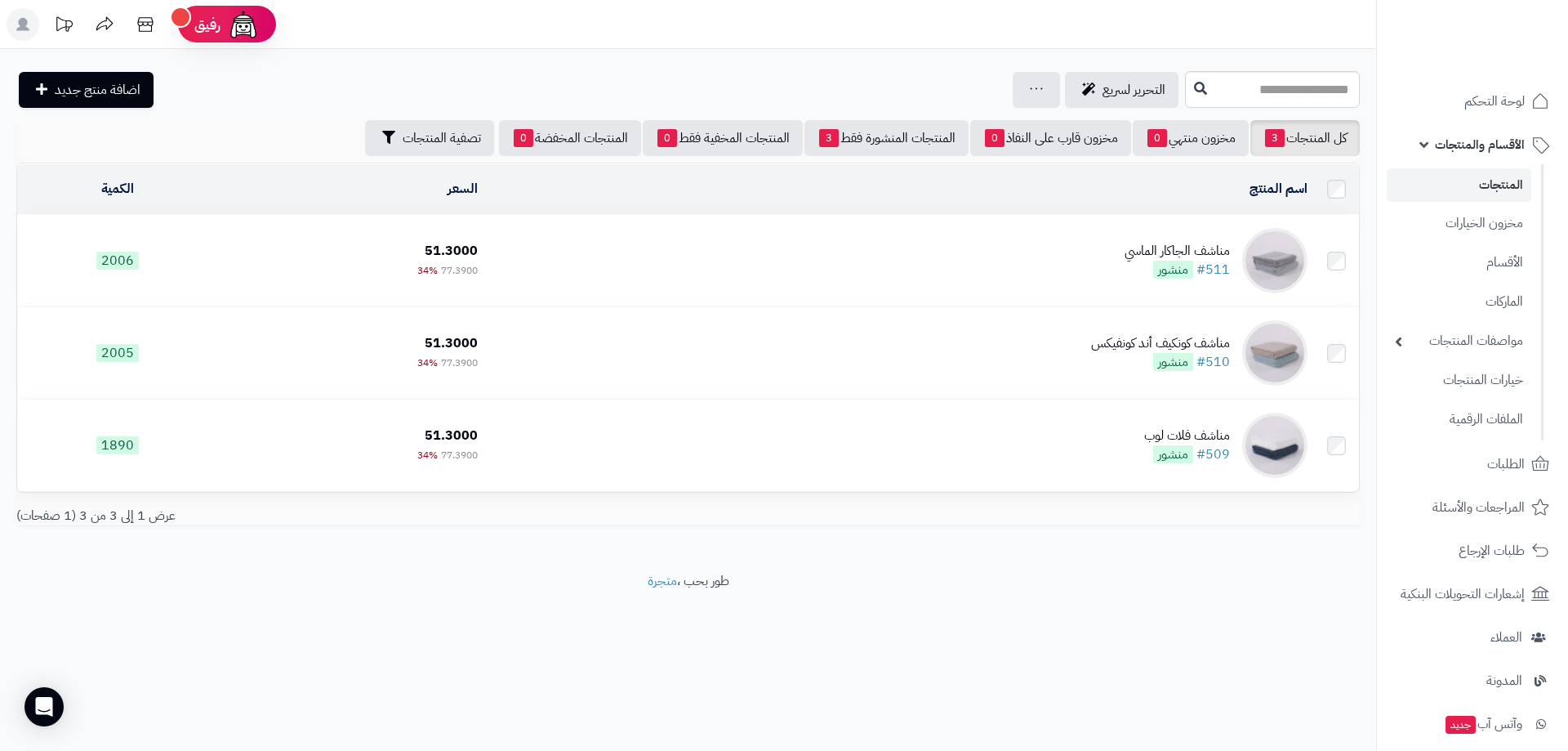
click at [1513, 181] on link "المنتجات" at bounding box center [1459, 185] width 145 height 34
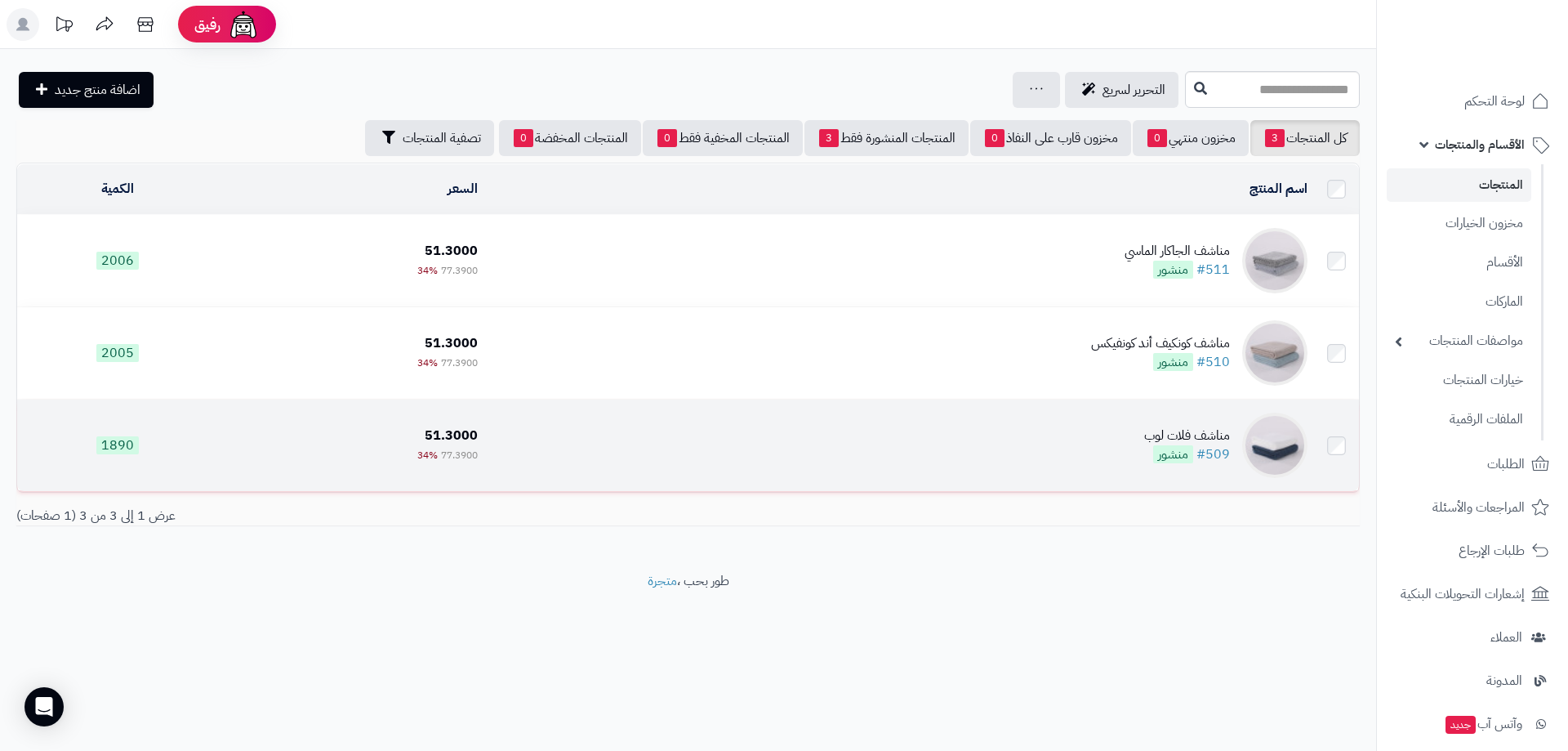
click at [1175, 426] on div "مناشف فلات لوب" at bounding box center [1187, 436] width 86 height 19
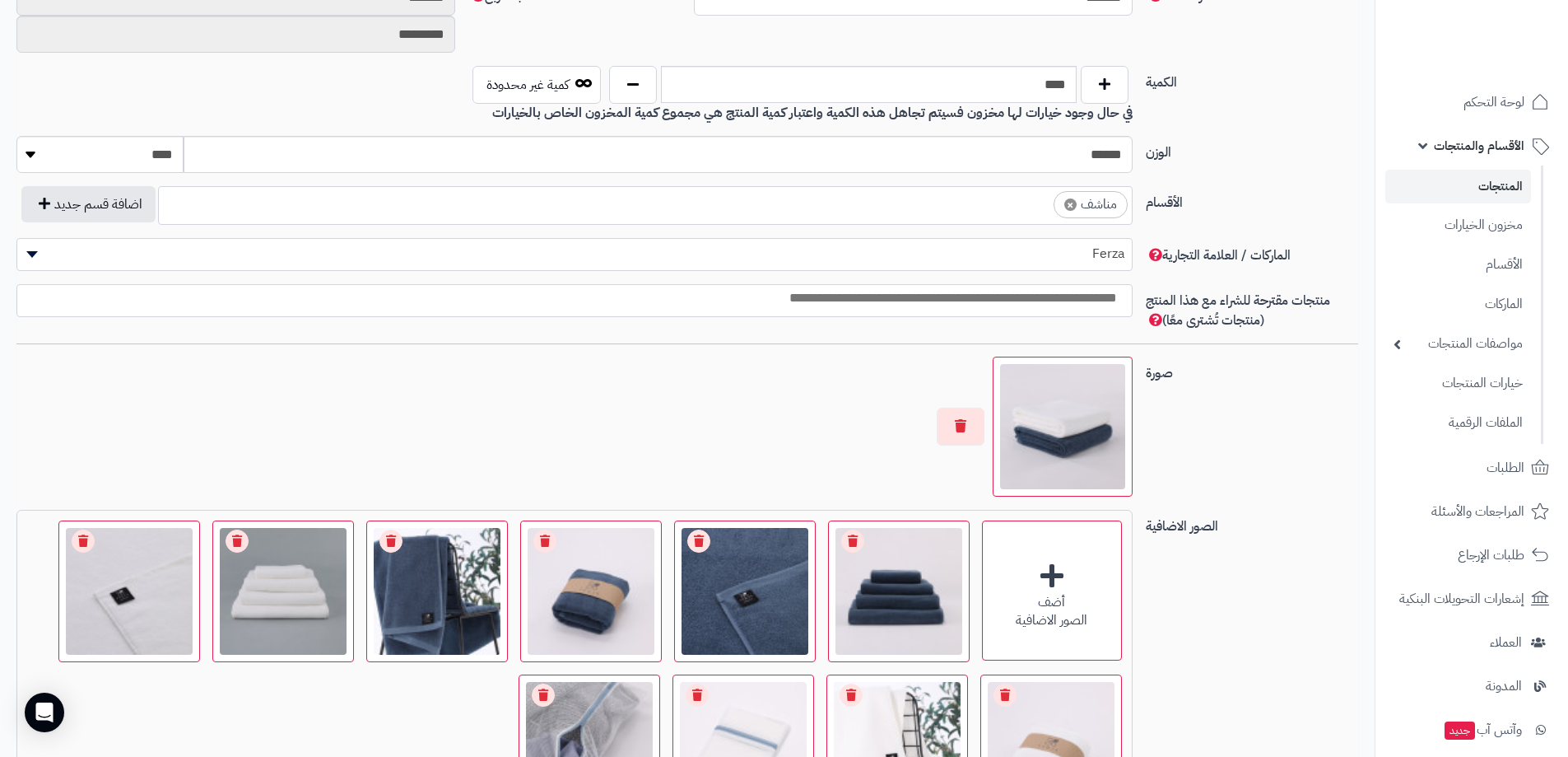
scroll to position [1071, 0]
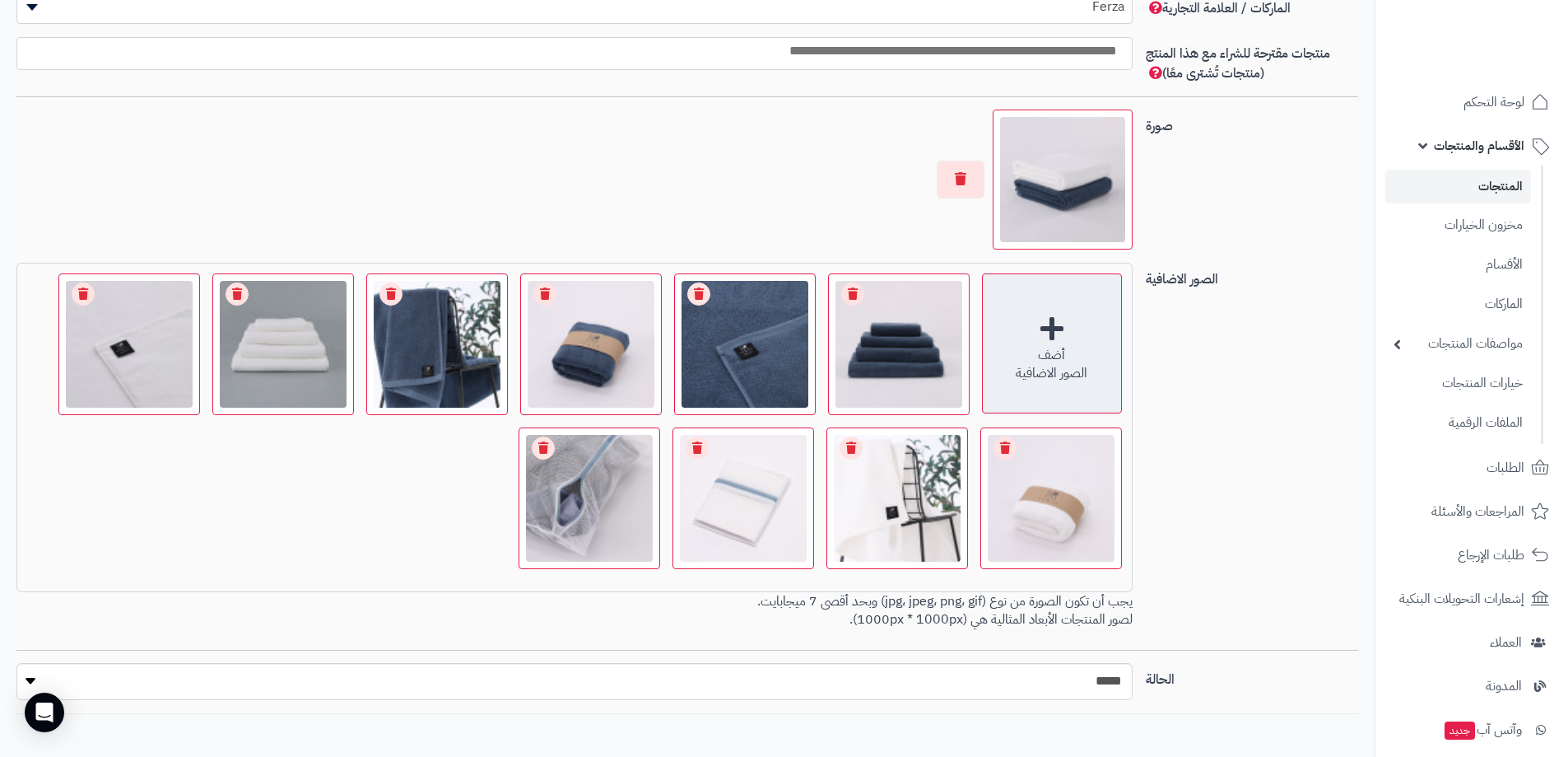
click at [1055, 331] on div "أضف الصور الاضافية" at bounding box center [1052, 342] width 140 height 140
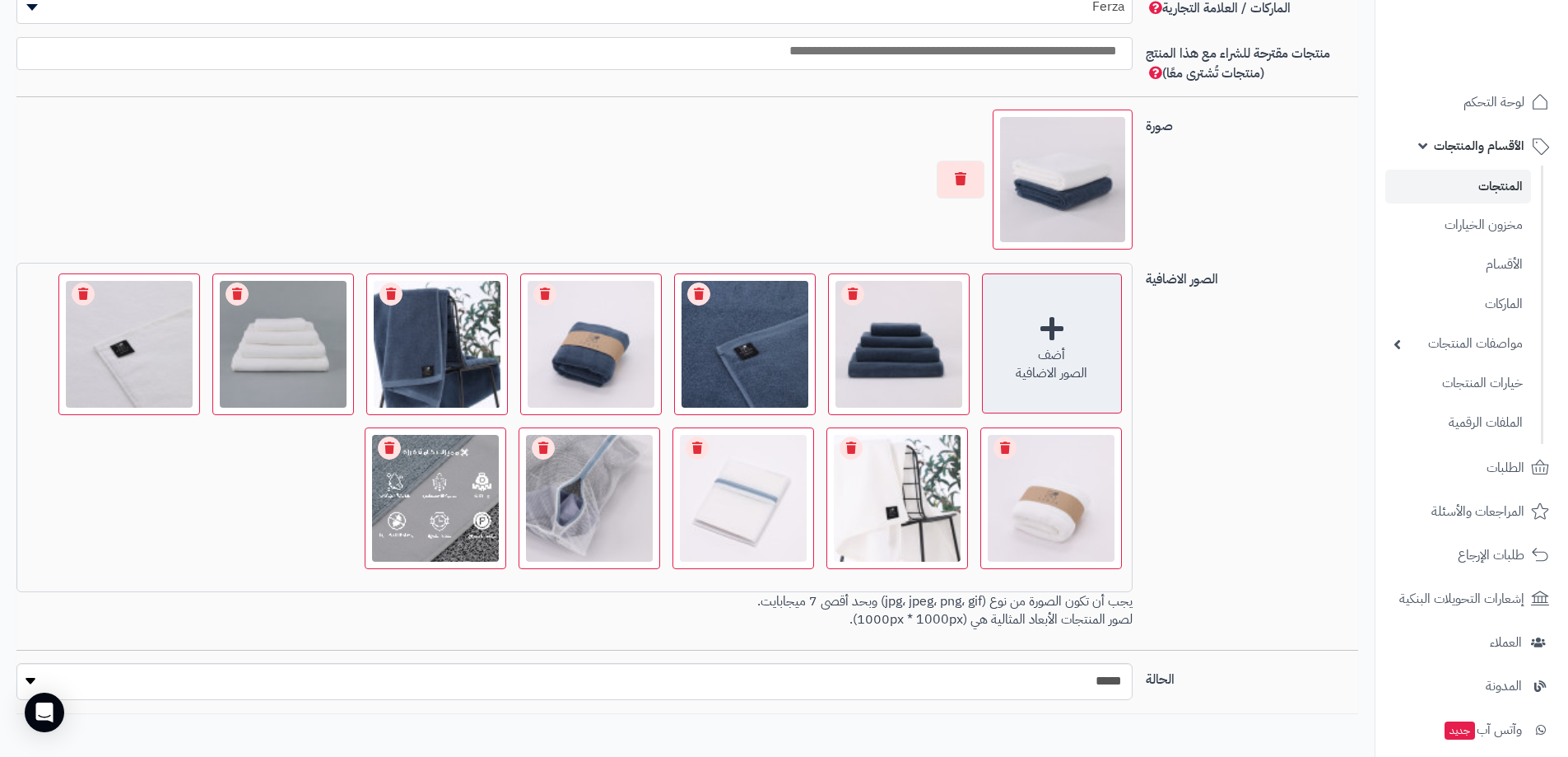
click at [1057, 328] on div "أضف الصور الاضافية" at bounding box center [1052, 342] width 140 height 140
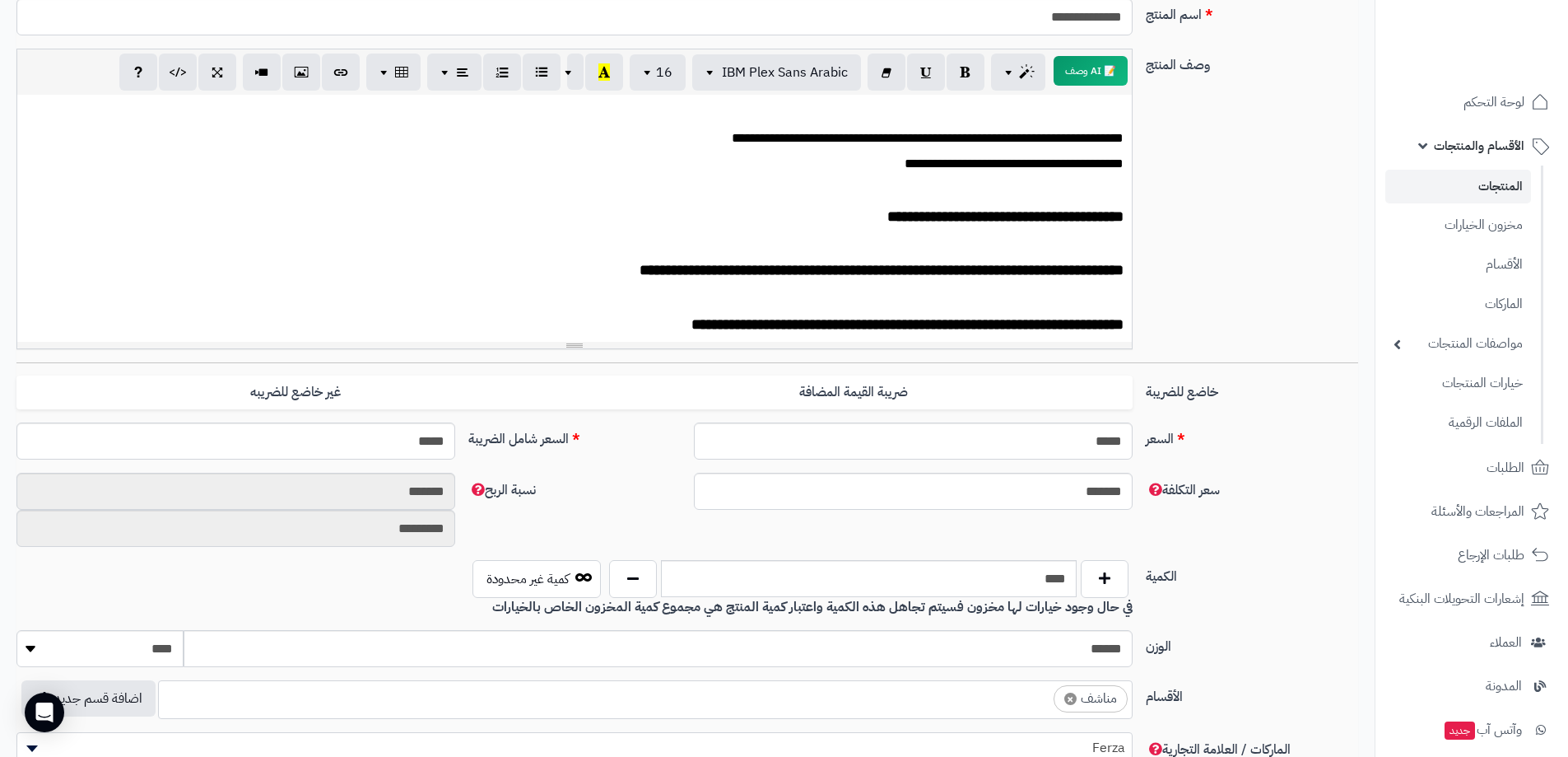
scroll to position [82, 0]
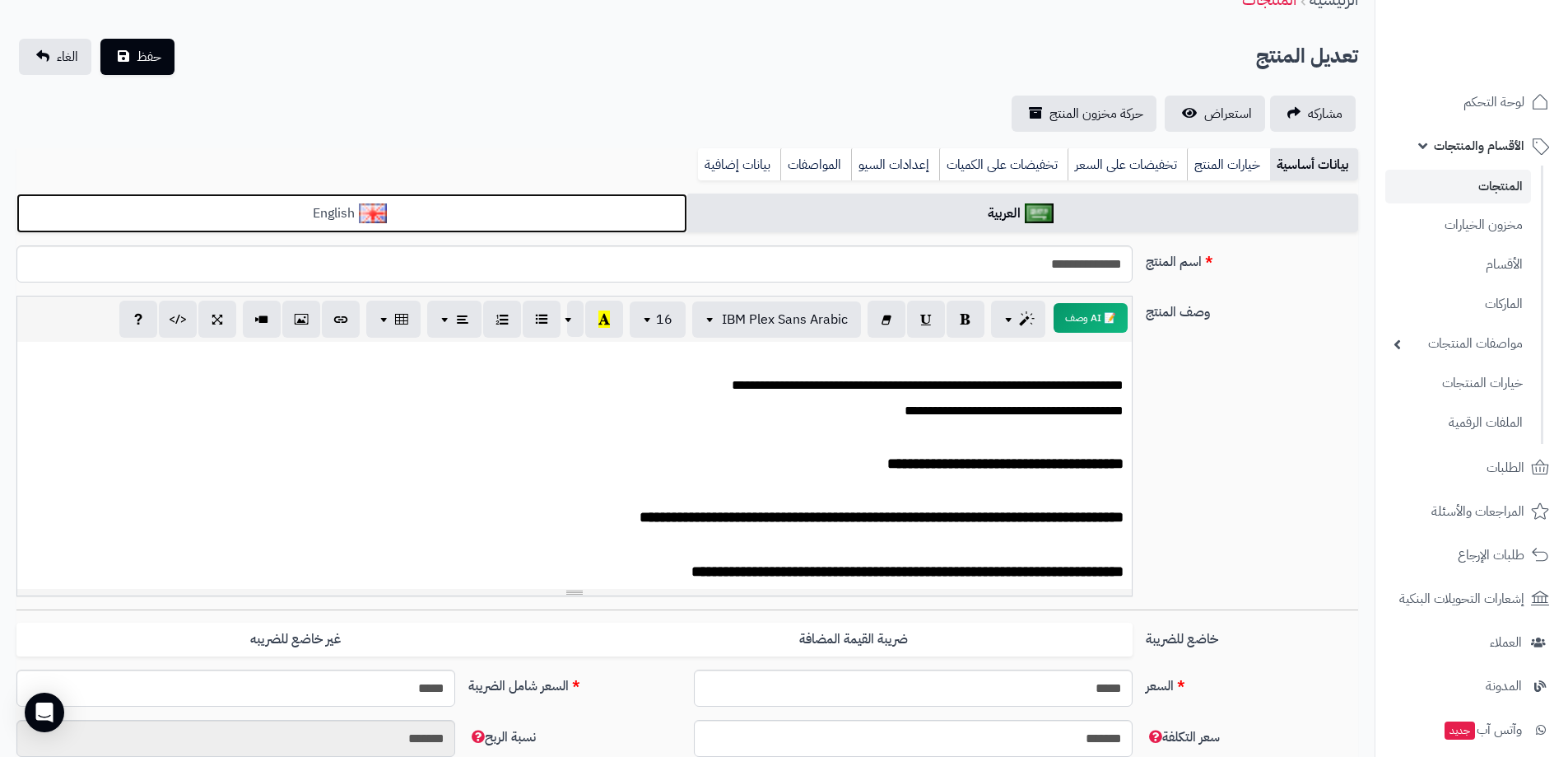
click at [539, 219] on link "English" at bounding box center [352, 214] width 671 height 41
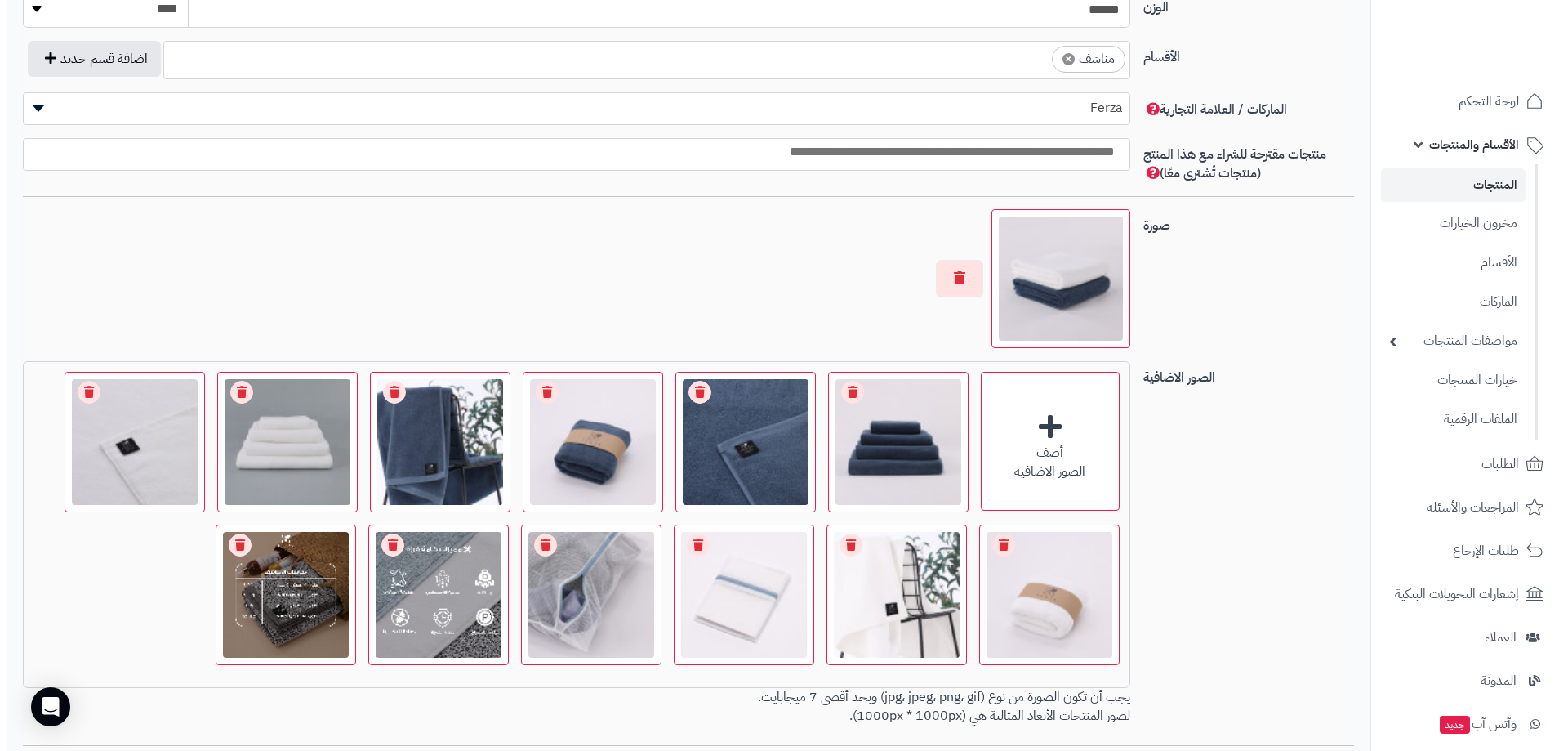
scroll to position [1166, 0]
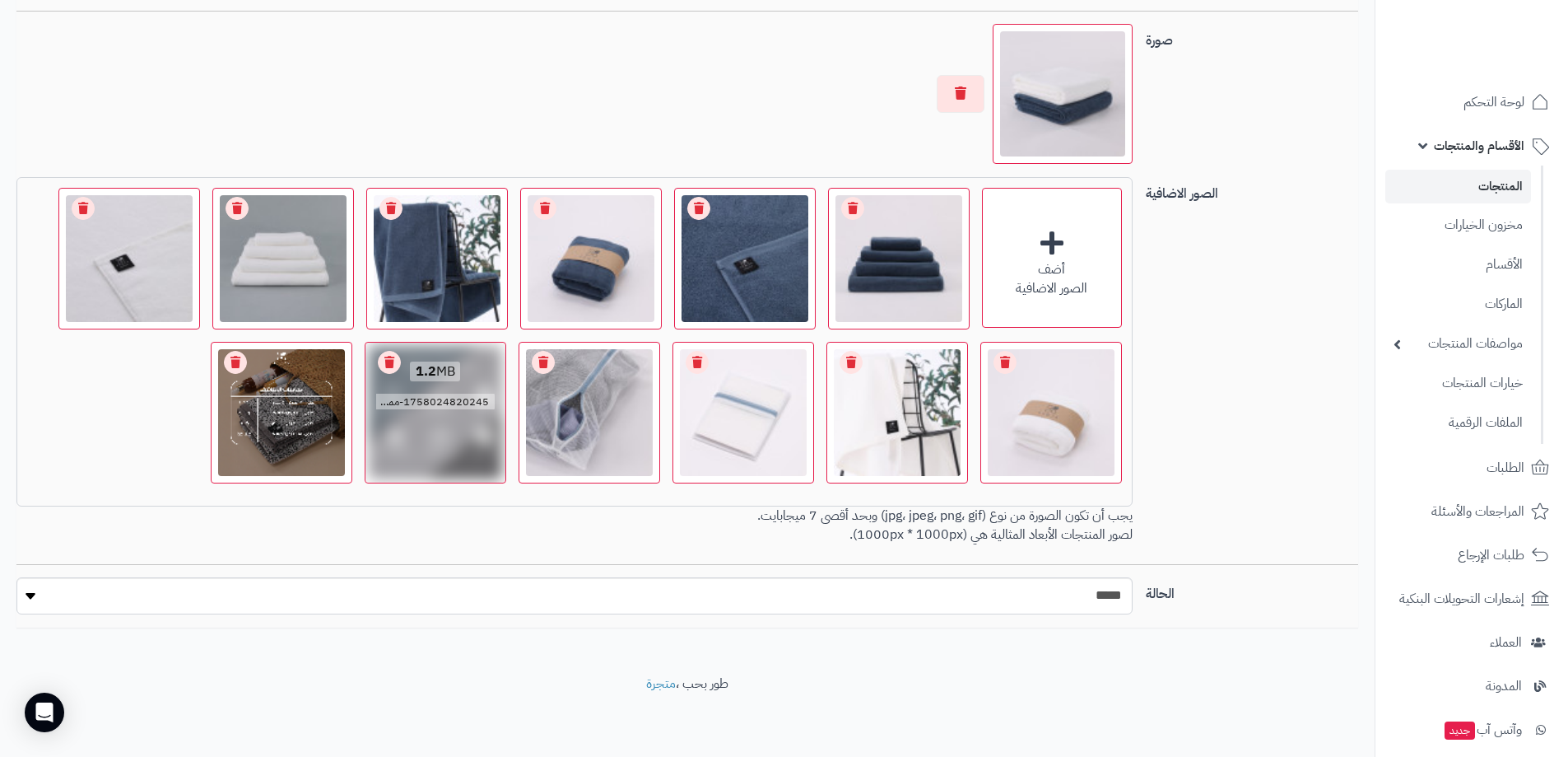
click at [388, 368] on link "Remove file" at bounding box center [389, 362] width 23 height 23
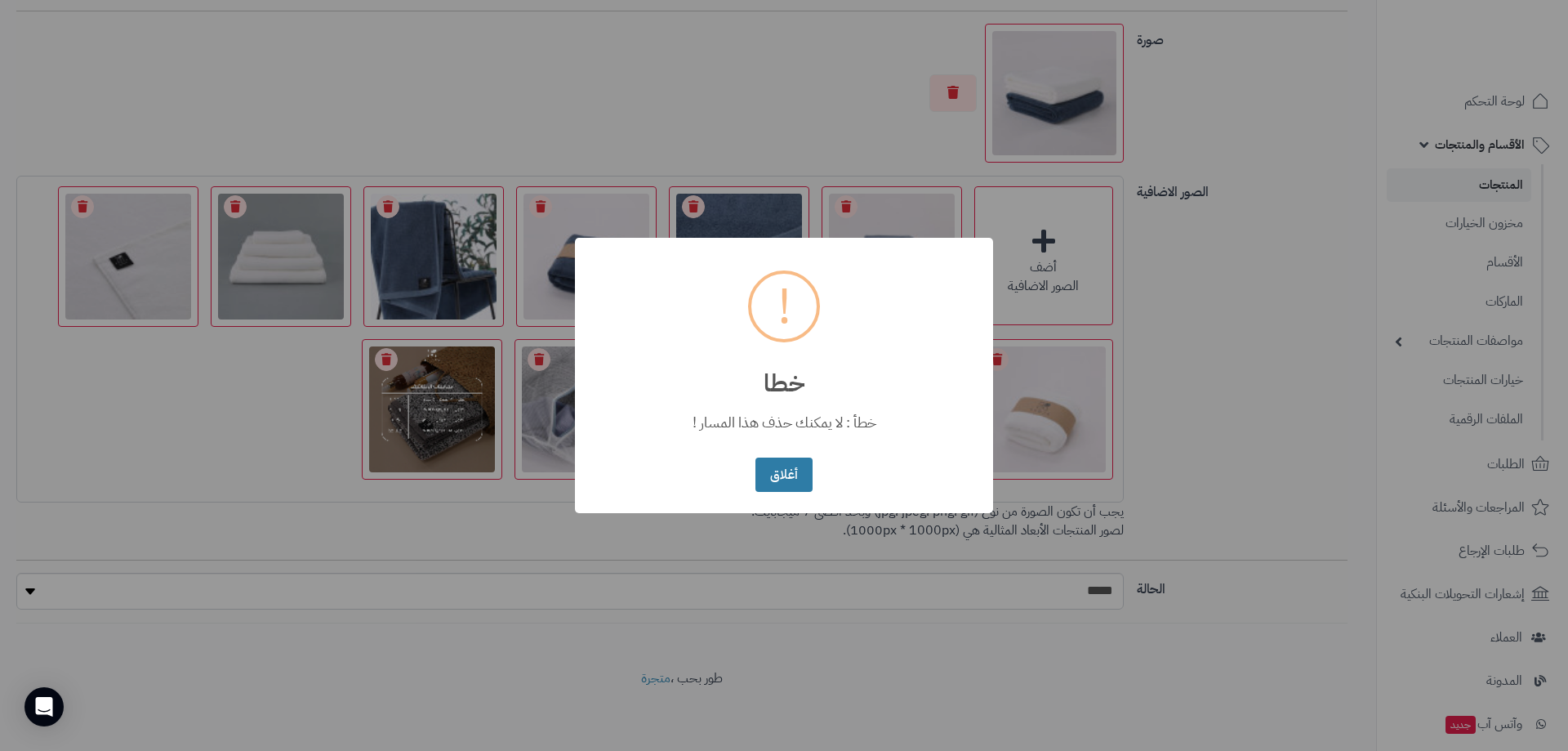
click at [766, 479] on button "أغلاق" at bounding box center [783, 475] width 56 height 35
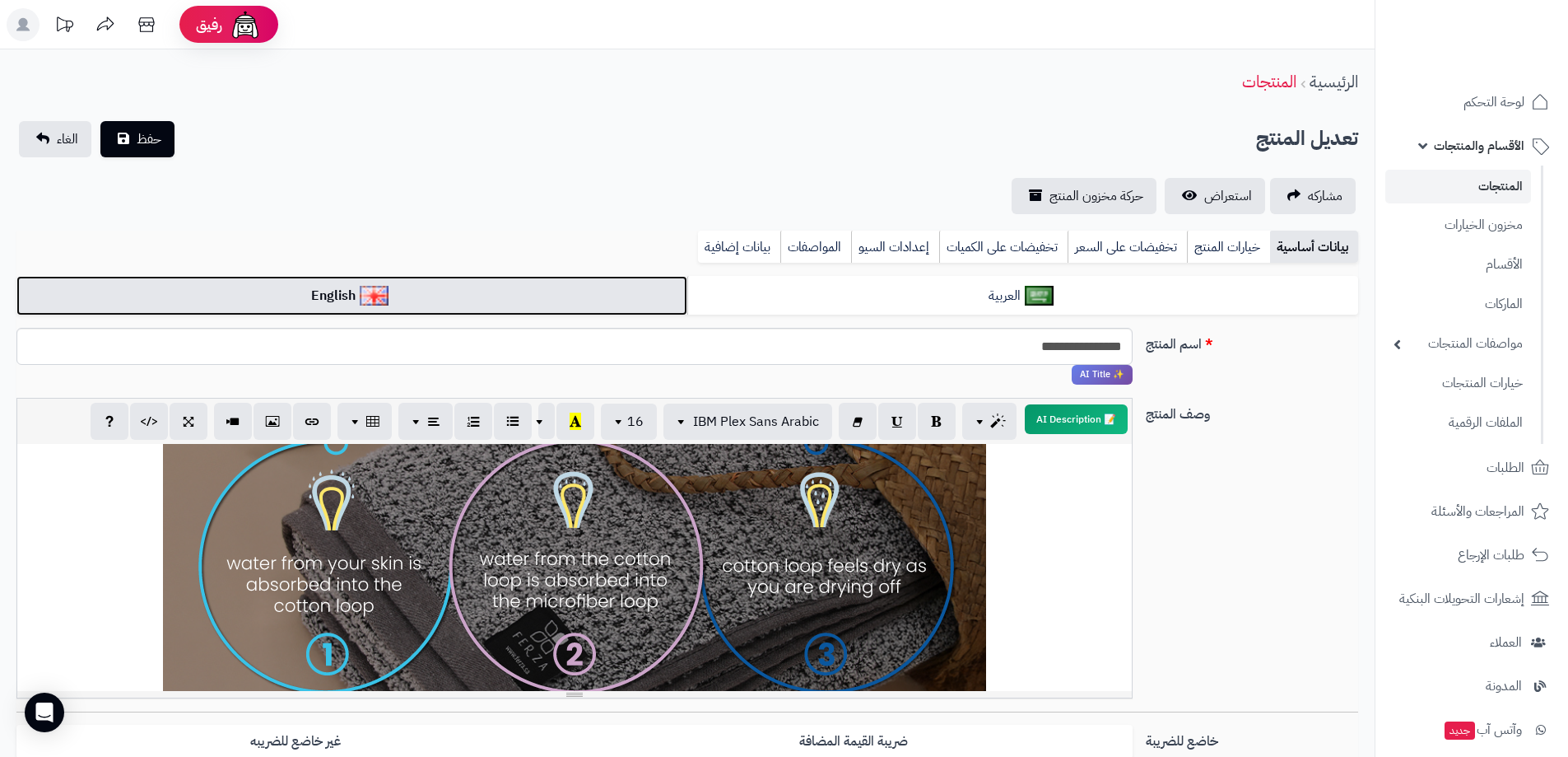
scroll to position [905, 0]
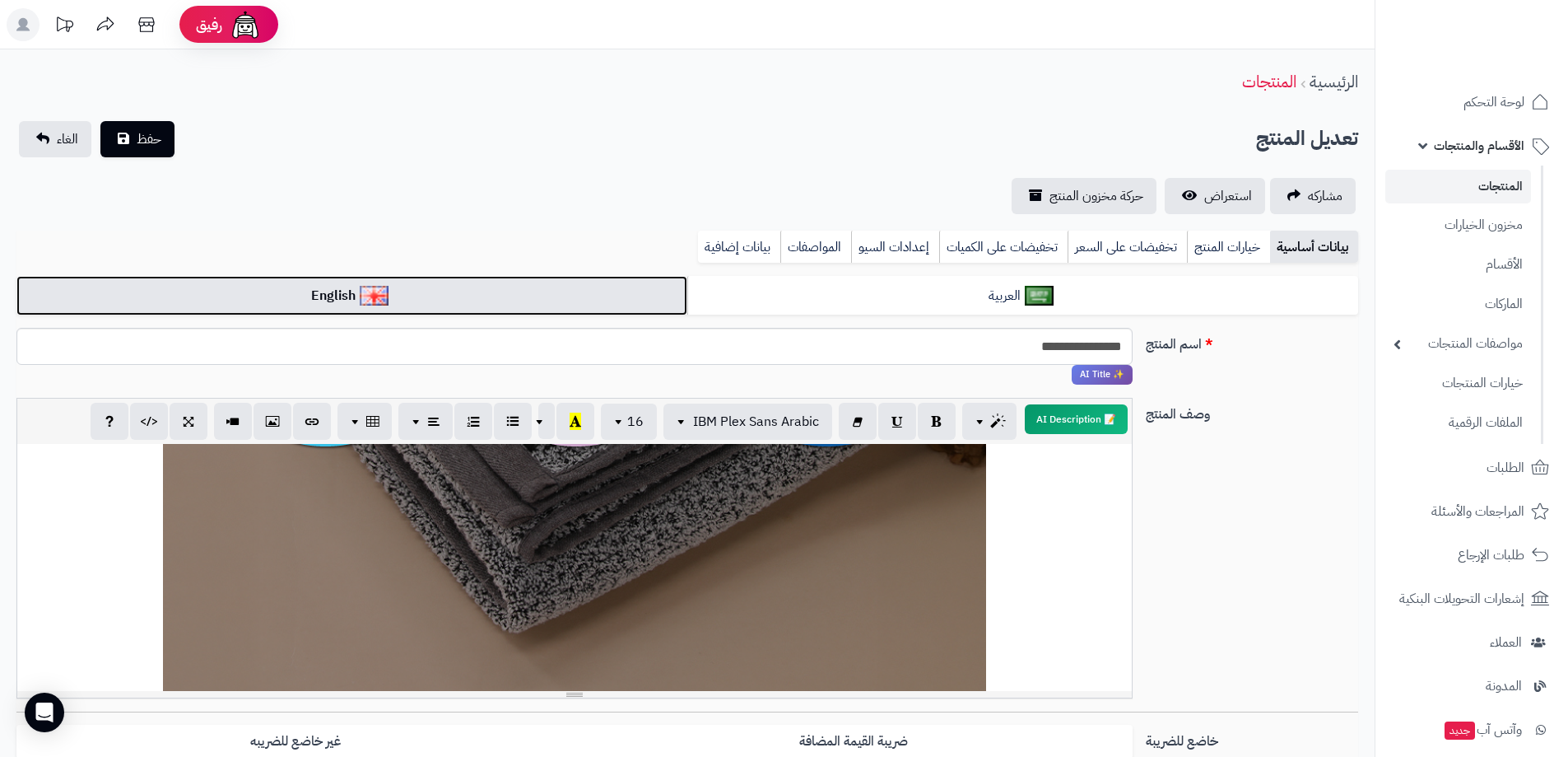
click at [493, 303] on link "English" at bounding box center [352, 296] width 671 height 41
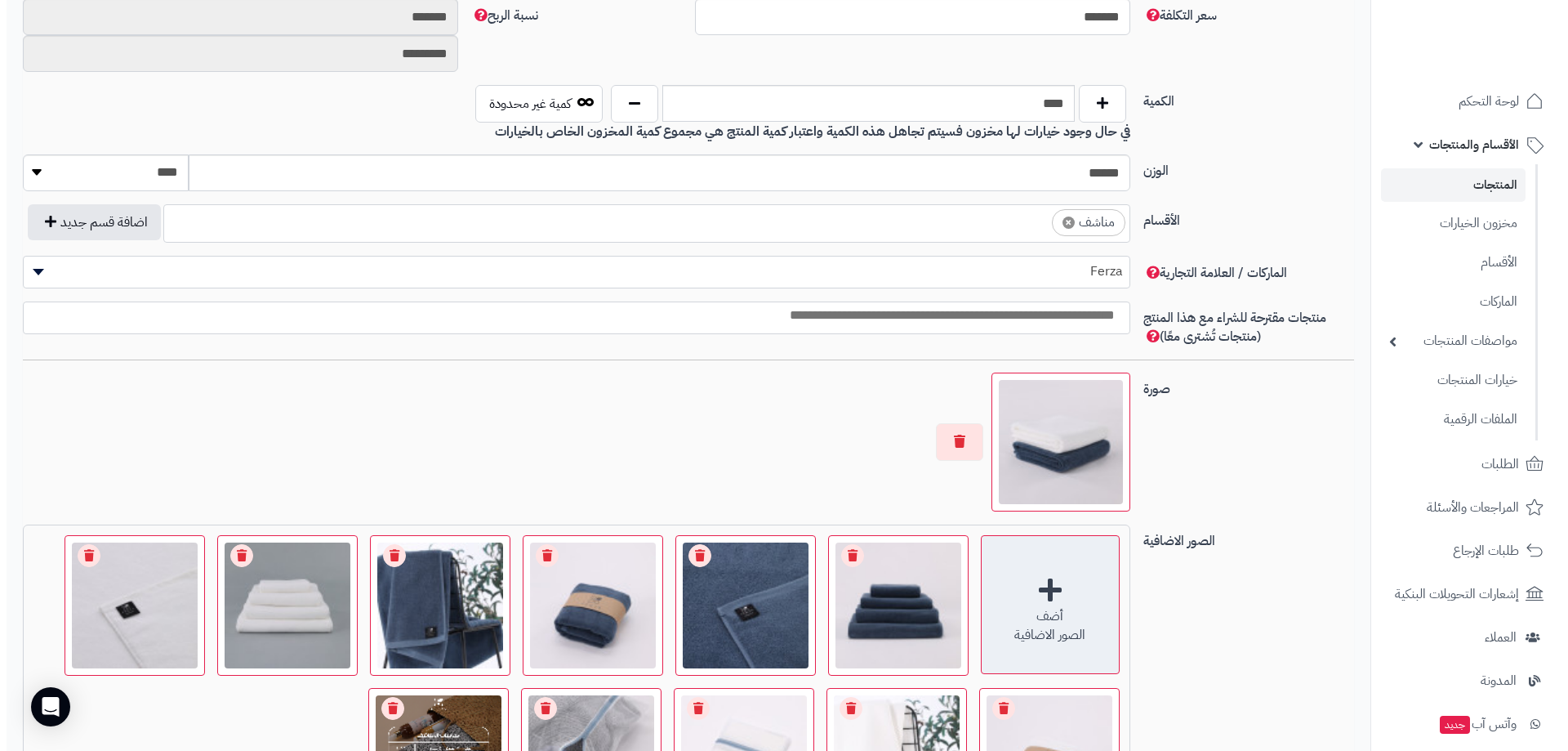
scroll to position [1144, 0]
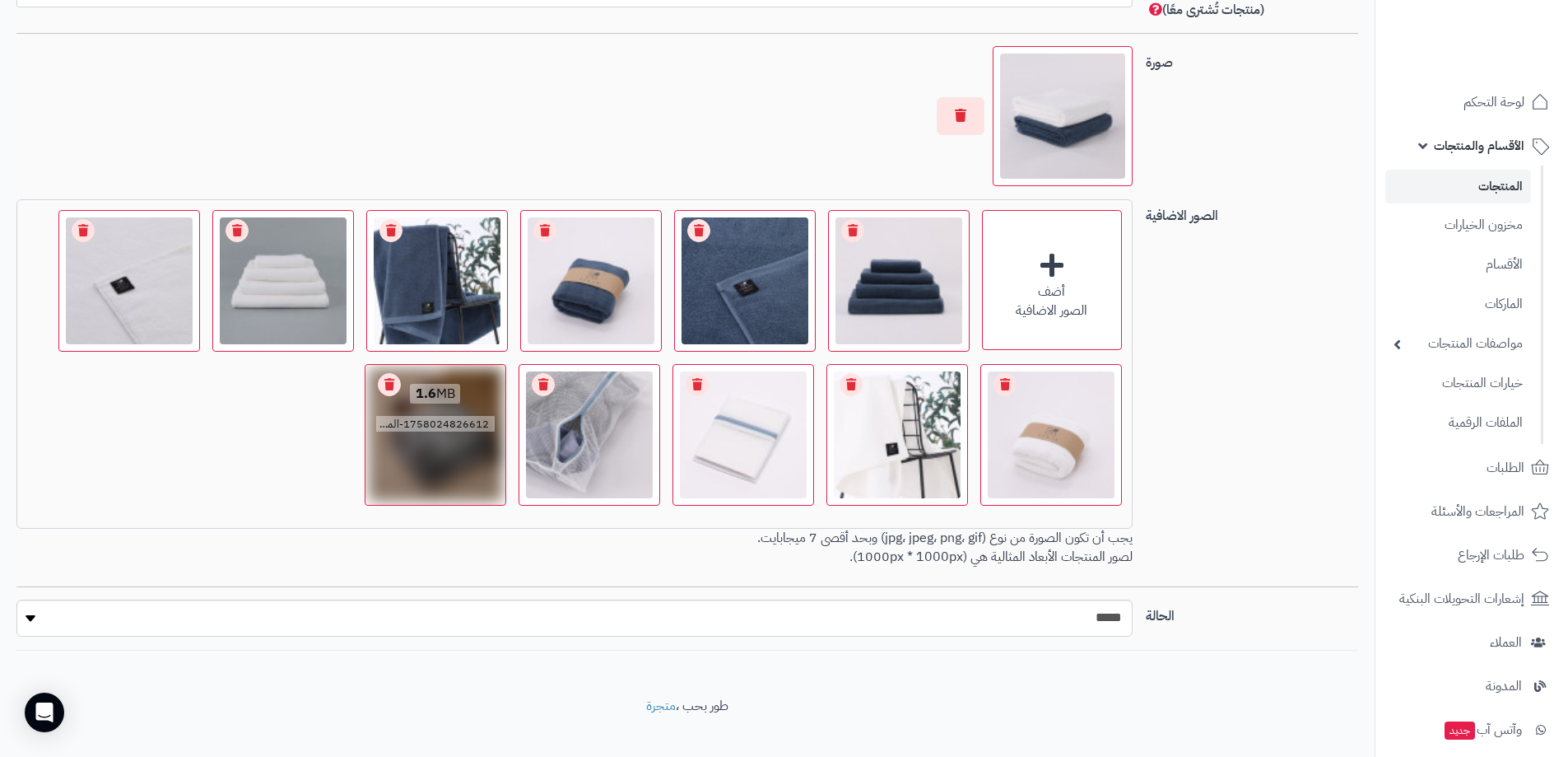
click at [379, 384] on link "Remove file" at bounding box center [389, 384] width 23 height 23
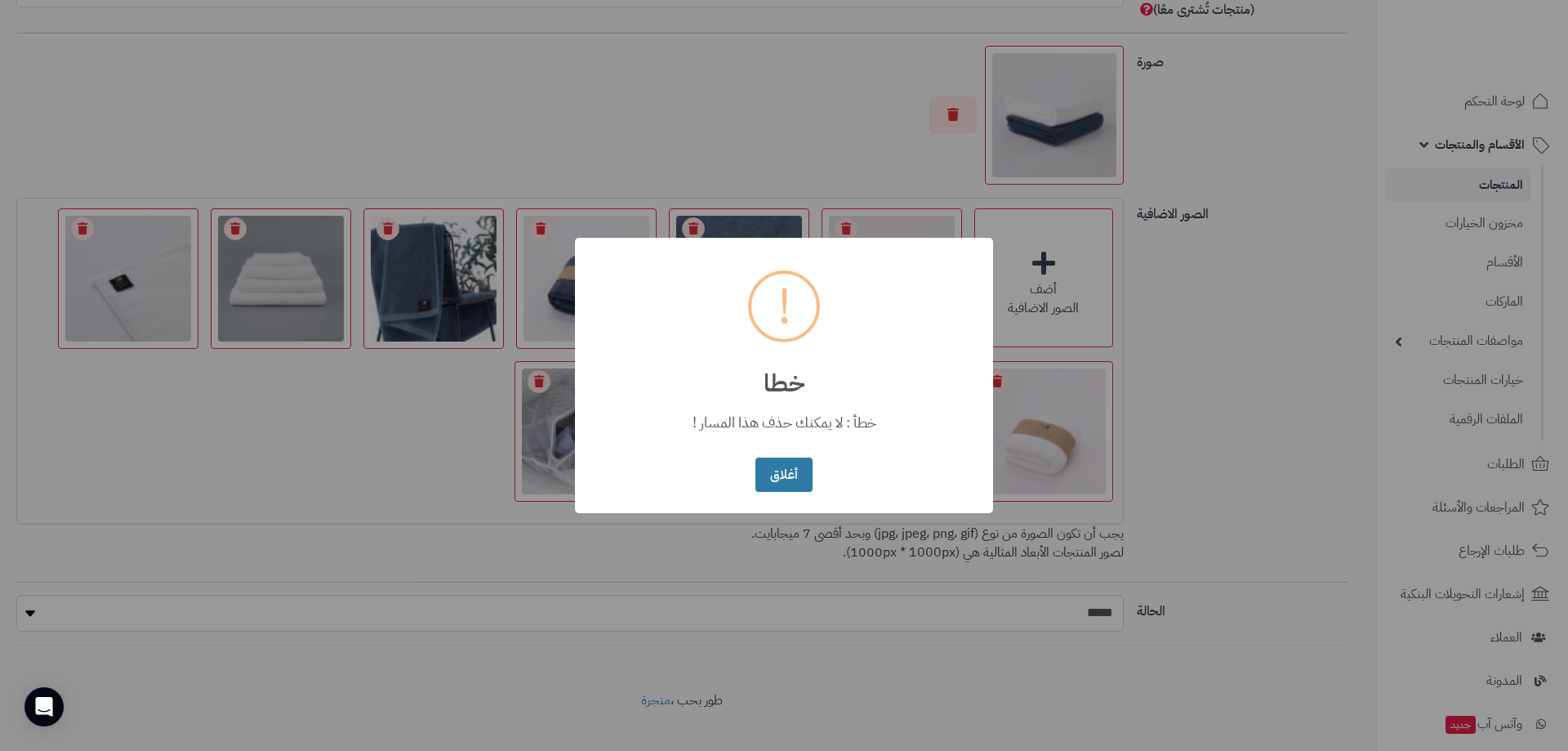
click at [785, 485] on button "أغلاق" at bounding box center [783, 475] width 56 height 35
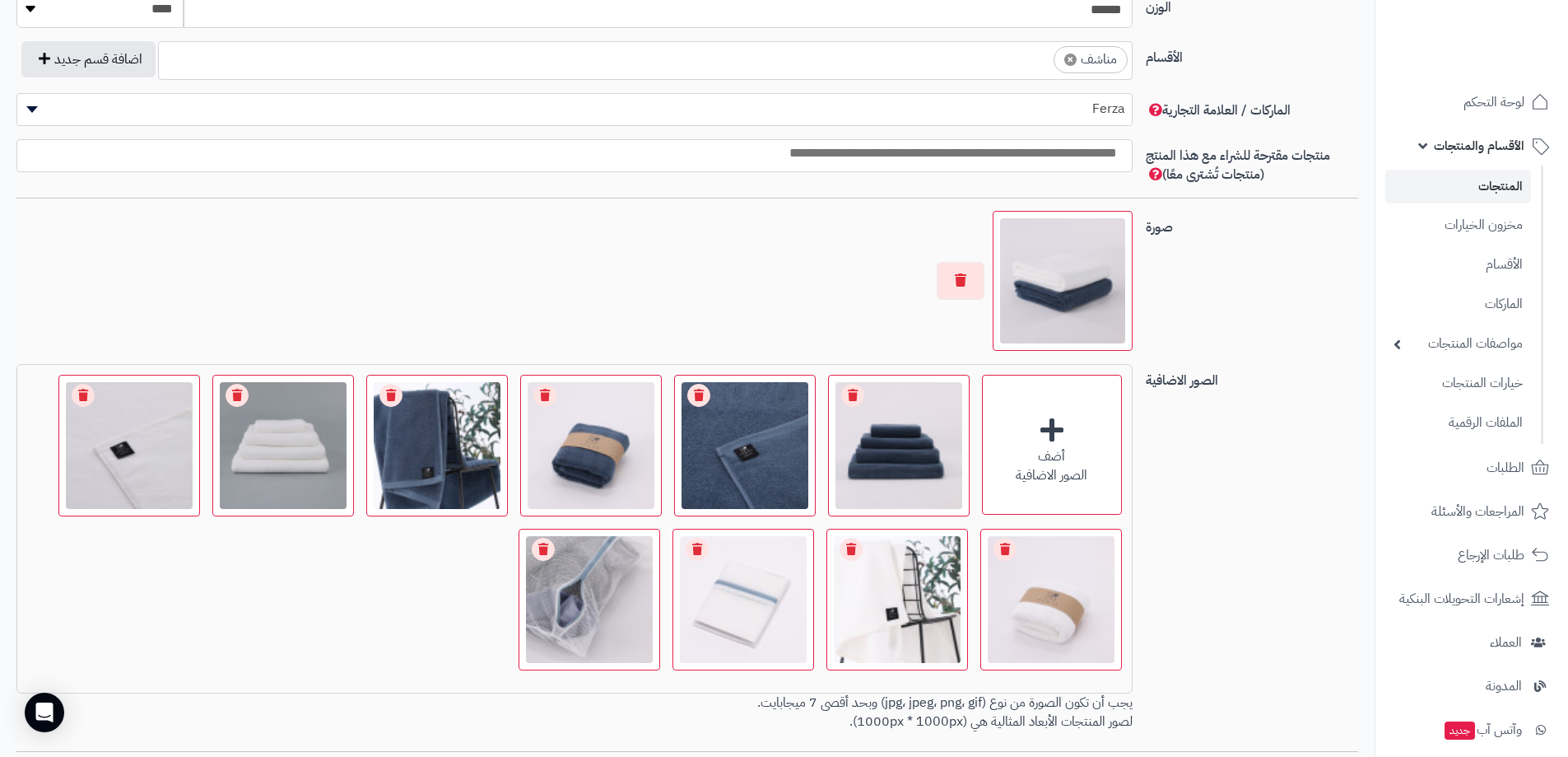
scroll to position [1175, 0]
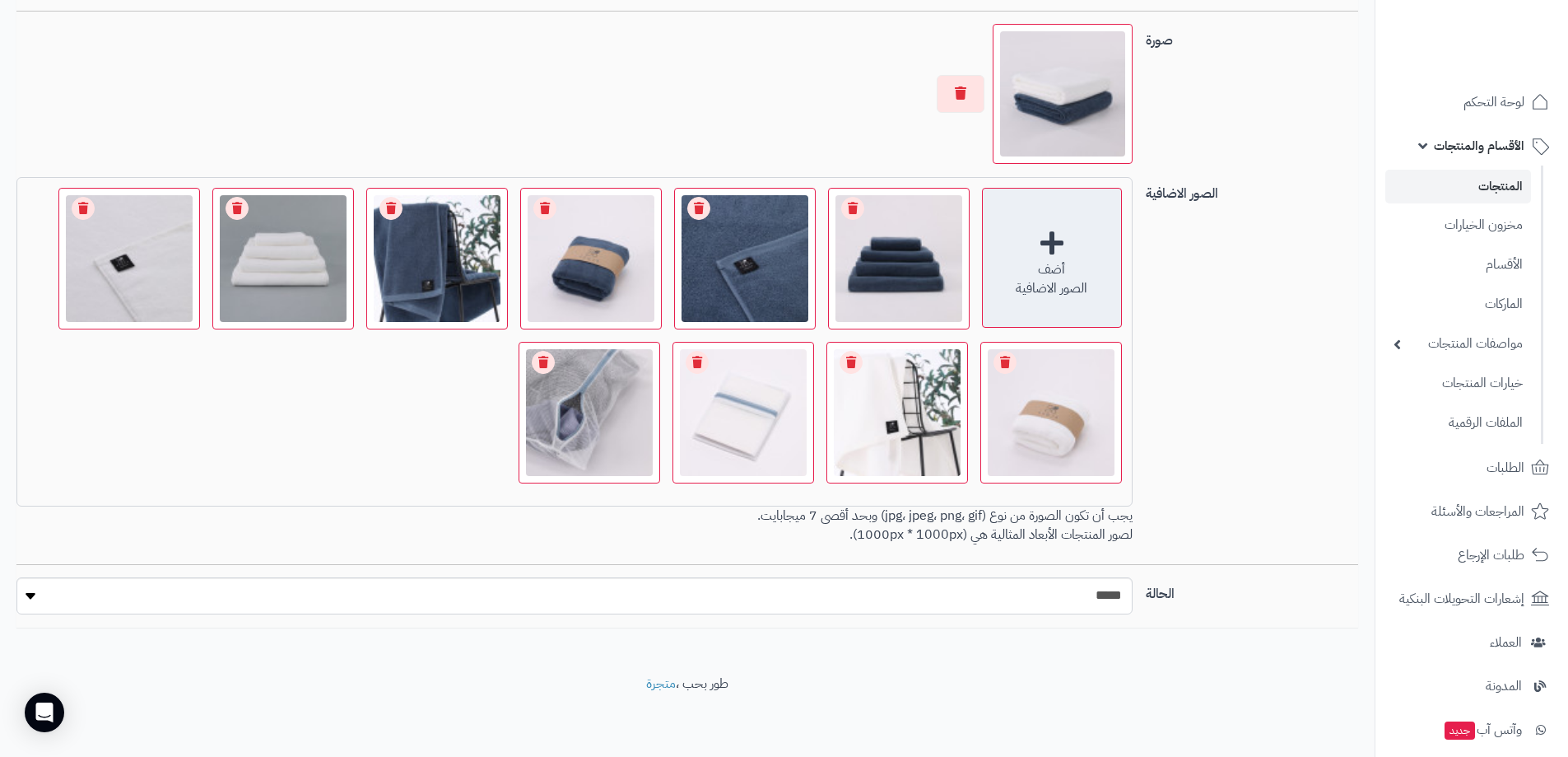
click at [1052, 245] on div "أضف الصور الاضافية" at bounding box center [1052, 257] width 140 height 140
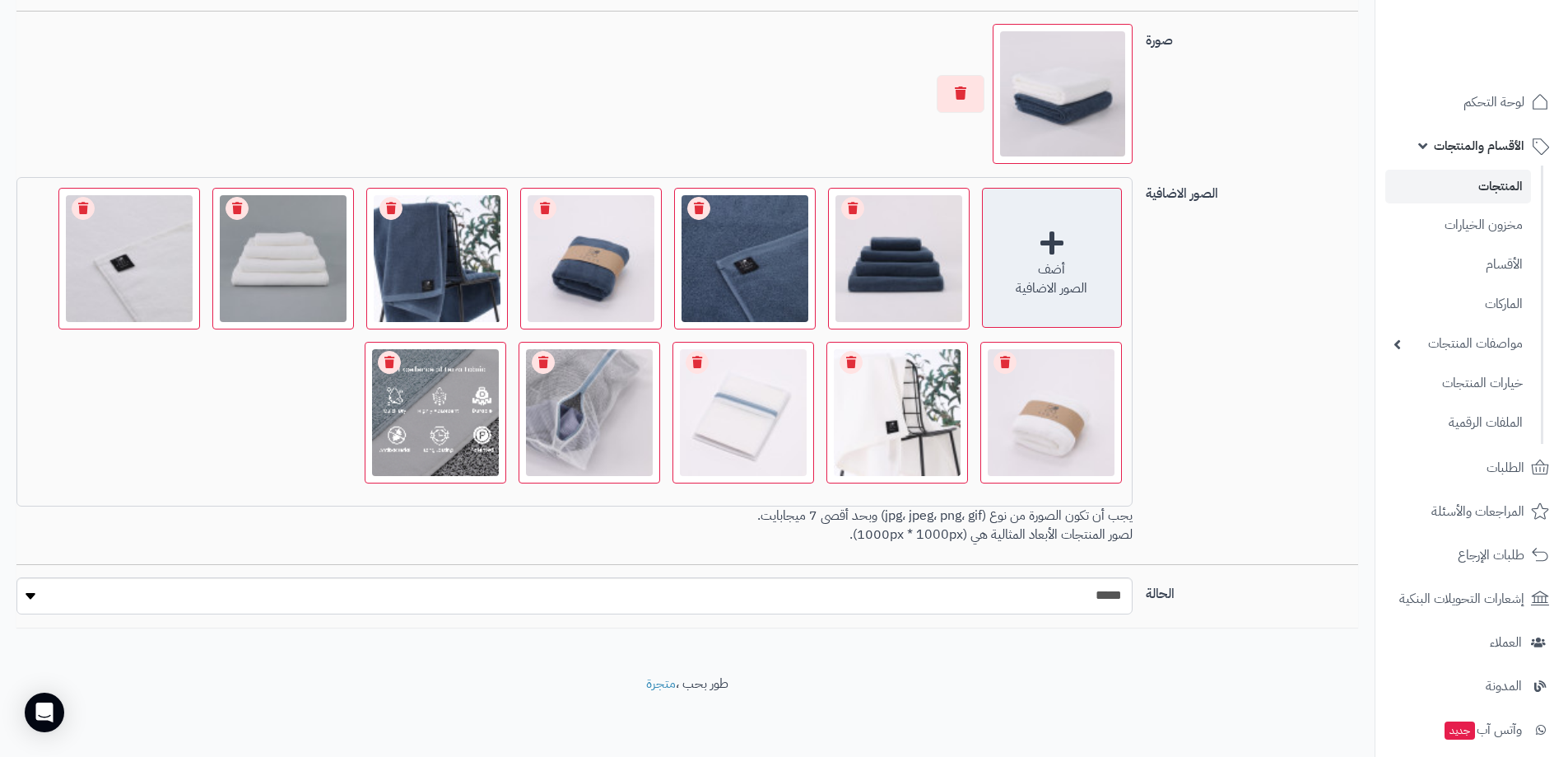
click at [1055, 242] on div "أضف الصور الاضافية" at bounding box center [1052, 257] width 140 height 140
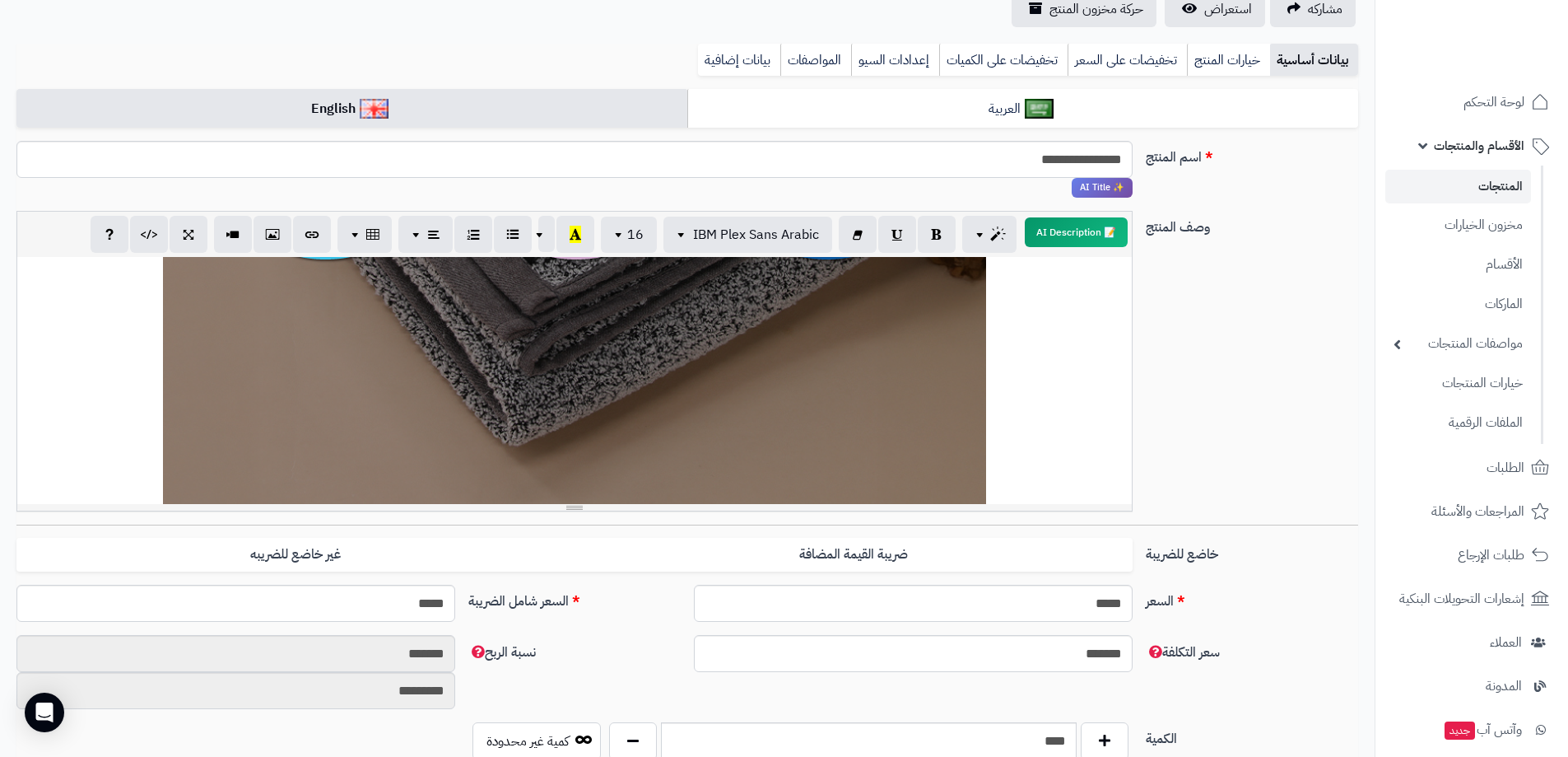
scroll to position [741, 0]
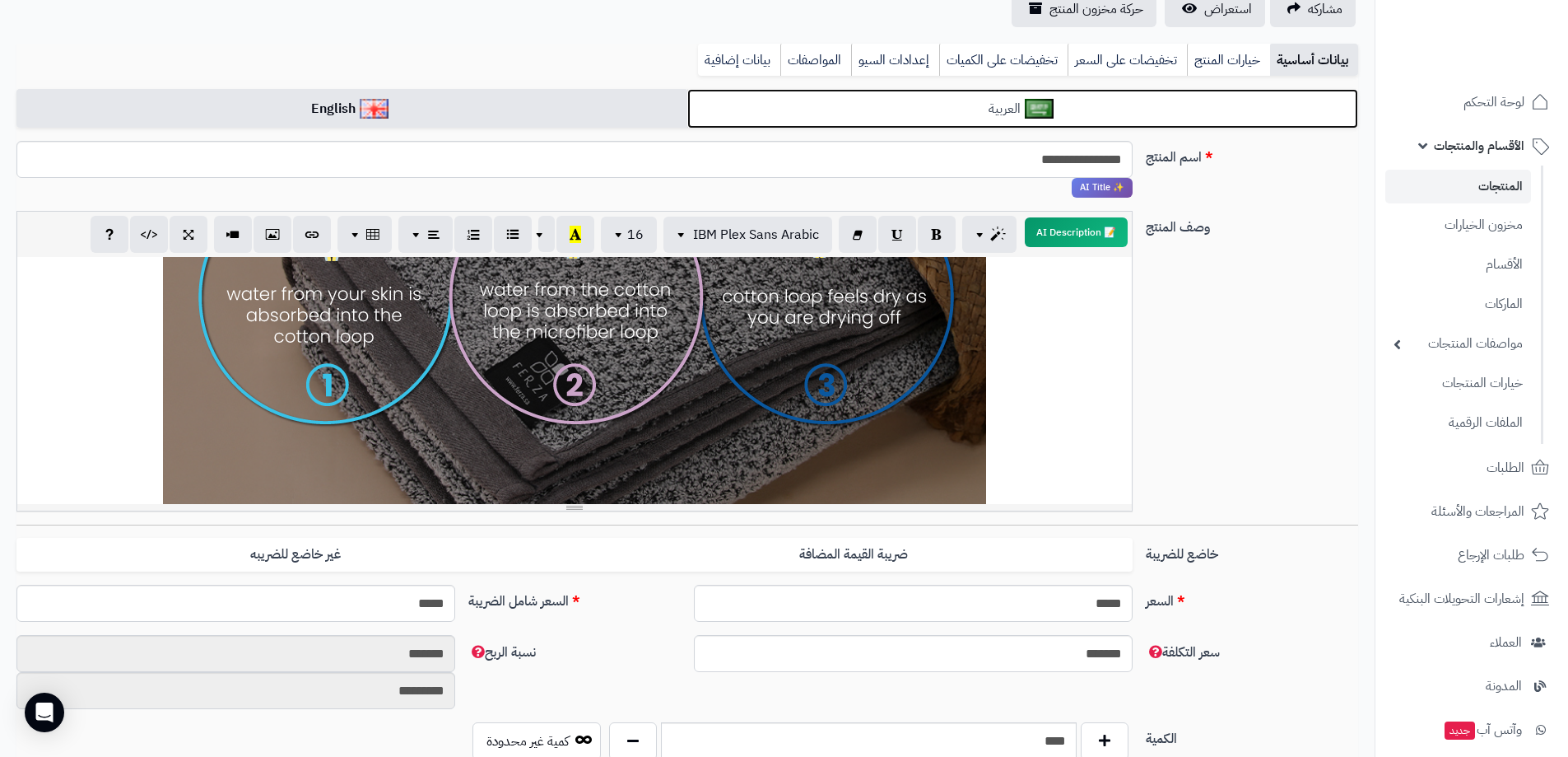
click at [928, 112] on link "العربية" at bounding box center [1023, 109] width 671 height 41
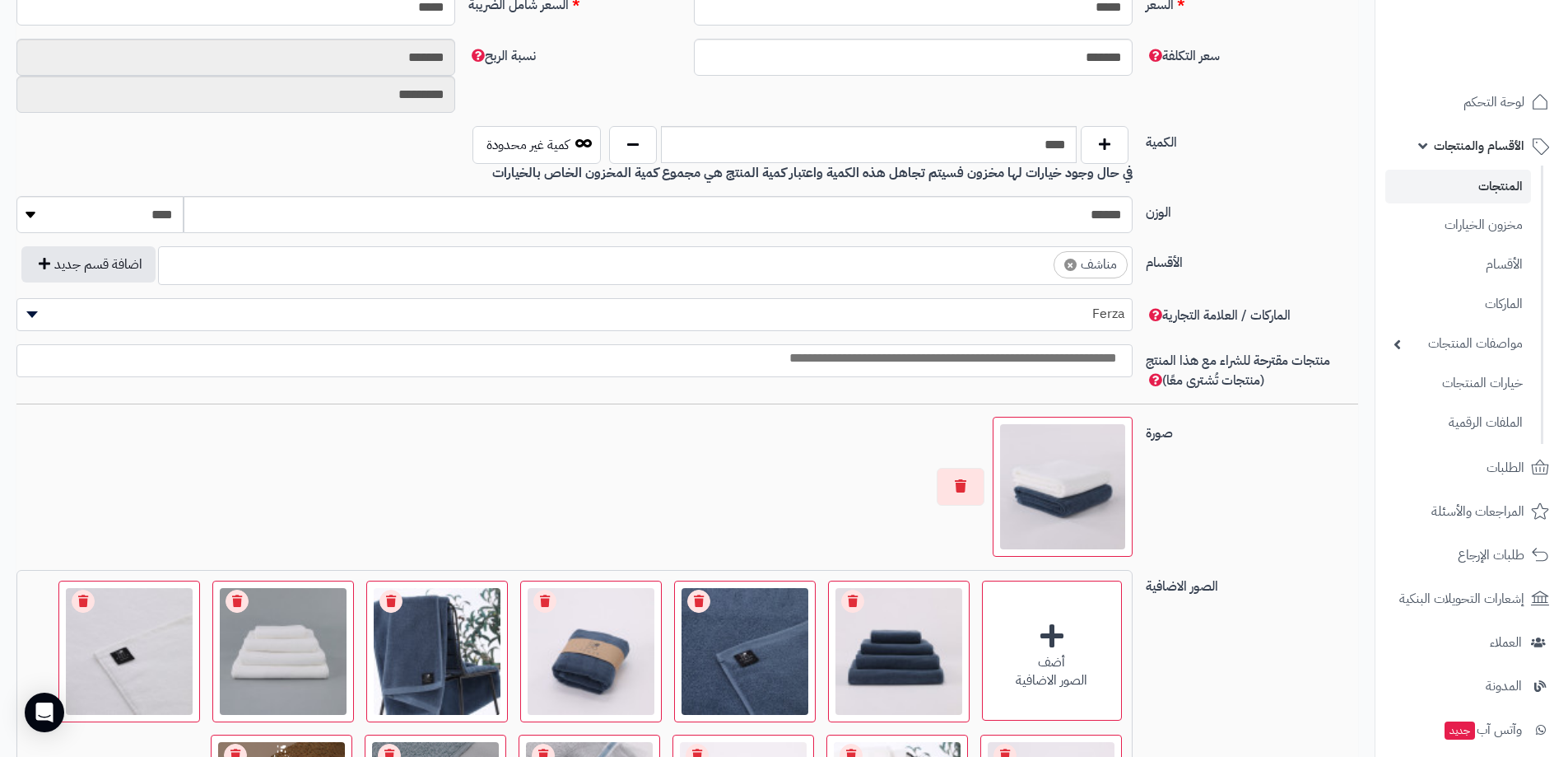
scroll to position [1156, 0]
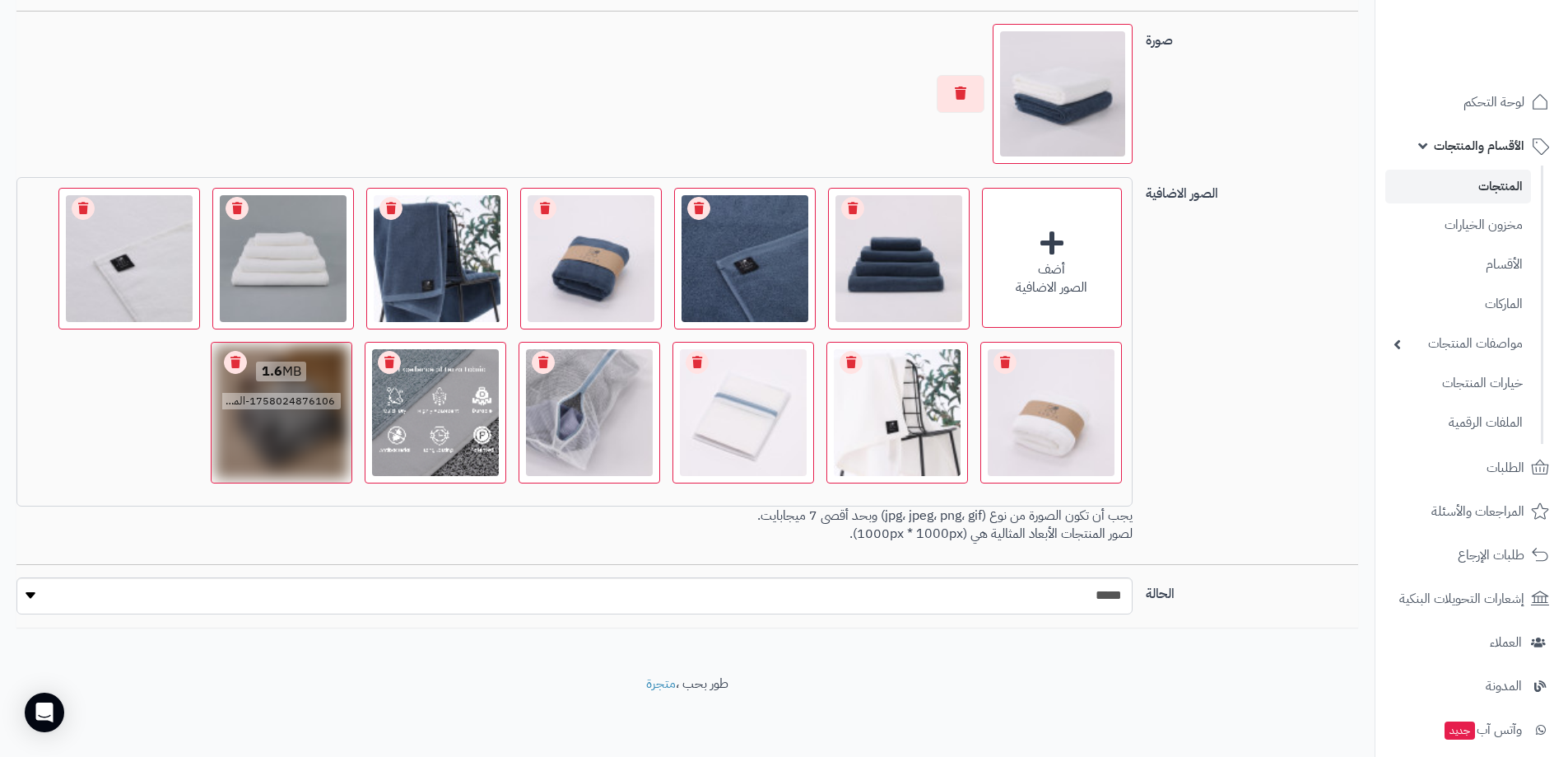
click at [236, 361] on link "Remove file" at bounding box center [235, 362] width 23 height 23
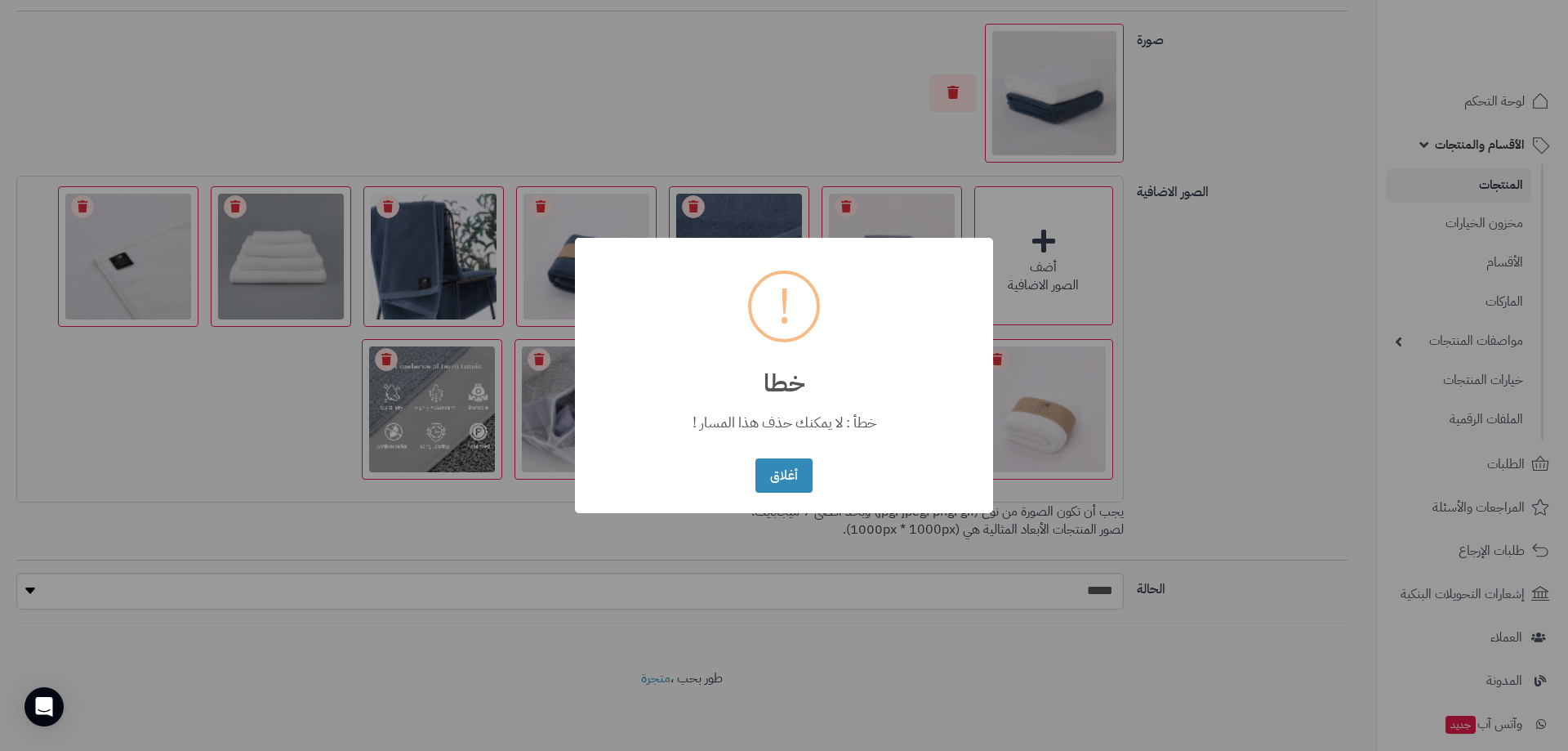
drag, startPoint x: 788, startPoint y: 483, endPoint x: 677, endPoint y: 476, distance: 111.2
click at [788, 482] on button "أغلاق" at bounding box center [783, 476] width 56 height 35
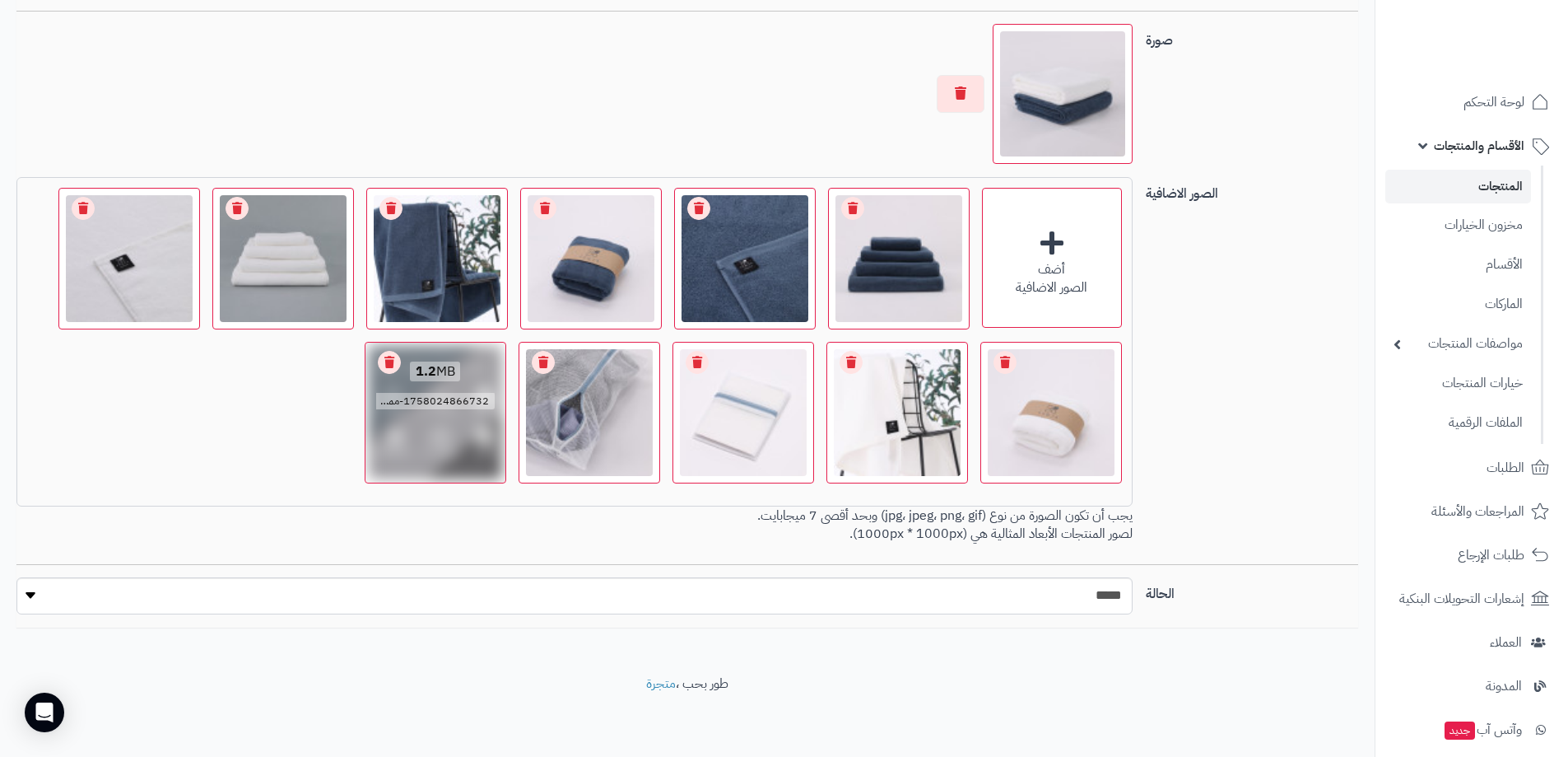
click at [386, 363] on link "Remove file" at bounding box center [389, 362] width 23 height 23
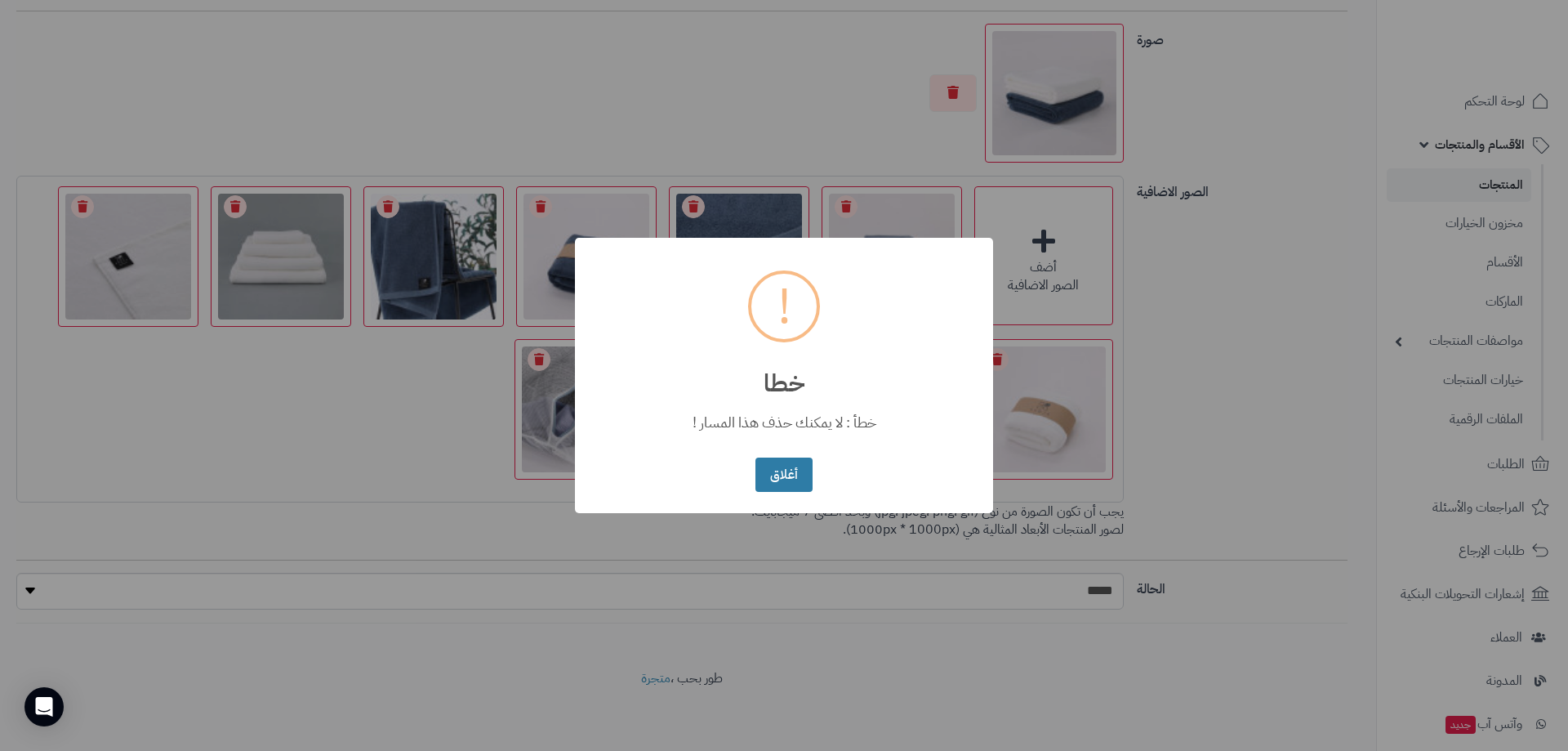
click at [783, 480] on button "أغلاق" at bounding box center [783, 475] width 56 height 35
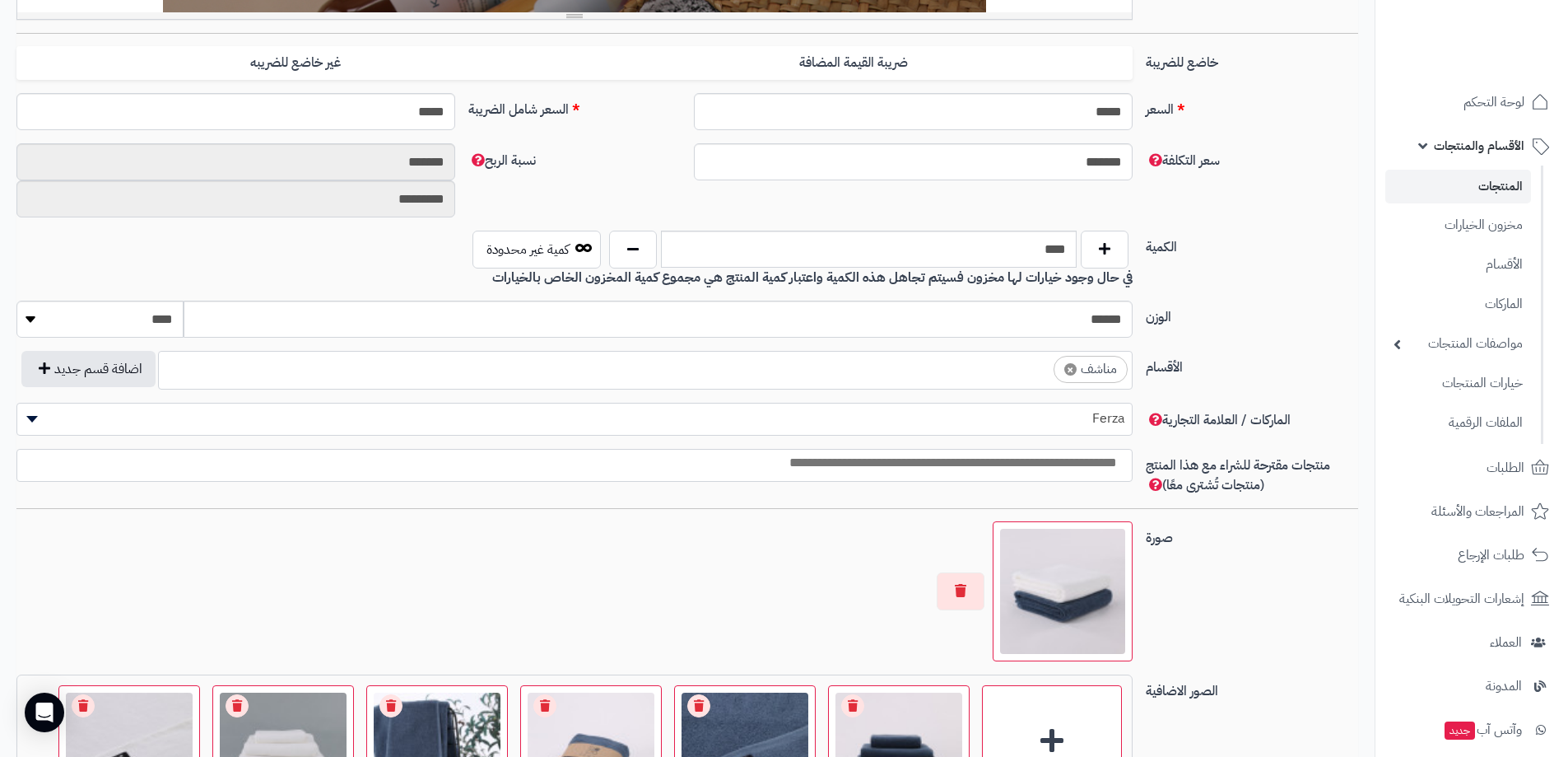
scroll to position [905, 0]
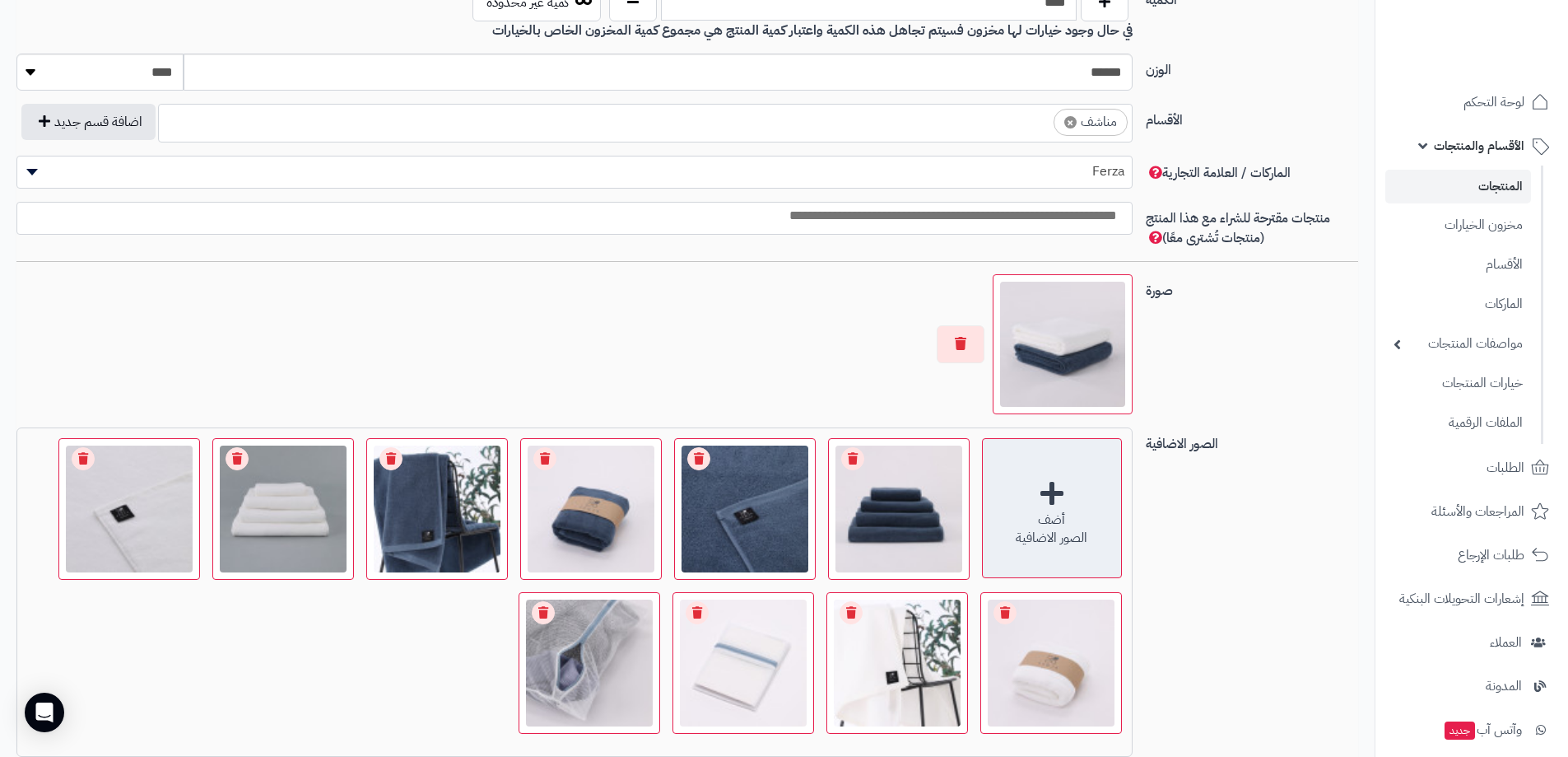
click at [1059, 493] on div "أضف الصور الاضافية" at bounding box center [1052, 508] width 140 height 140
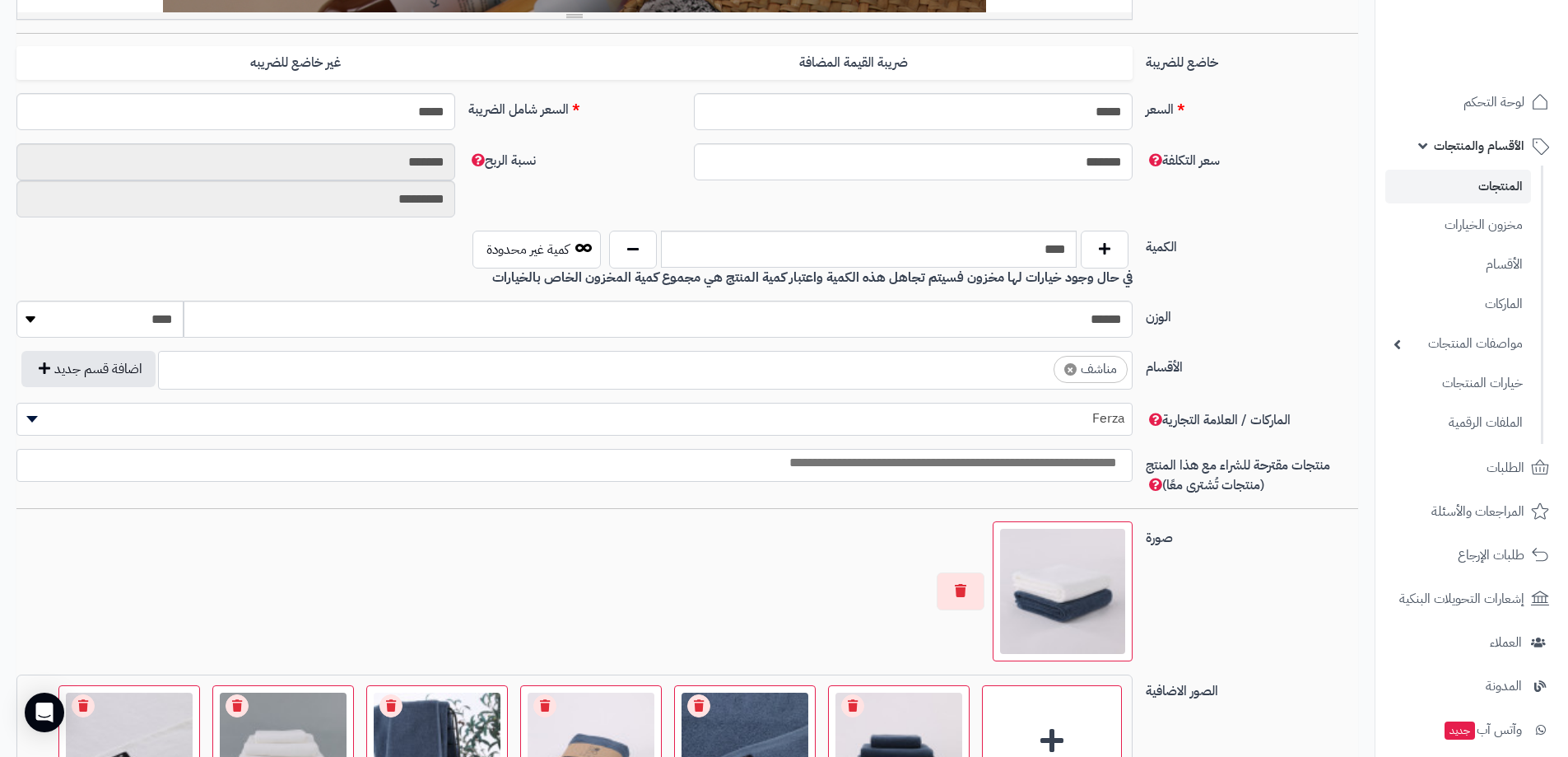
scroll to position [1071, 0]
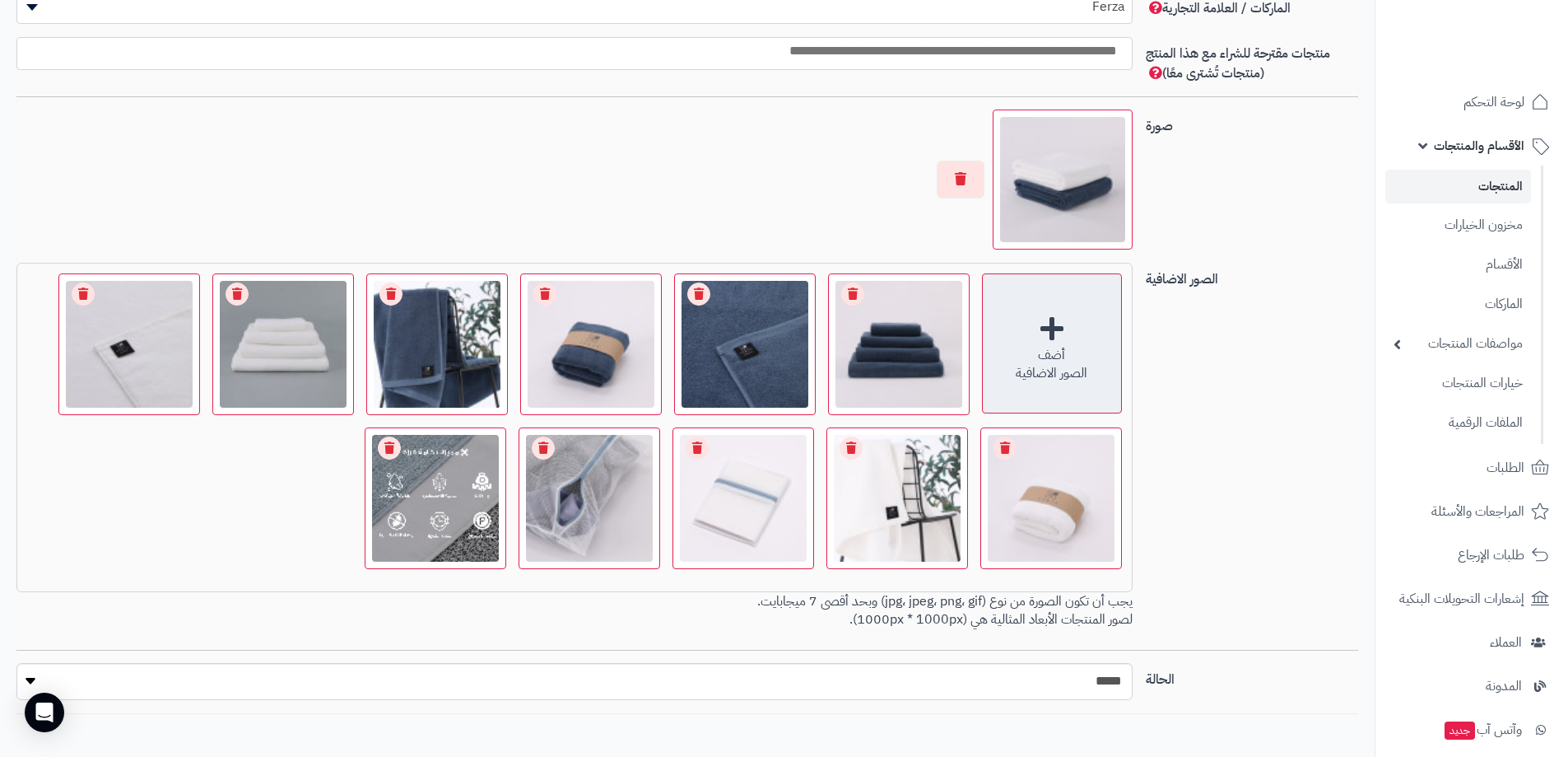
click at [1056, 331] on div "أضف الصور الاضافية" at bounding box center [1052, 342] width 140 height 140
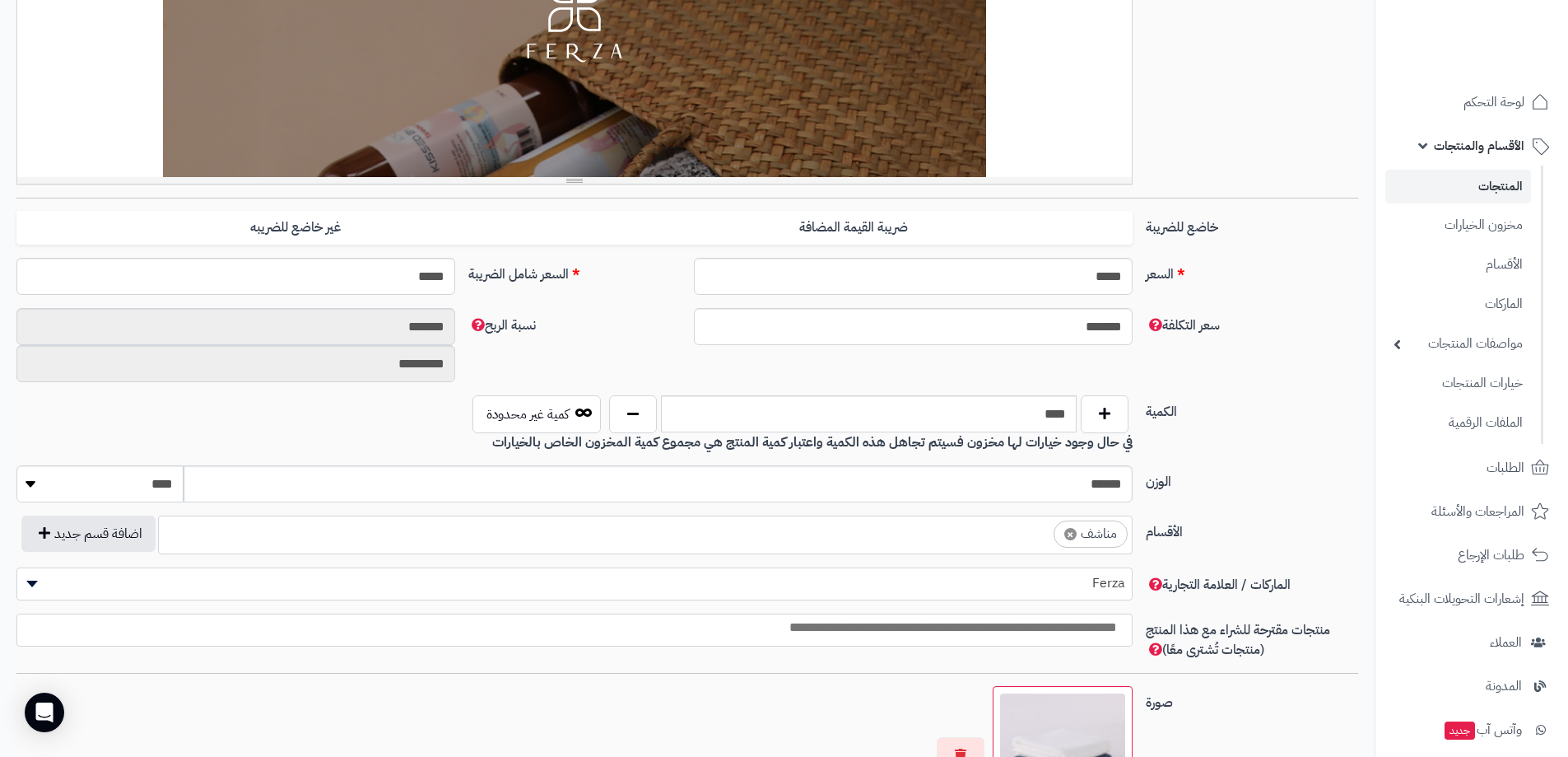
scroll to position [0, 0]
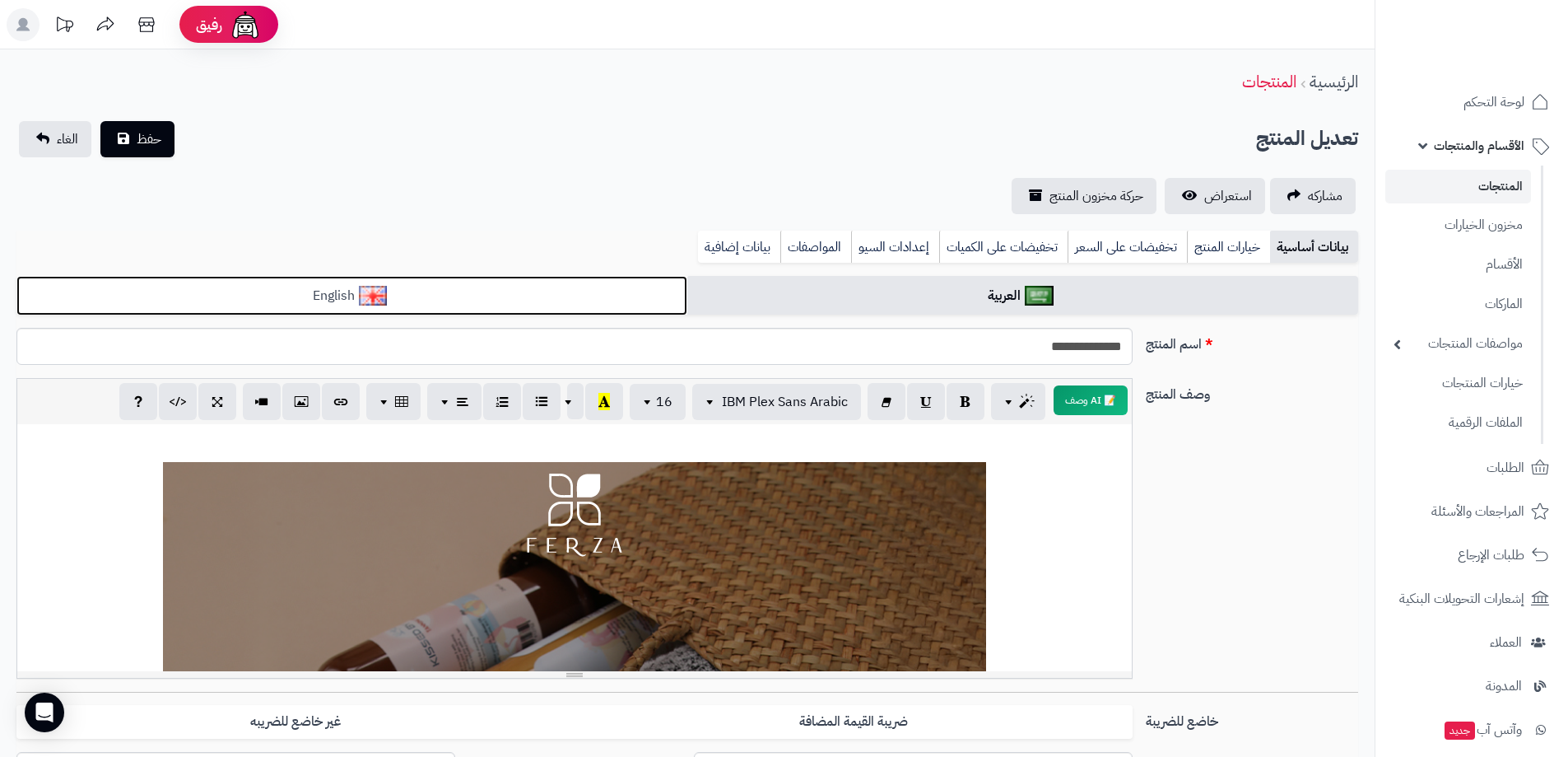
click at [517, 300] on link "English" at bounding box center [352, 296] width 671 height 41
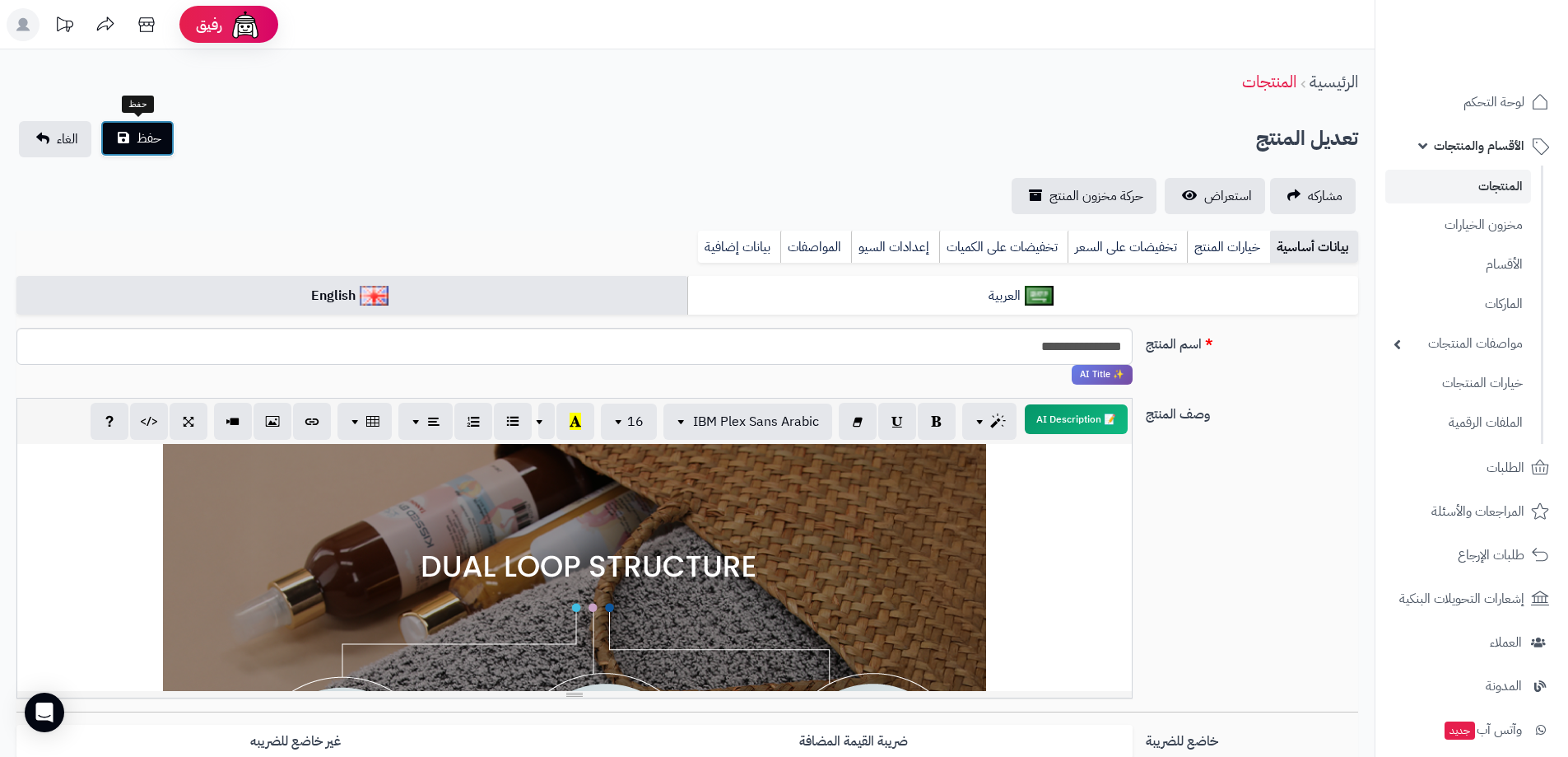
click at [137, 132] on span "حفظ" at bounding box center [148, 138] width 25 height 19
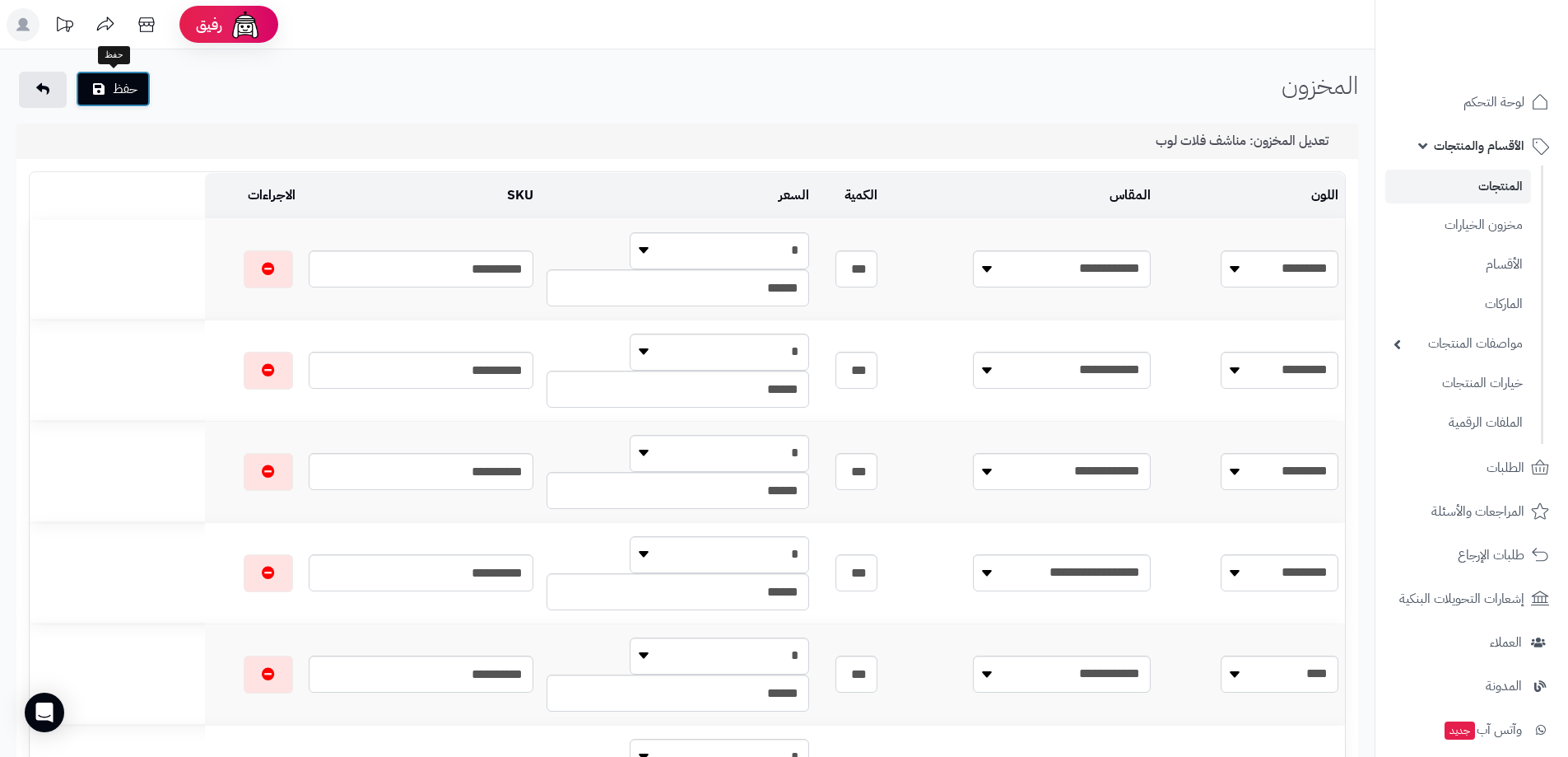
click at [136, 92] on button "حفظ" at bounding box center [113, 89] width 75 height 36
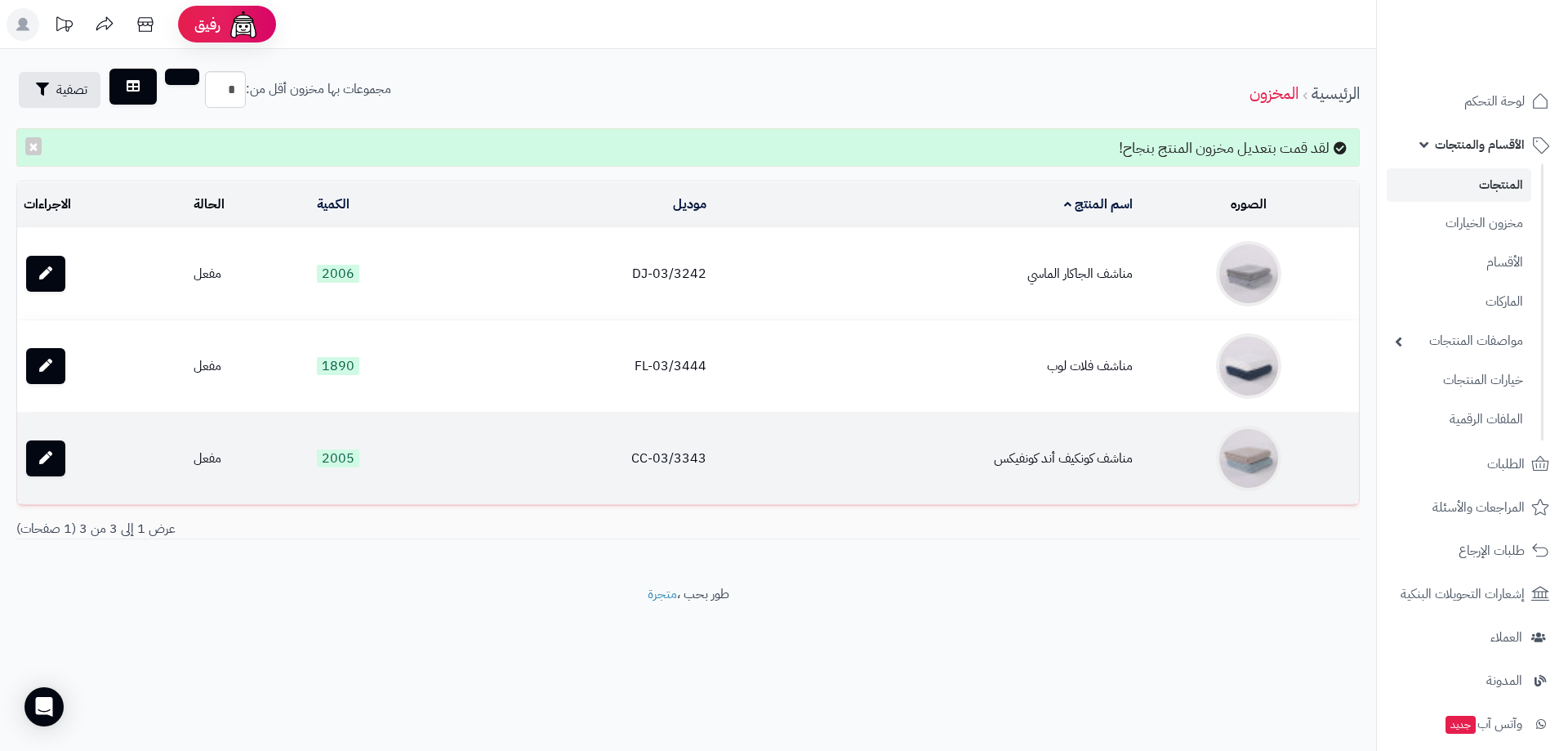
click at [1074, 456] on td "مناشف كونكيف أند كونفيكس" at bounding box center [926, 457] width 425 height 92
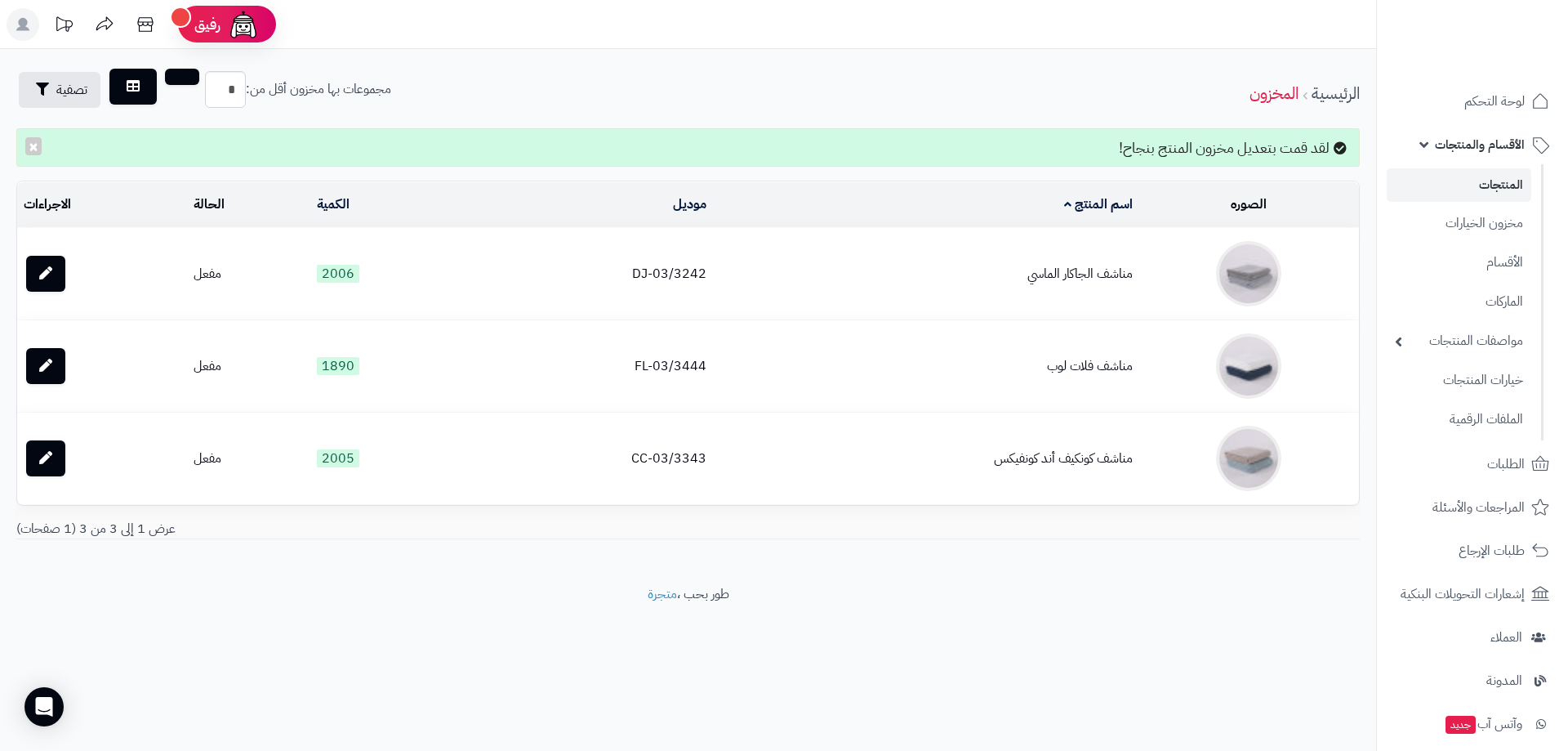
click at [1505, 189] on link "المنتجات" at bounding box center [1459, 185] width 145 height 34
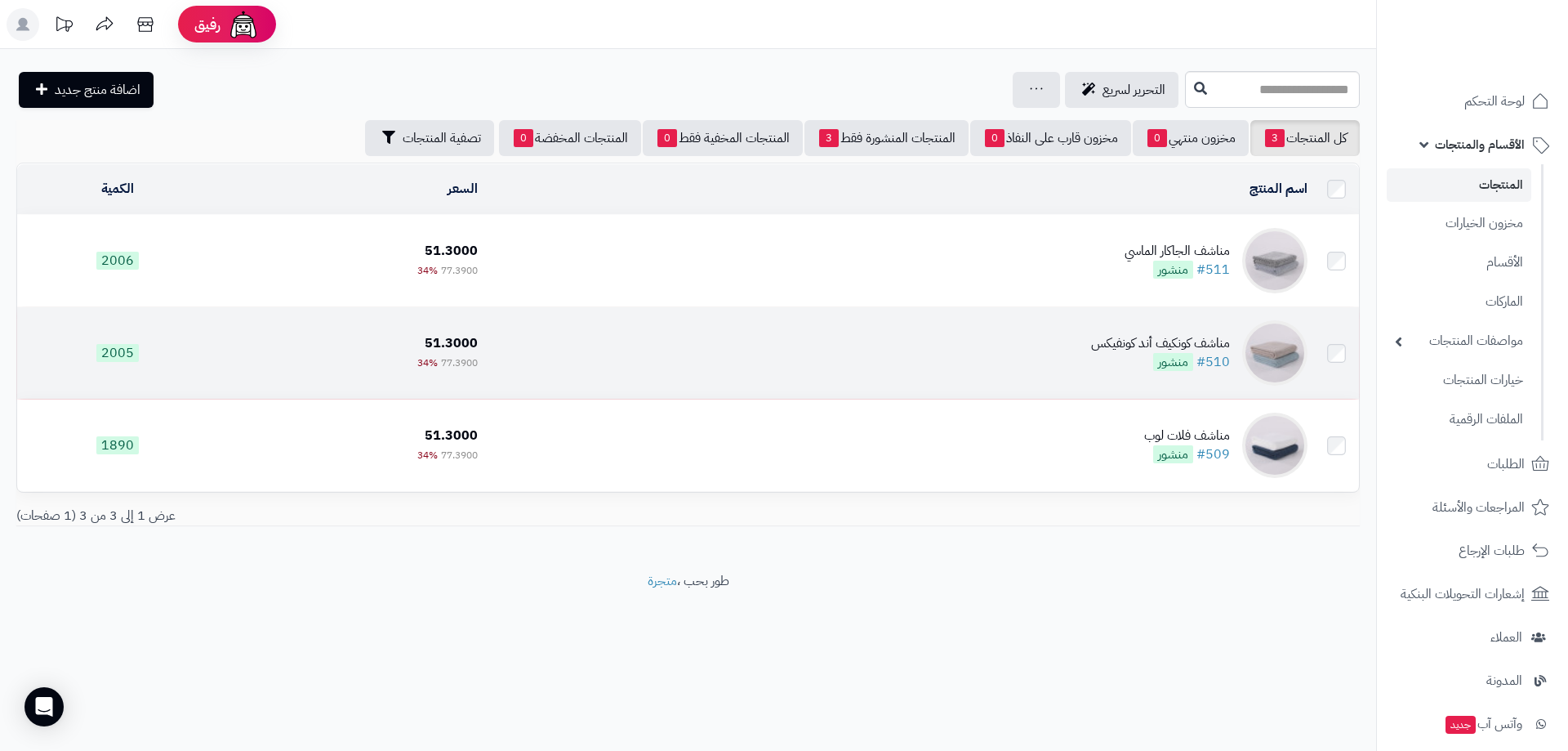
click at [1156, 339] on div "مناشف كونكيف أند كونفيكس" at bounding box center [1160, 343] width 139 height 19
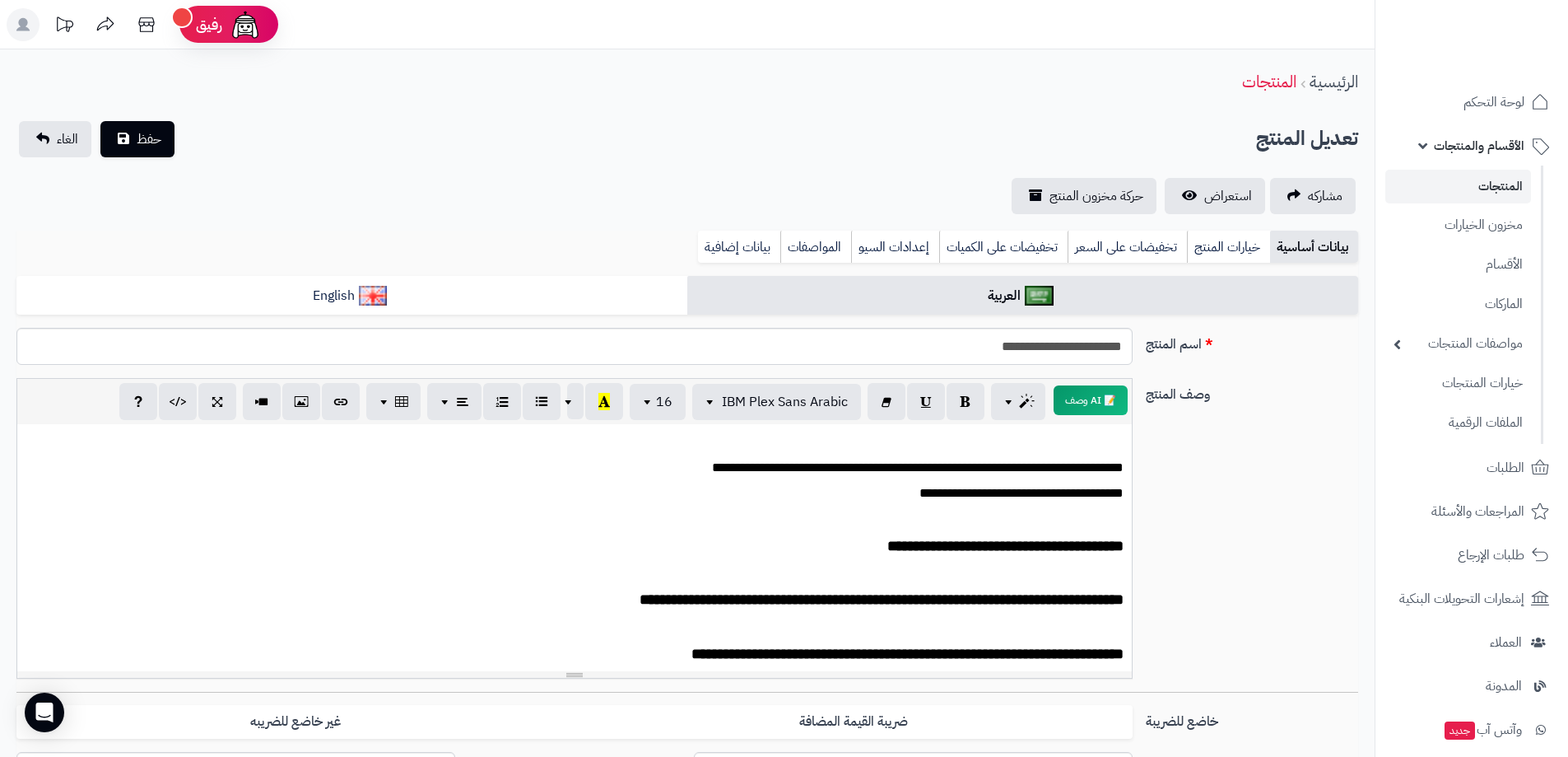
click at [1492, 186] on link "المنتجات" at bounding box center [1459, 186] width 146 height 34
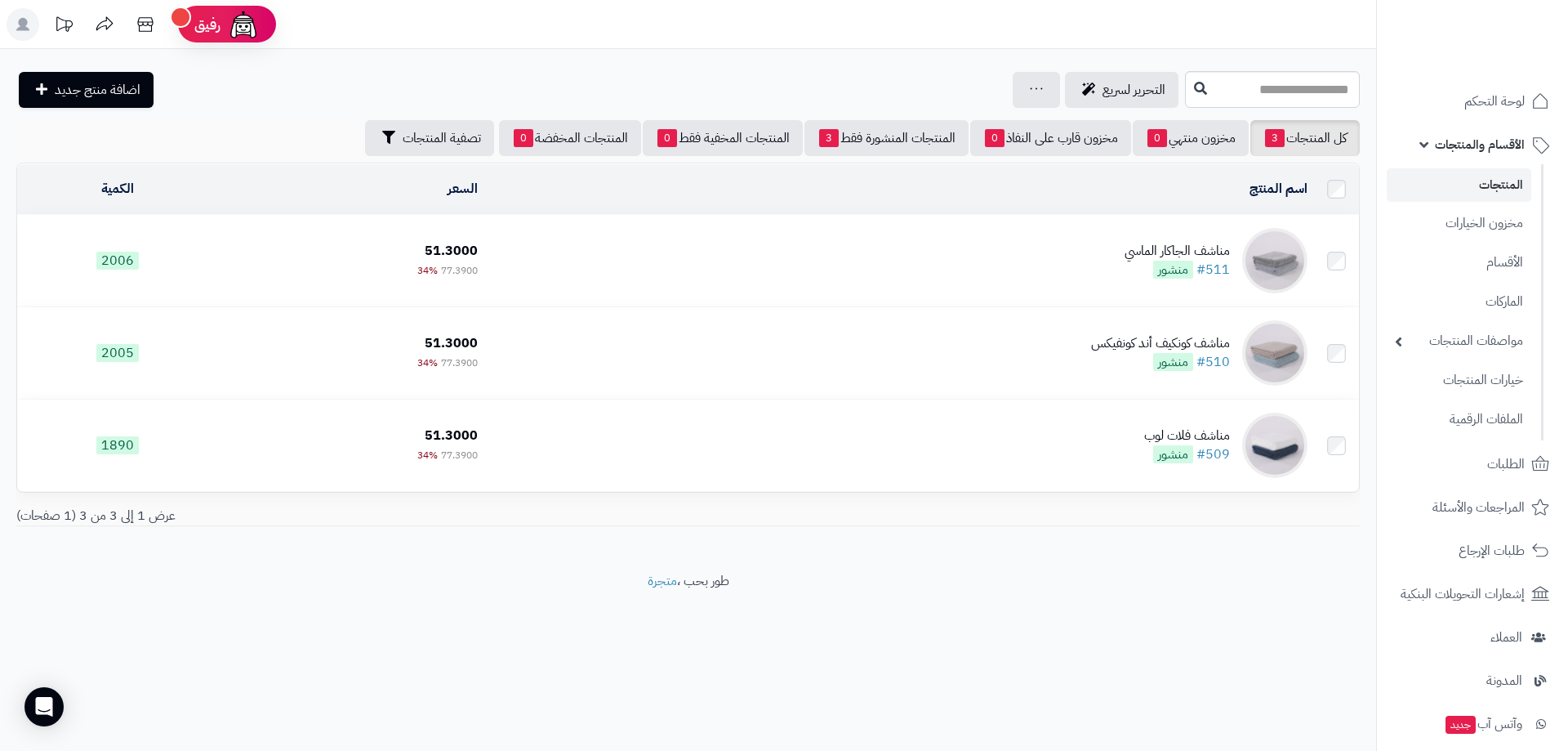
click at [1493, 183] on link "المنتجات" at bounding box center [1459, 185] width 145 height 34
click at [150, 24] on icon at bounding box center [145, 24] width 33 height 33
click at [1486, 183] on link "المنتجات" at bounding box center [1459, 185] width 145 height 34
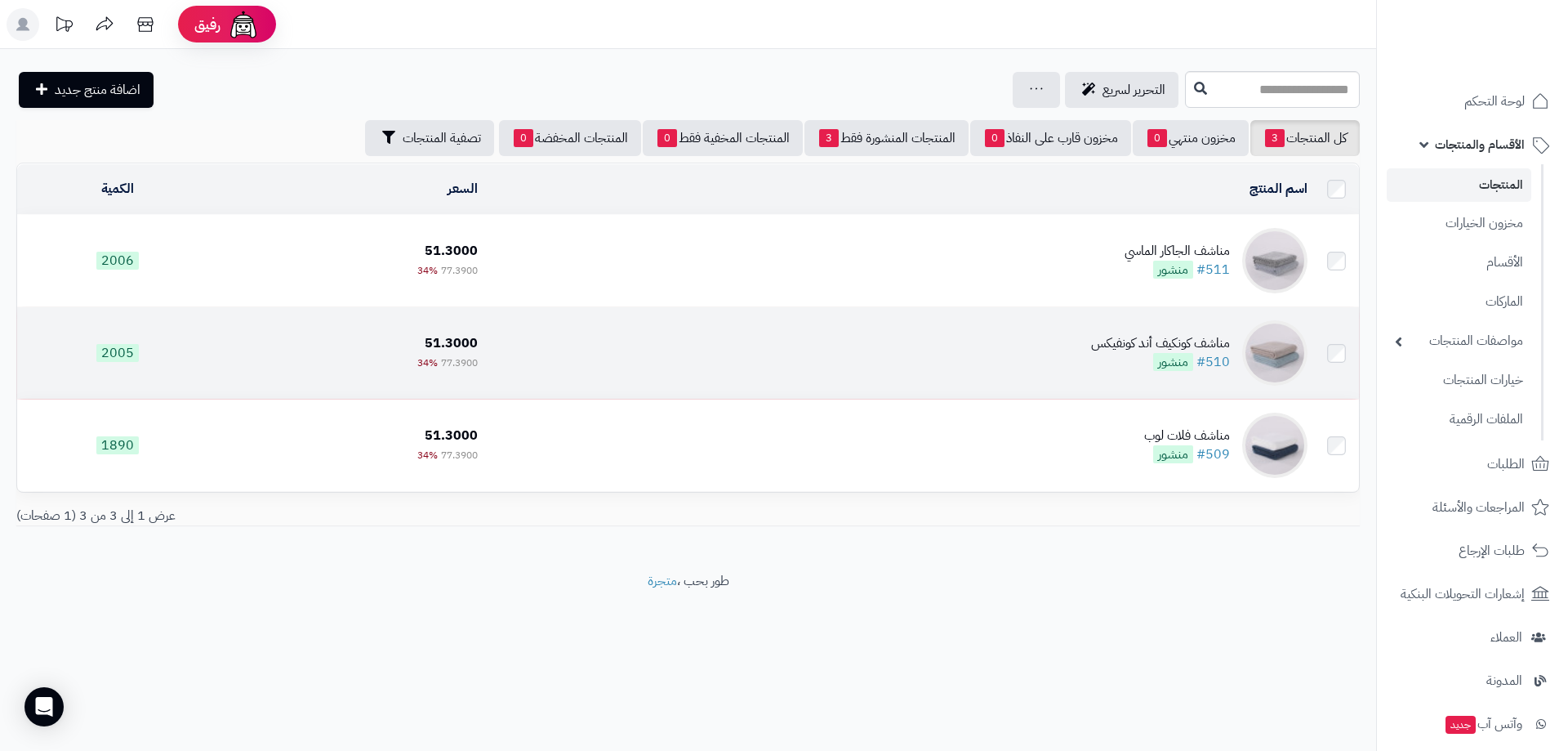
click at [1048, 354] on td "مناشف كونكيف أند كونفيكس #510 منشور" at bounding box center [899, 352] width 830 height 92
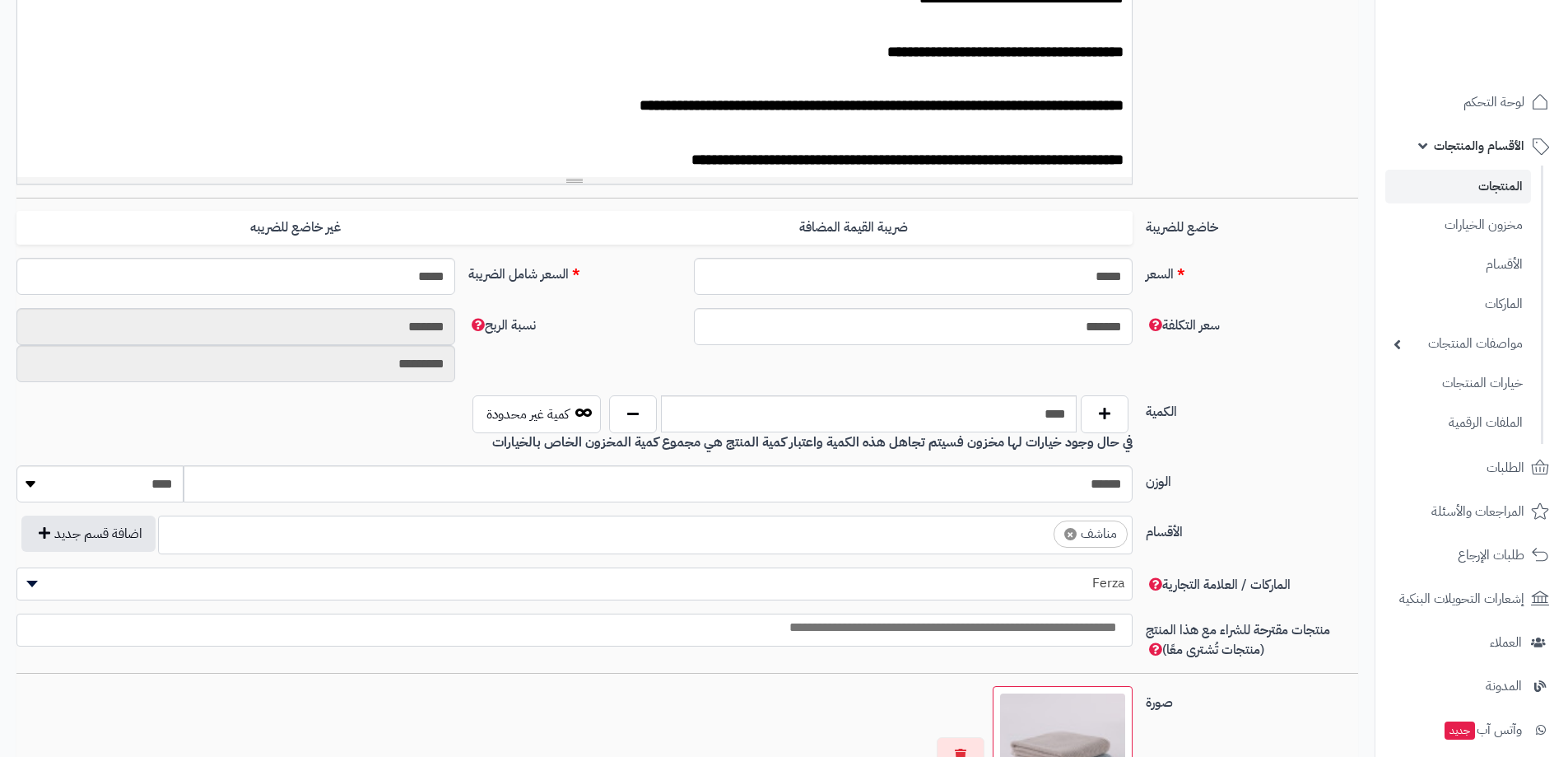
scroll to position [823, 0]
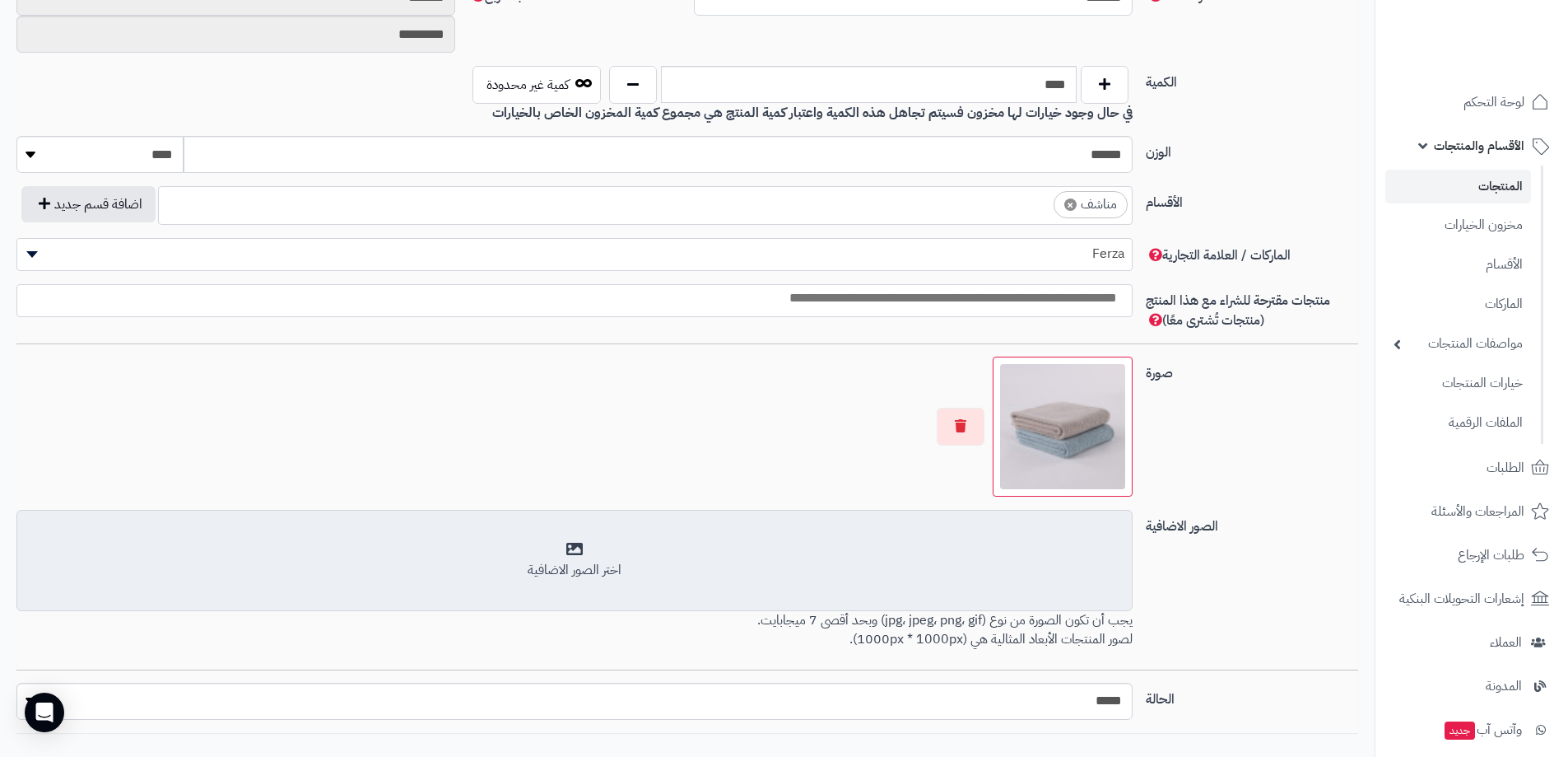
click at [575, 550] on div "اختر الصور الاضافية" at bounding box center [575, 560] width 1095 height 39
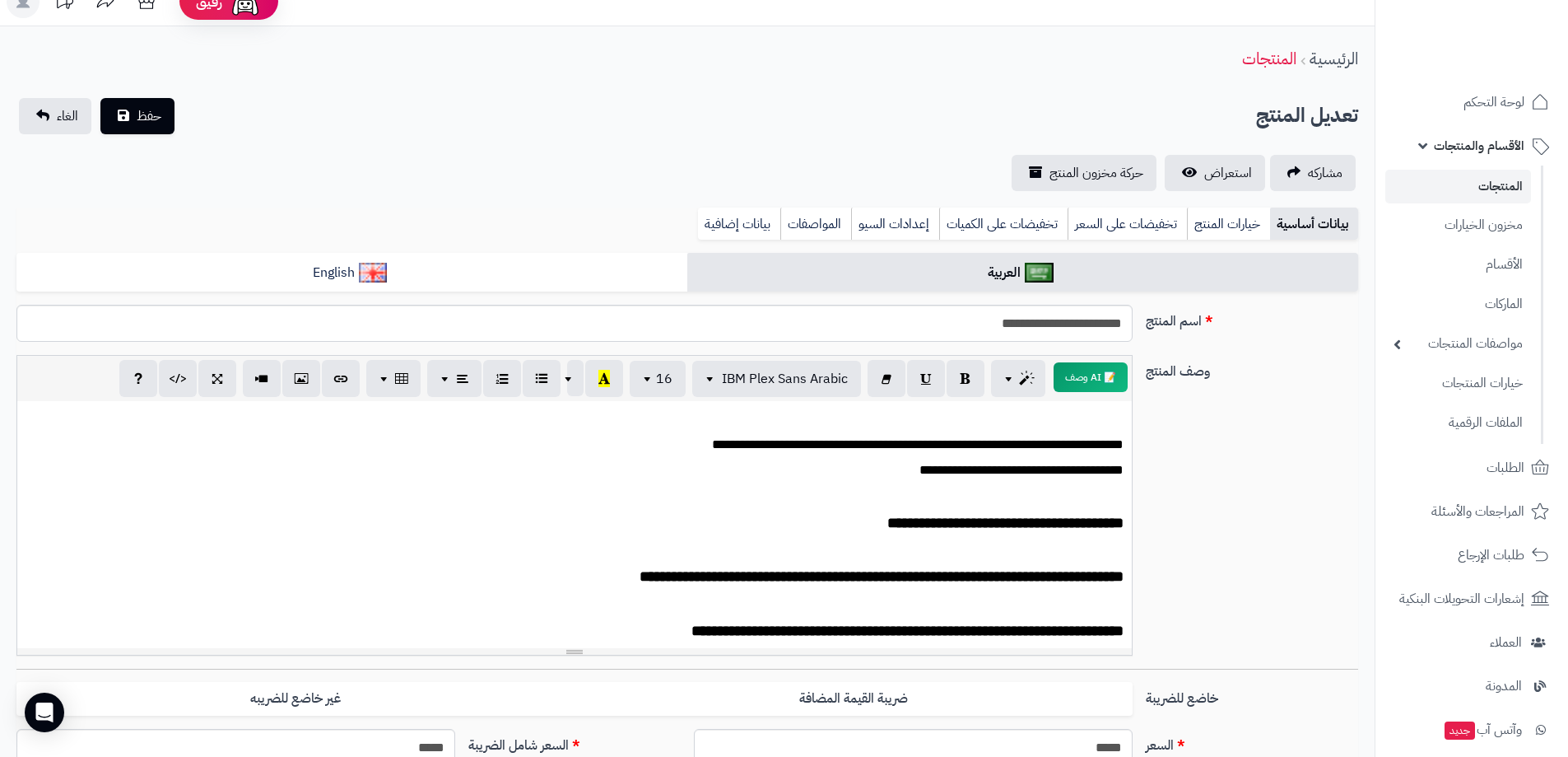
scroll to position [0, 0]
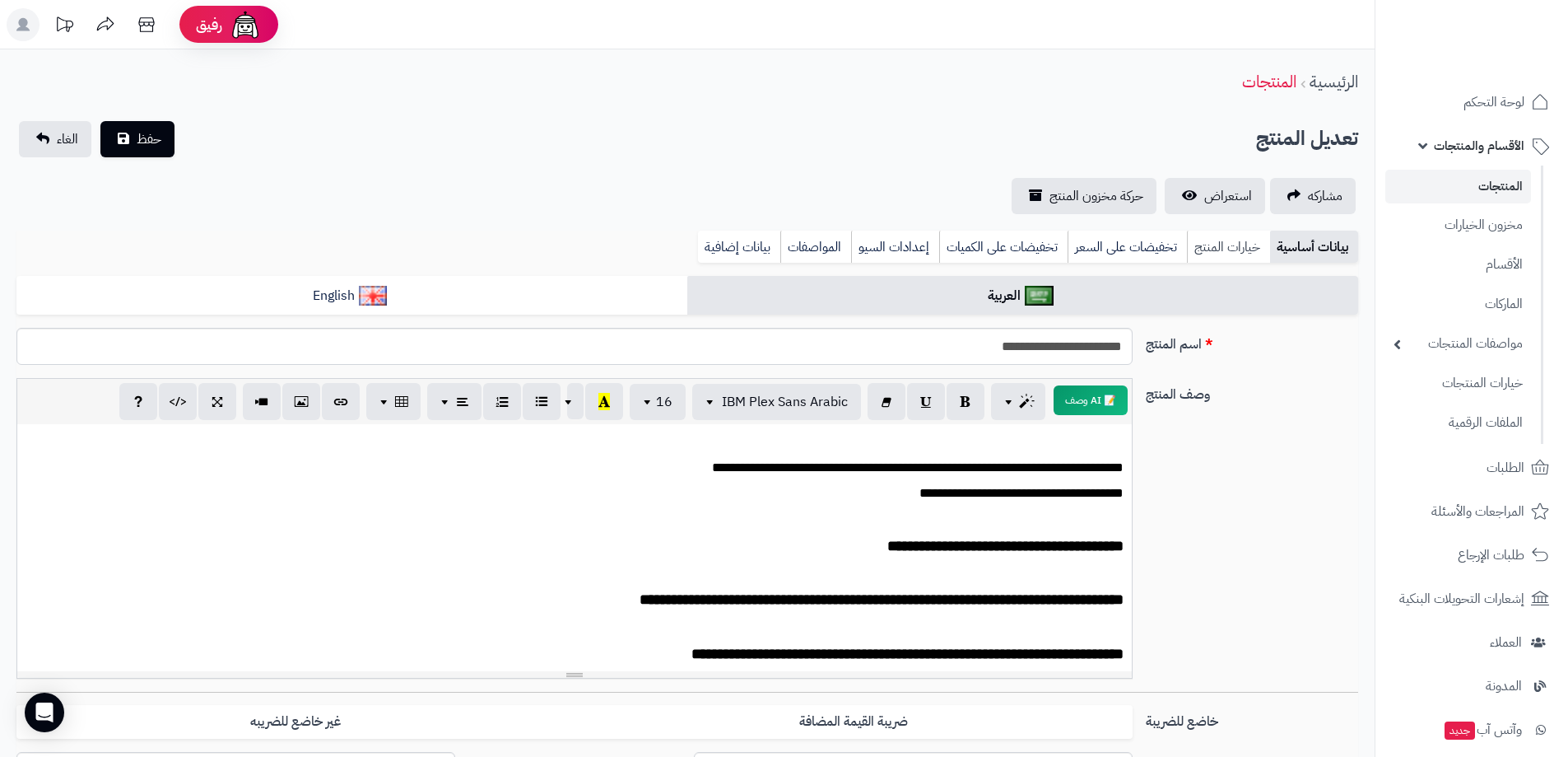
click at [1228, 246] on link "خيارات المنتج" at bounding box center [1228, 247] width 83 height 33
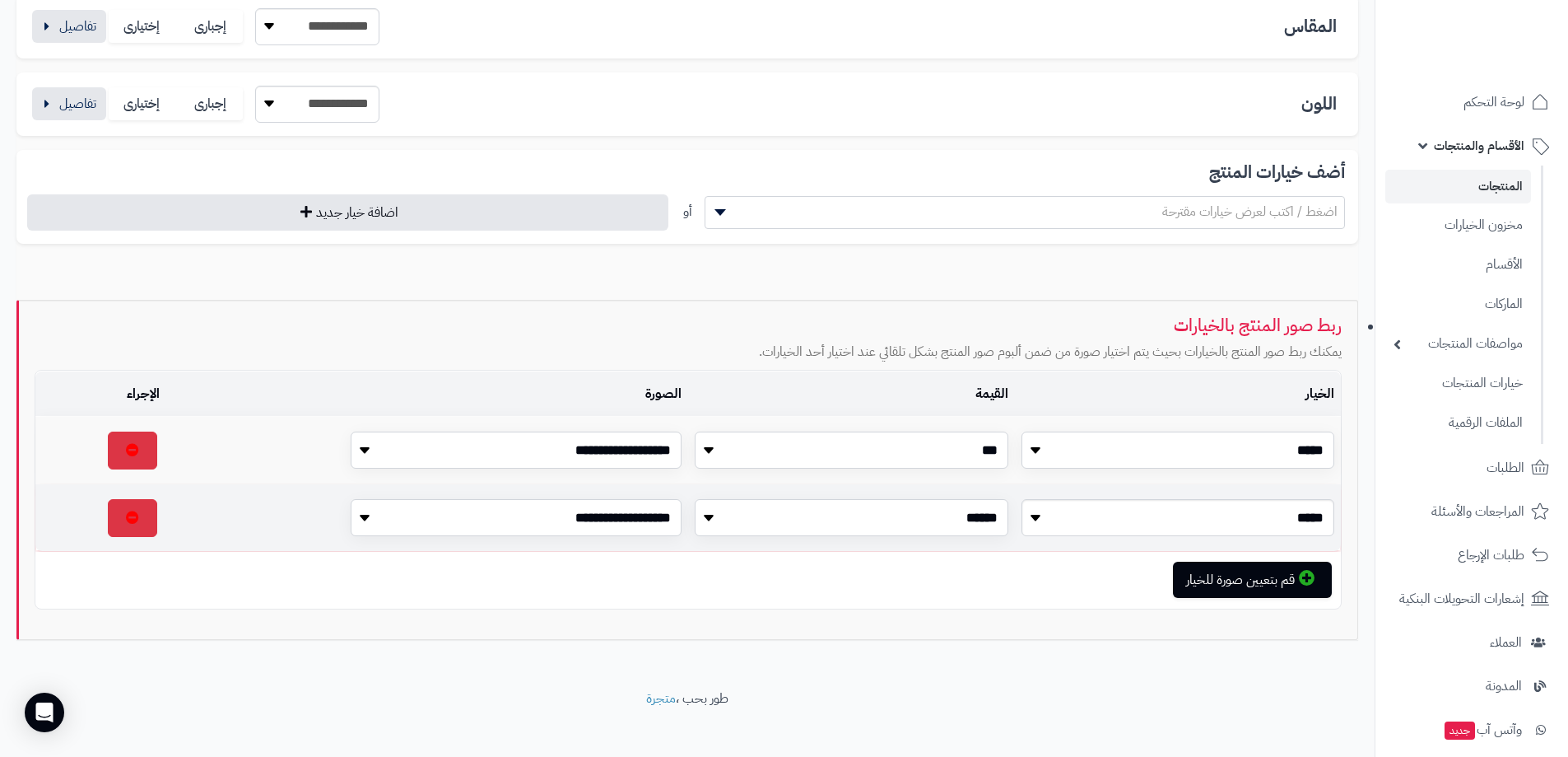
scroll to position [344, 0]
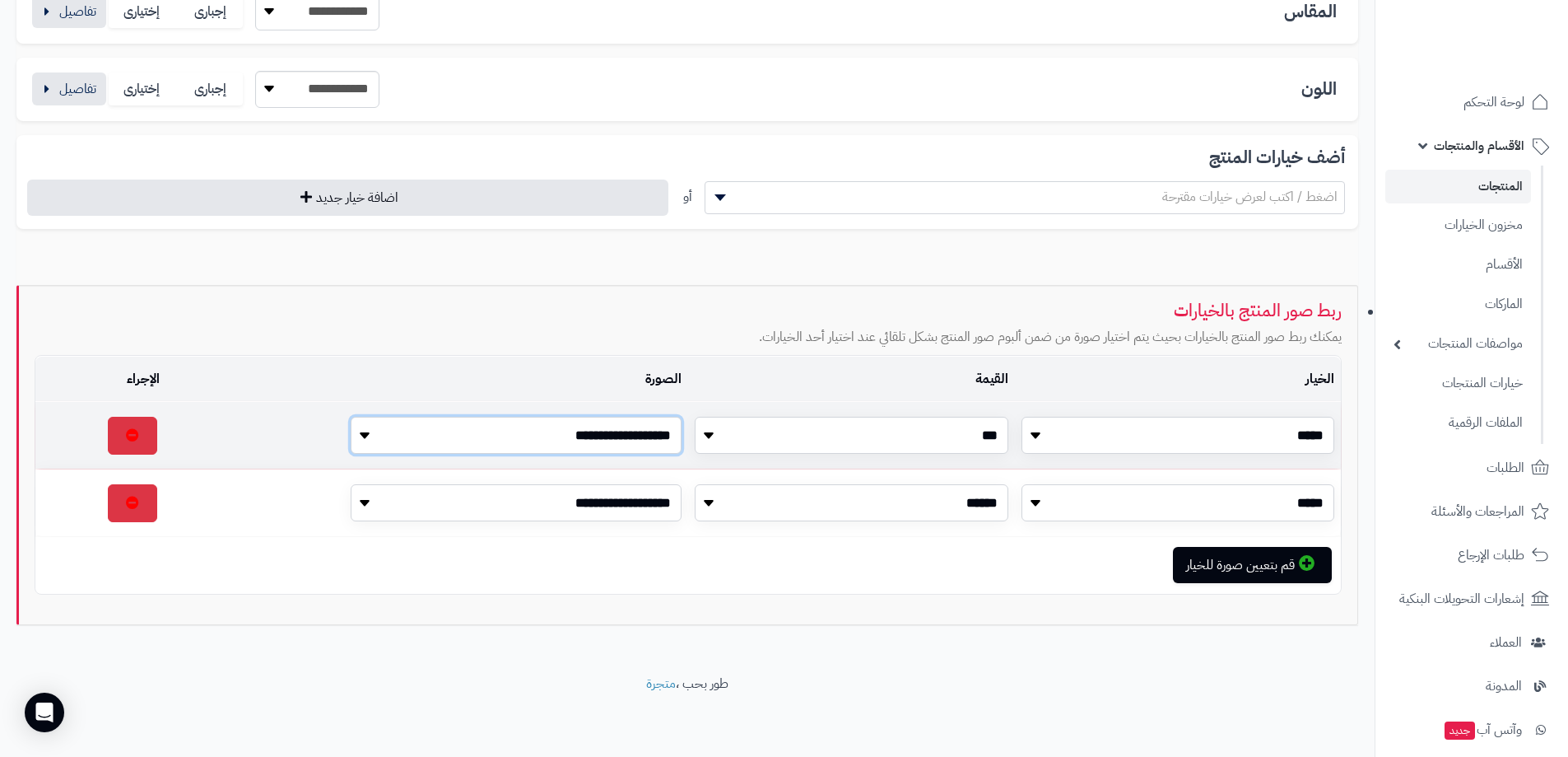
click at [431, 431] on select "**********" at bounding box center [516, 435] width 331 height 37
click at [1277, 568] on button "قم بتعيين صورة للخيار" at bounding box center [1252, 564] width 158 height 36
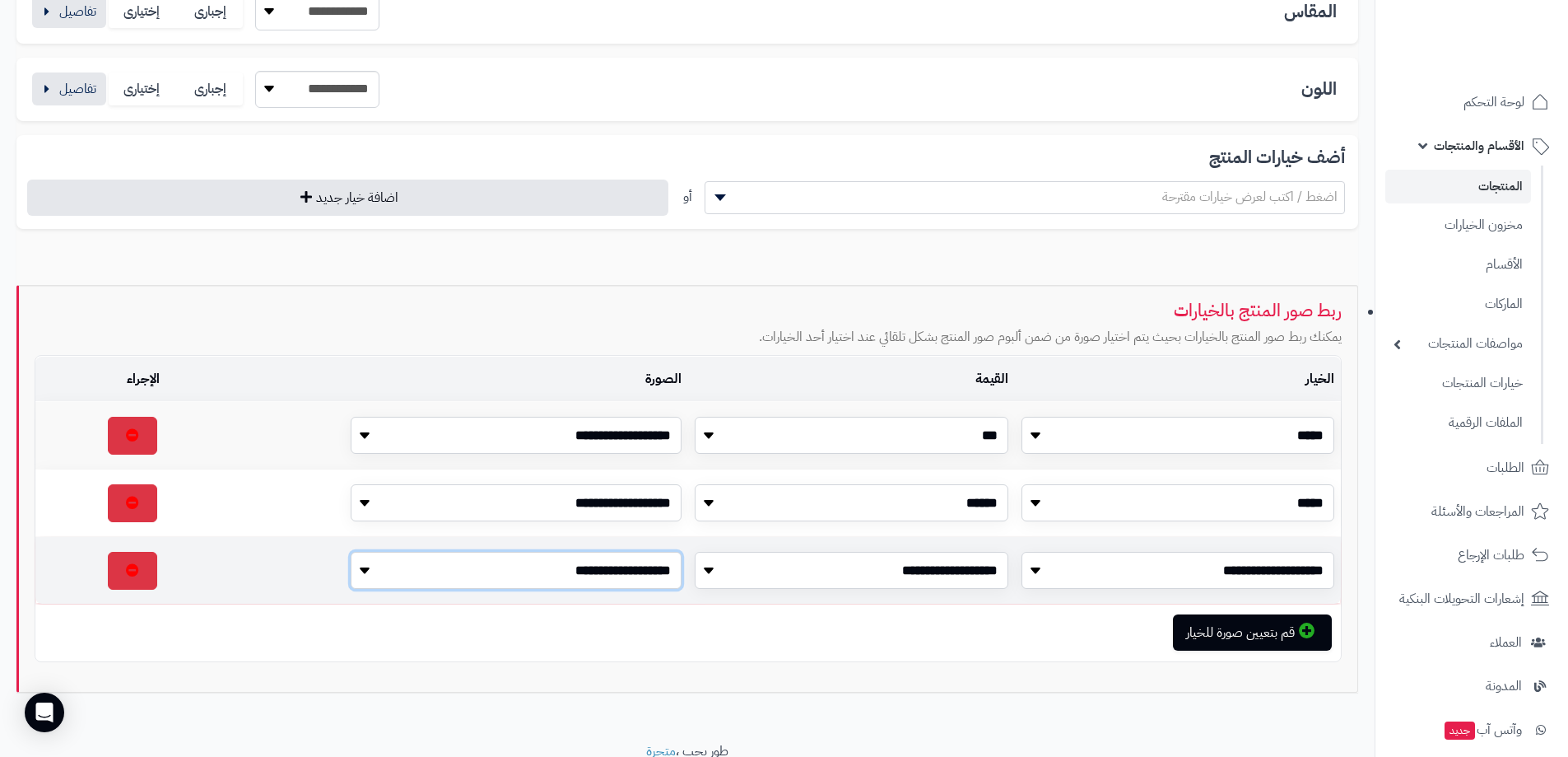
click at [365, 573] on select "**********" at bounding box center [516, 571] width 331 height 37
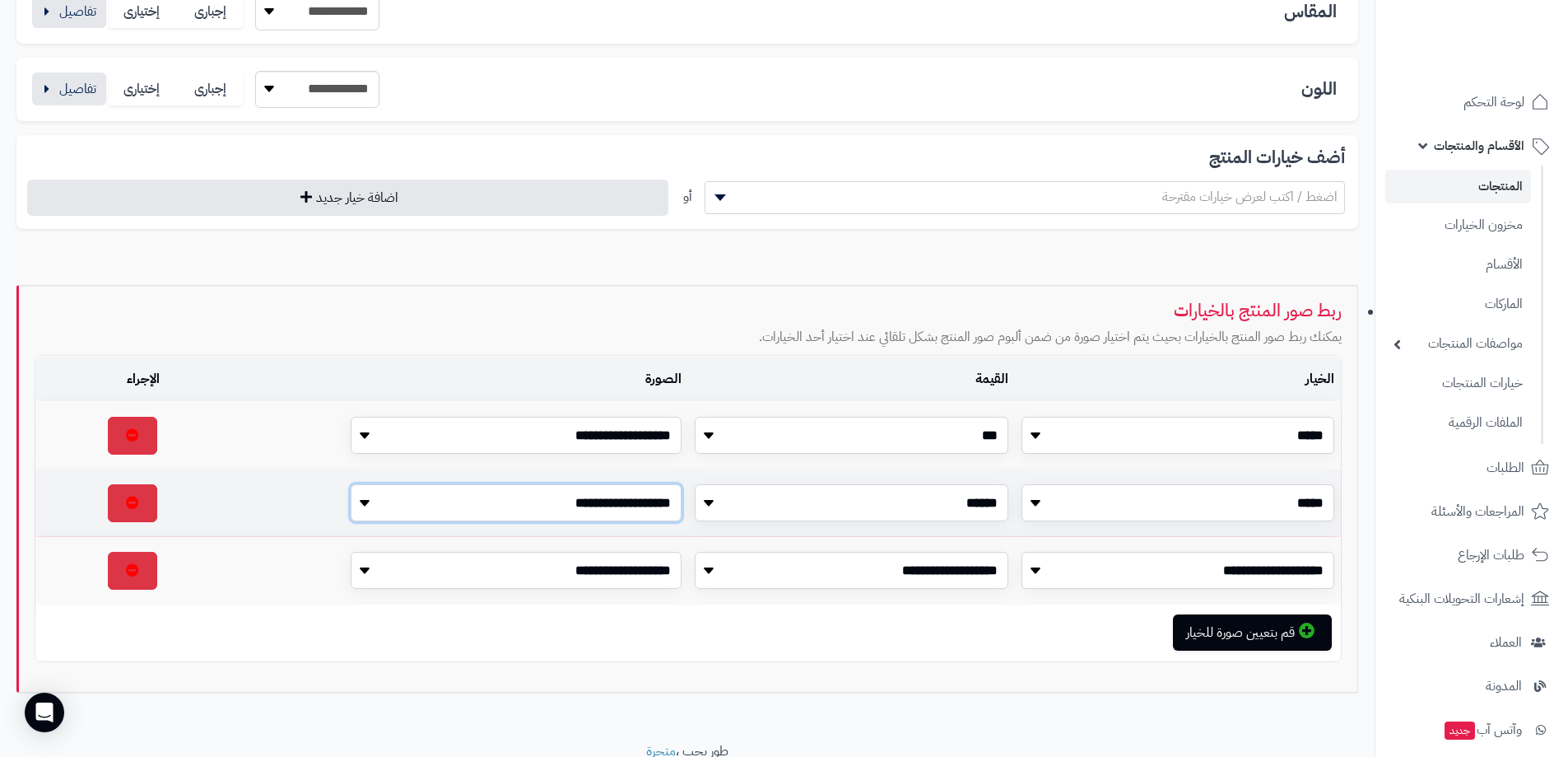
click at [354, 509] on select "**********" at bounding box center [516, 503] width 331 height 37
click at [359, 509] on select "**********" at bounding box center [516, 503] width 331 height 37
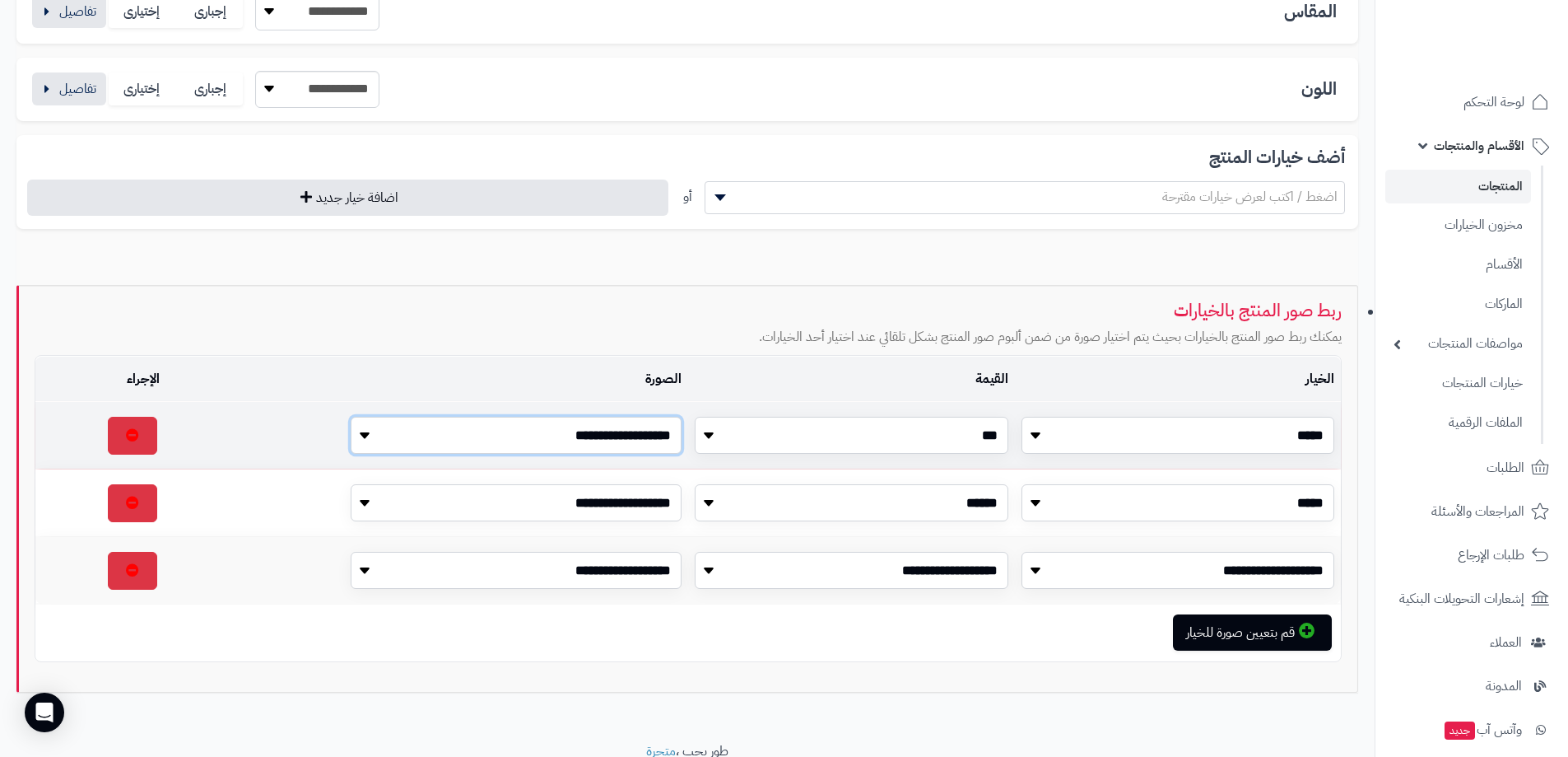
click at [361, 431] on select "**********" at bounding box center [516, 435] width 331 height 37
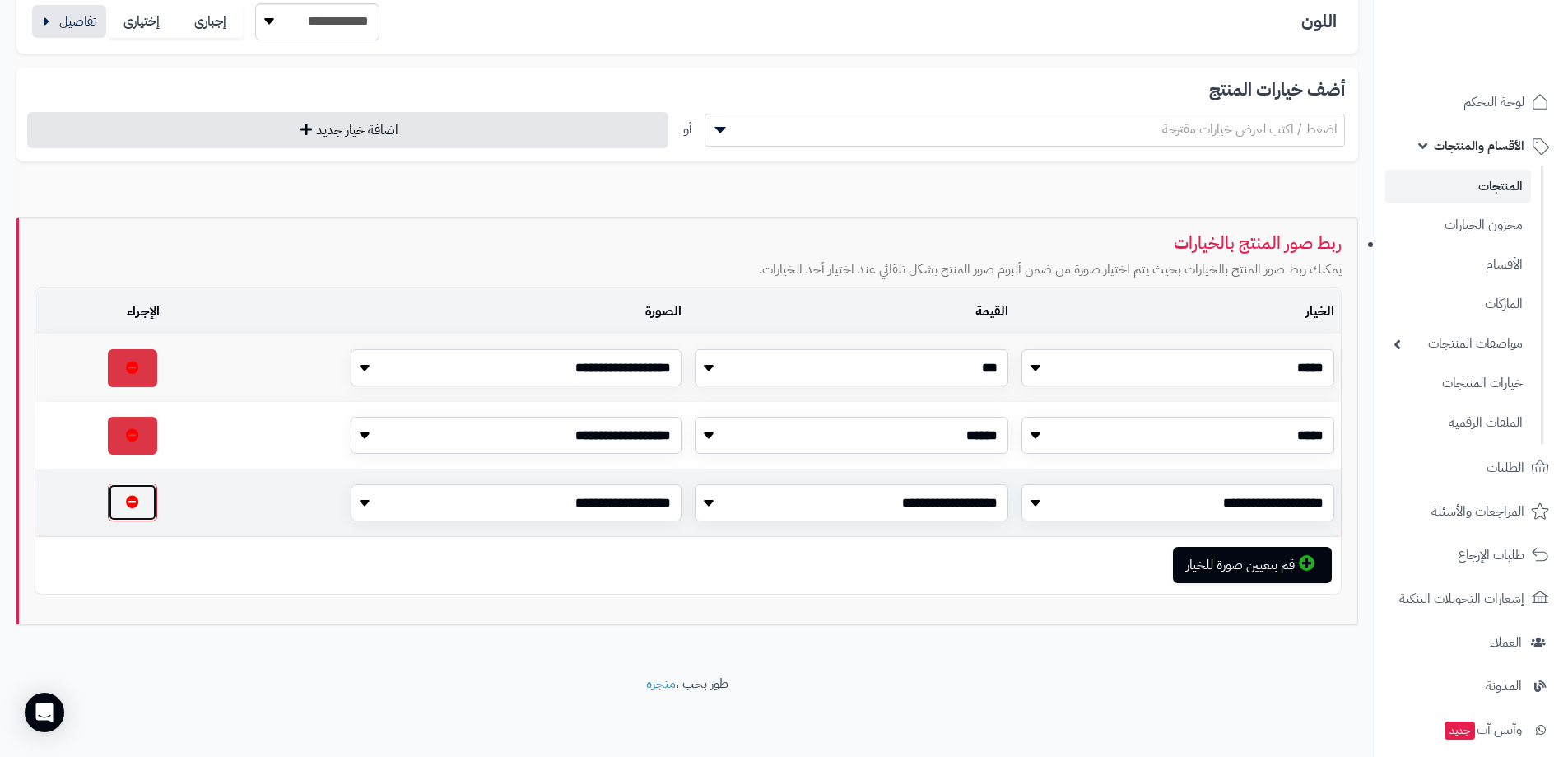
click at [135, 508] on button "button" at bounding box center [132, 502] width 49 height 38
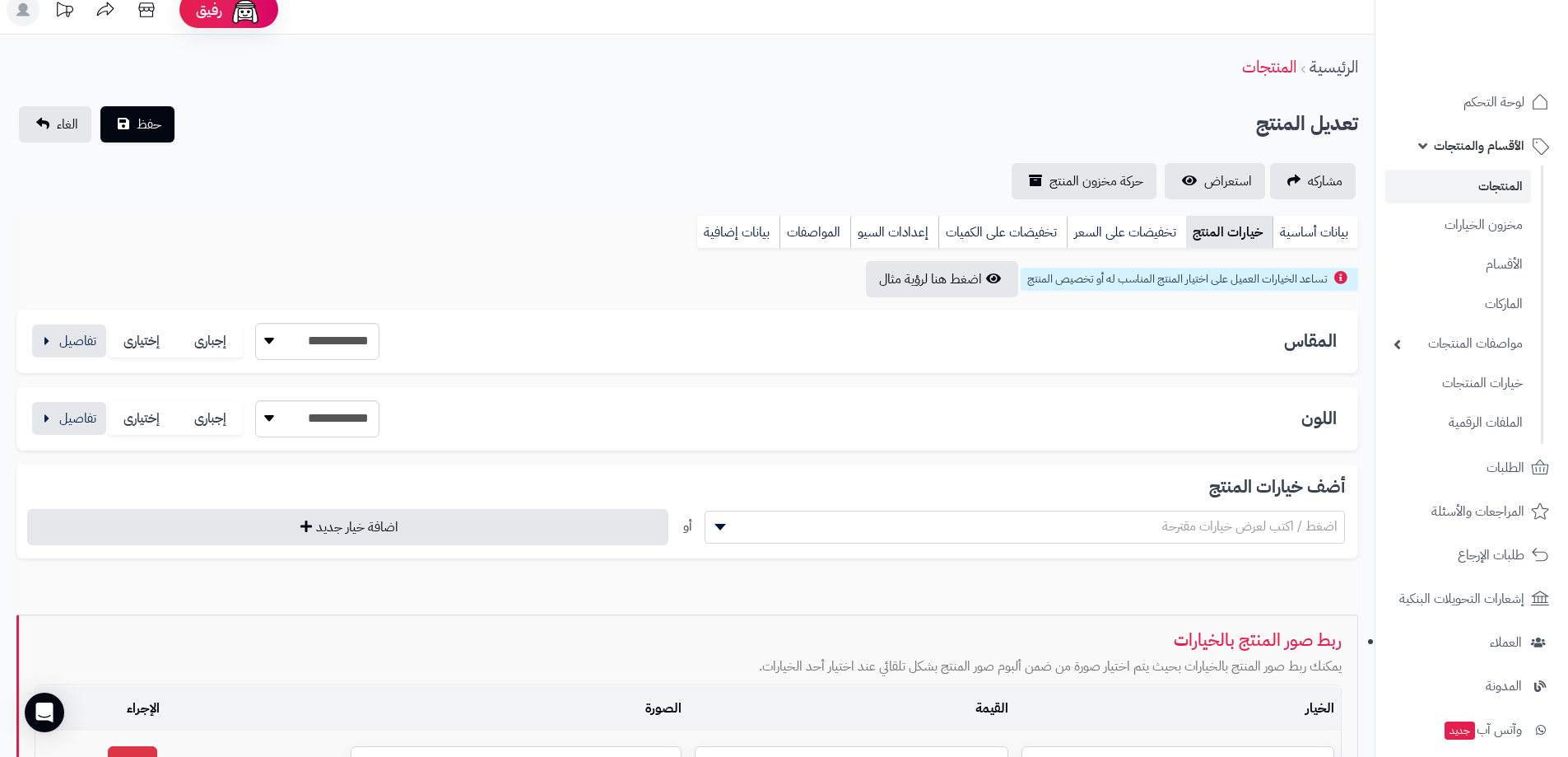
scroll to position [0, 0]
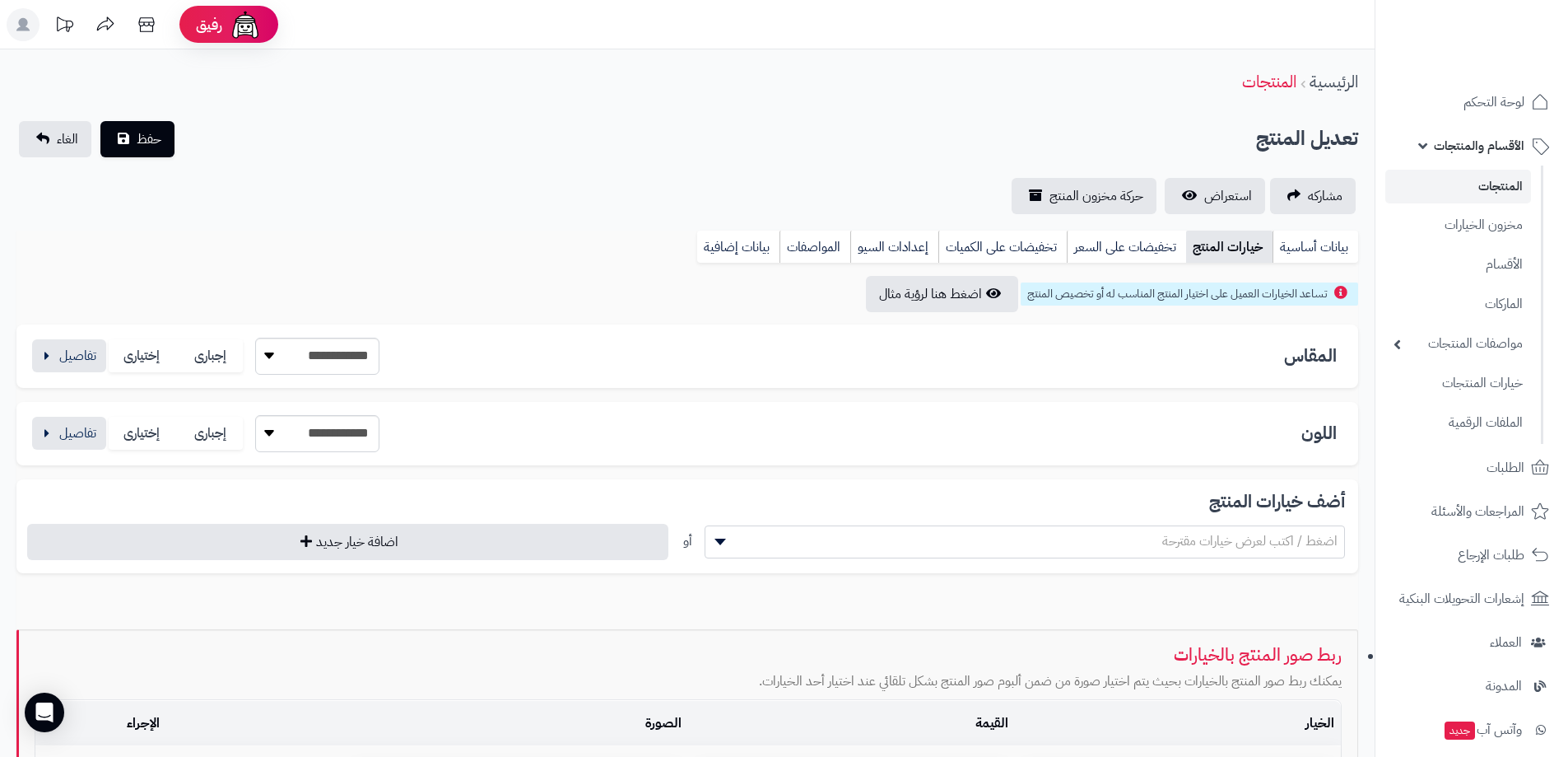
click at [1499, 182] on link "المنتجات" at bounding box center [1459, 186] width 146 height 34
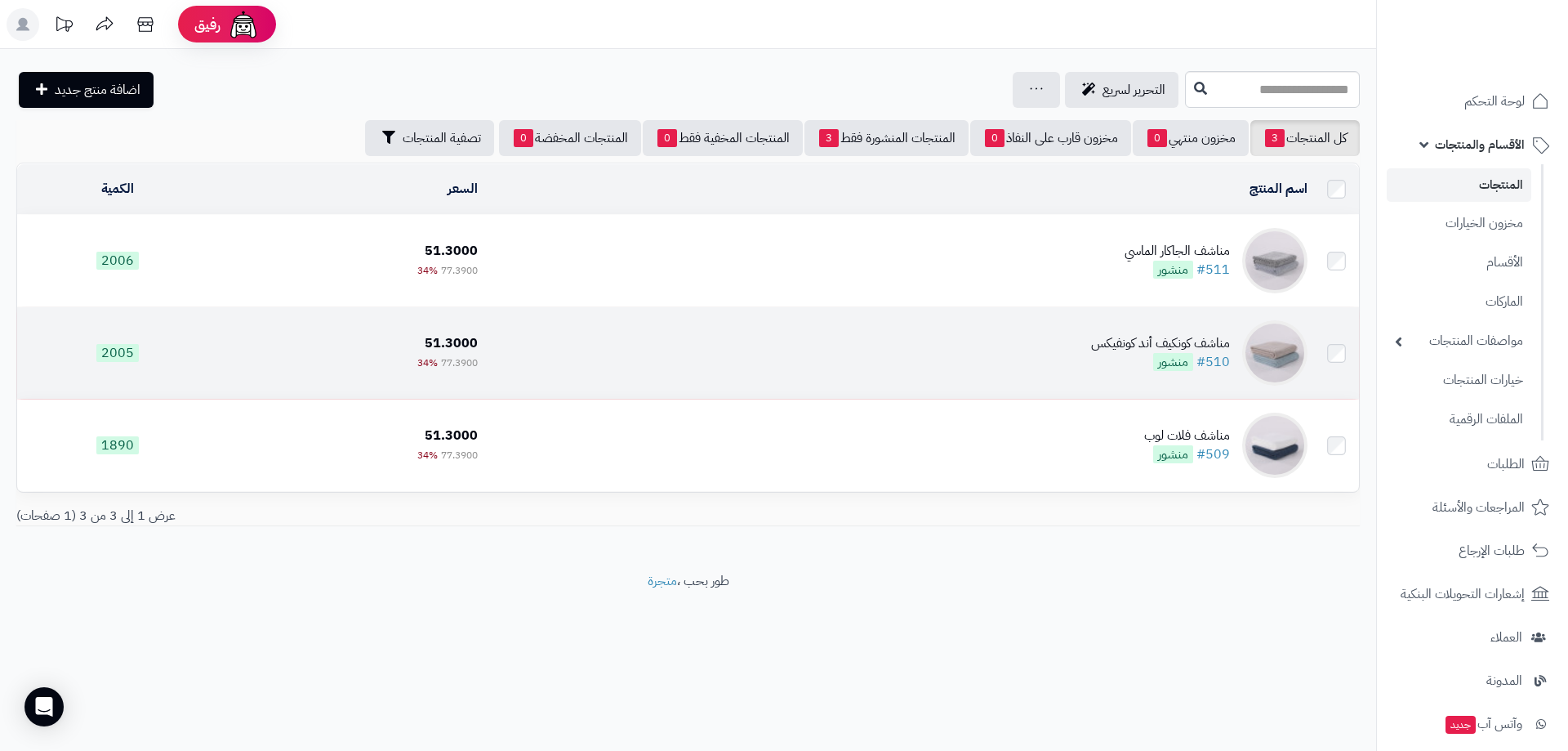
click at [1049, 347] on td "مناشف كونكيف أند كونفيكس #510 منشور" at bounding box center [899, 352] width 830 height 92
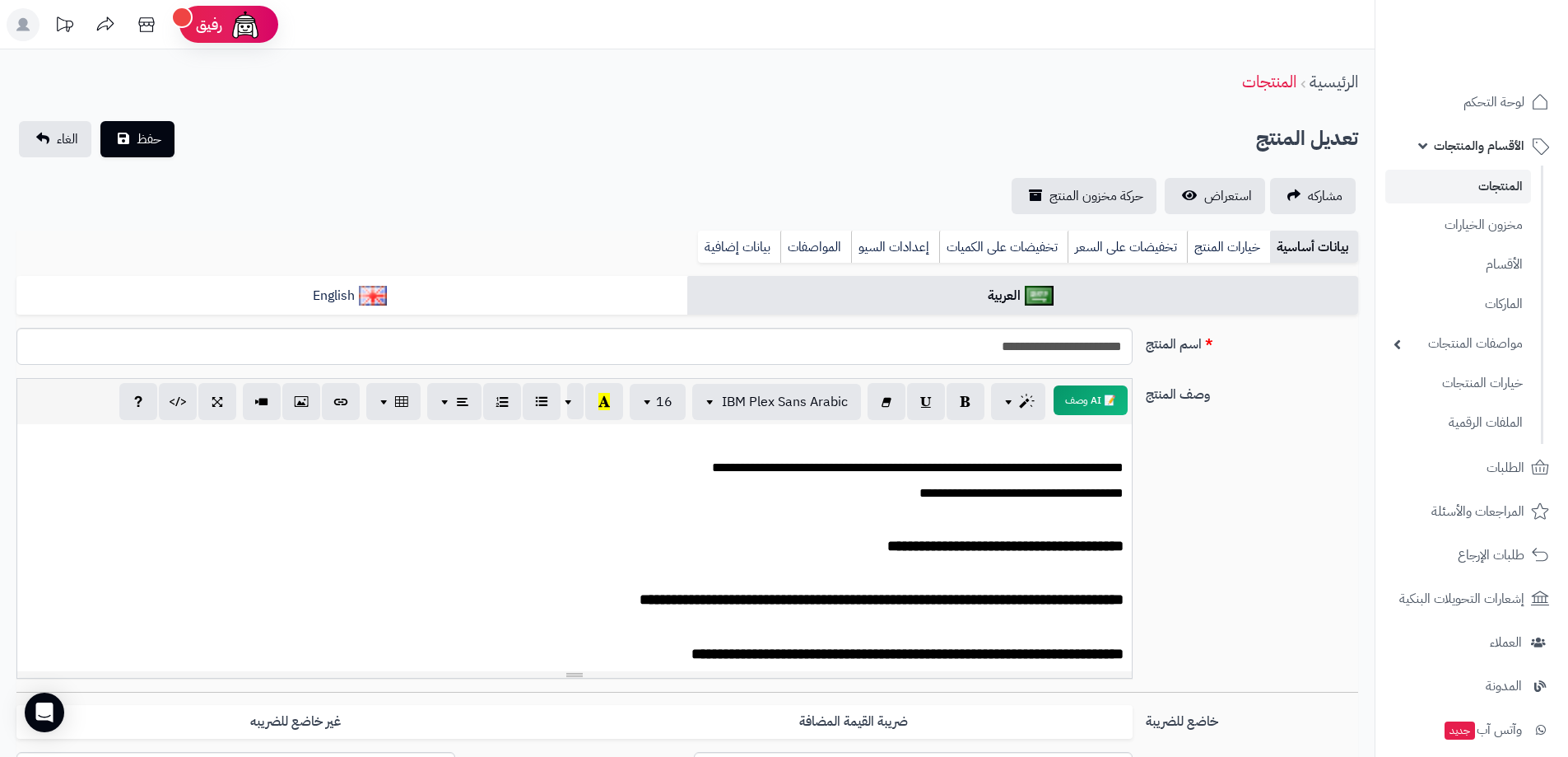
click at [1485, 187] on link "المنتجات" at bounding box center [1459, 186] width 146 height 34
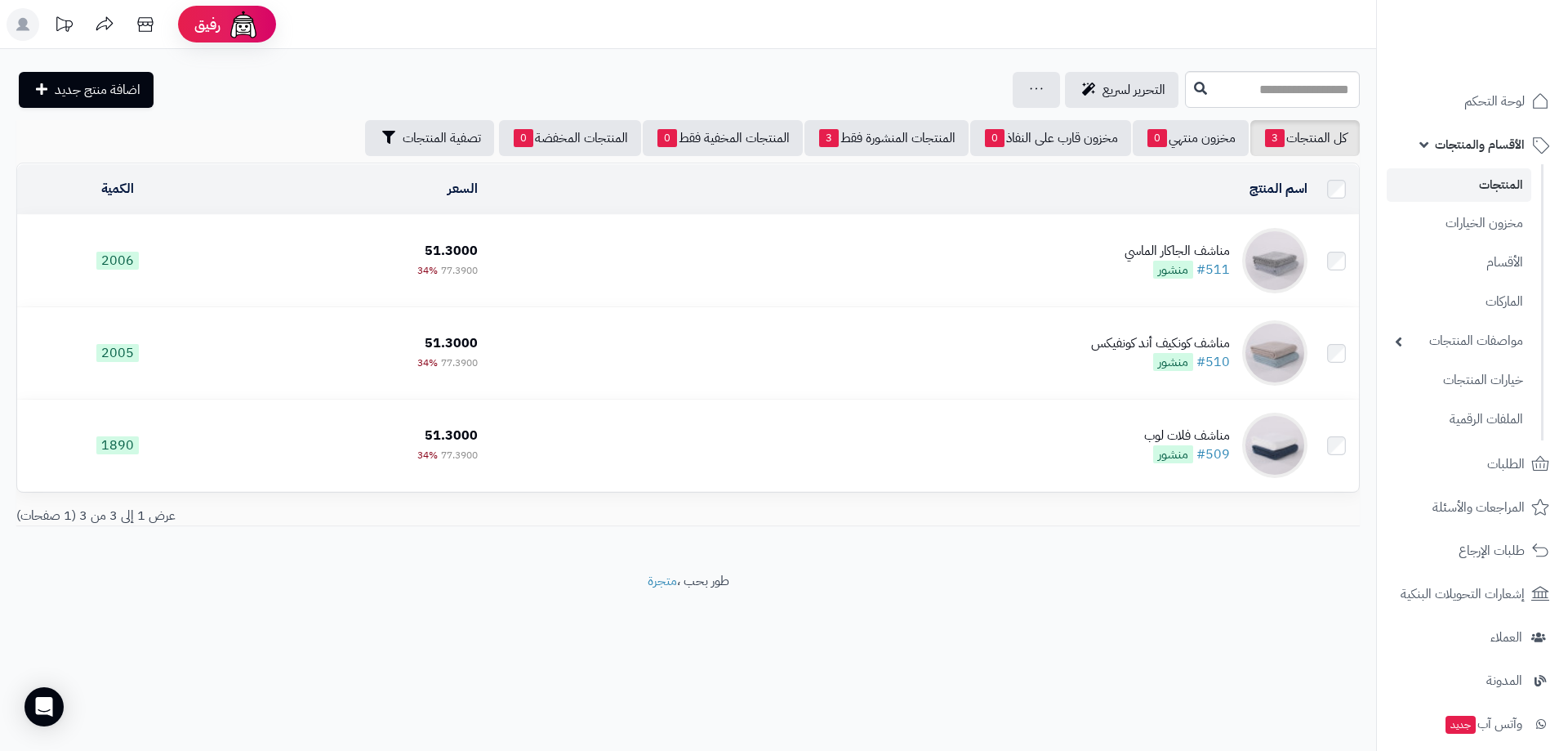
click at [1491, 184] on link "المنتجات" at bounding box center [1459, 185] width 145 height 34
click at [1497, 101] on span "لوحة التحكم" at bounding box center [1494, 101] width 61 height 23
